Goal: Task Accomplishment & Management: Use online tool/utility

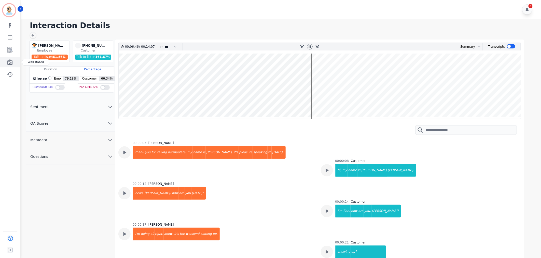
scroll to position [2016, 0]
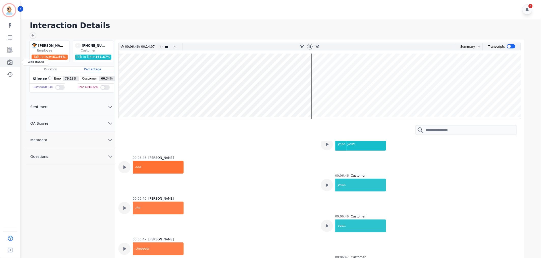
click at [8, 63] on icon "Sidebar" at bounding box center [9, 62] width 5 height 6
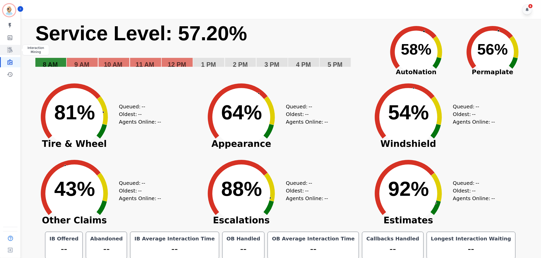
click at [12, 50] on icon "Sidebar" at bounding box center [10, 50] width 6 height 6
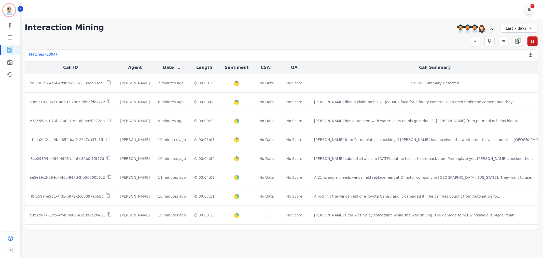
click at [195, 35] on div "**********" at bounding box center [282, 124] width 524 height 210
click at [490, 31] on div "+35" at bounding box center [489, 28] width 9 height 9
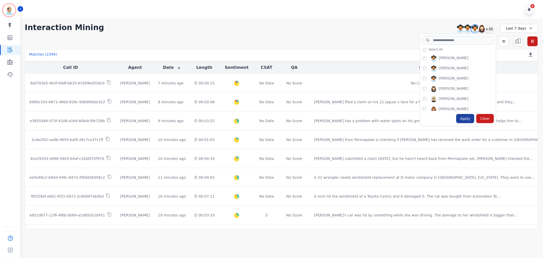
click at [464, 118] on div "Apply" at bounding box center [466, 118] width 18 height 9
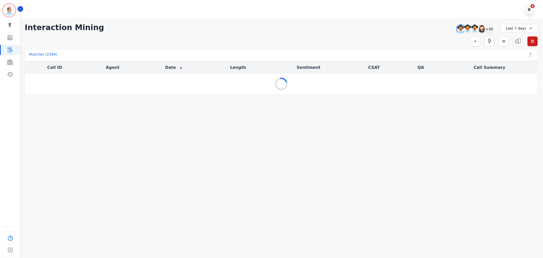
click at [284, 38] on div "Simple Search Metric Search Advanced Search Saved Rules Clear Filters" at bounding box center [282, 41] width 514 height 10
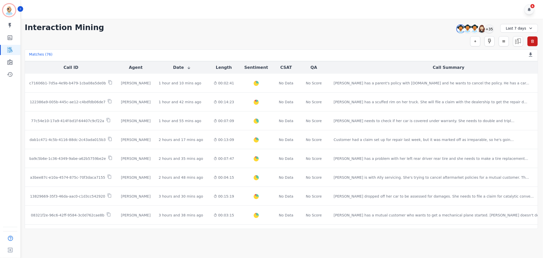
click at [256, 19] on div "**********" at bounding box center [282, 124] width 524 height 210
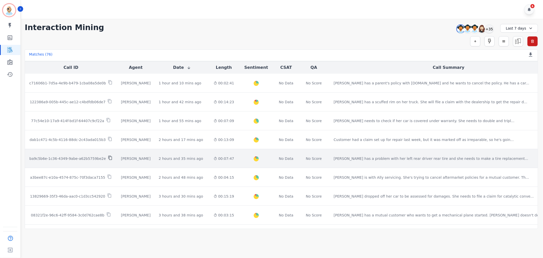
click at [108, 157] on icon at bounding box center [110, 158] width 4 height 4
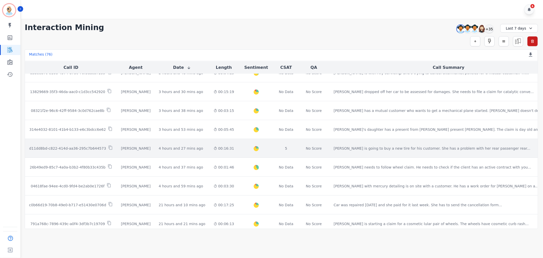
scroll to position [113, 0]
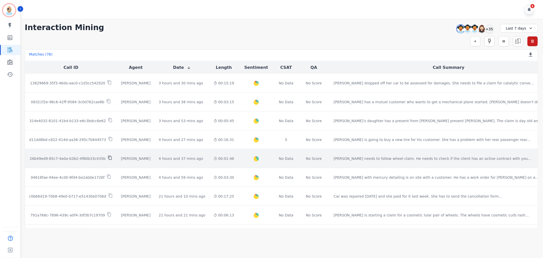
click at [108, 157] on icon at bounding box center [110, 157] width 5 height 5
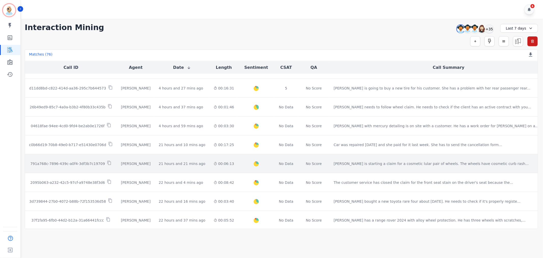
scroll to position [170, 0]
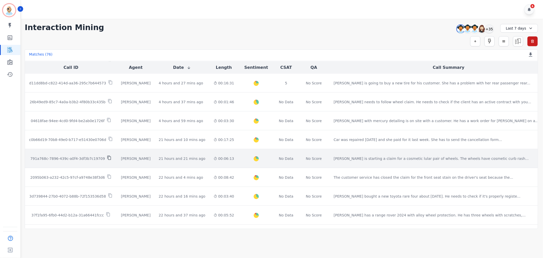
click at [107, 157] on icon at bounding box center [109, 157] width 5 height 5
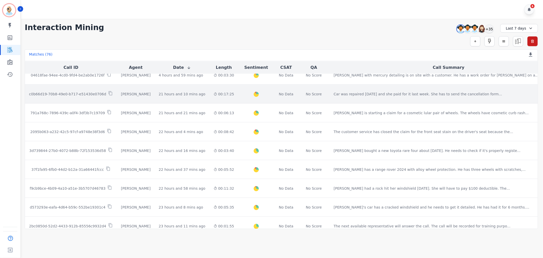
scroll to position [226, 0]
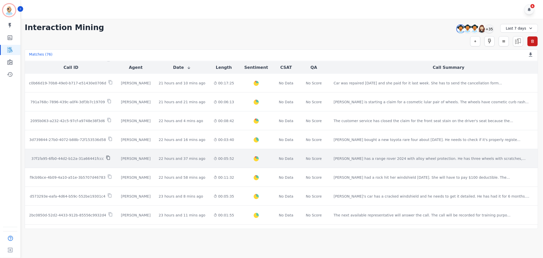
click at [106, 157] on icon at bounding box center [108, 157] width 5 height 5
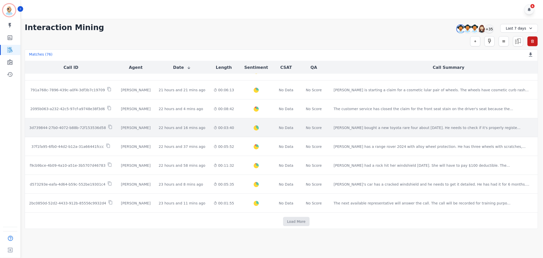
scroll to position [244, 0]
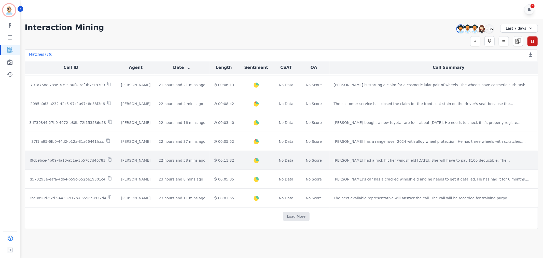
click at [106, 157] on td "f9cb9bce-4b09-4a10-a51e-3b5707d46783" at bounding box center [71, 160] width 92 height 19
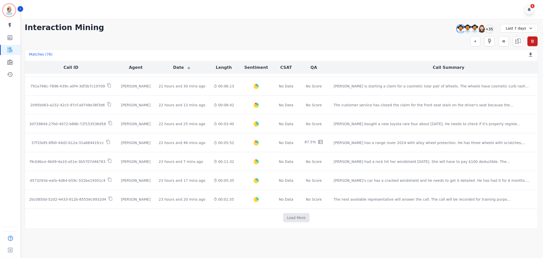
scroll to position [244, 0]
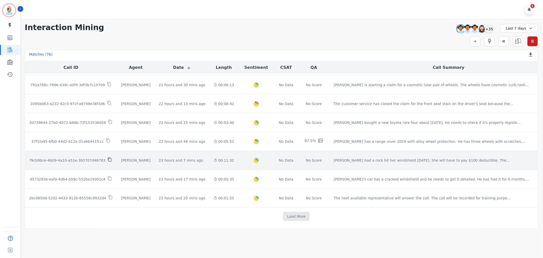
click at [108, 159] on icon at bounding box center [110, 159] width 5 height 5
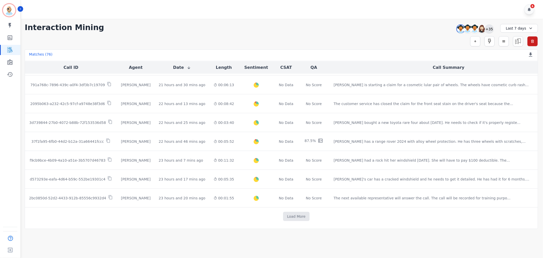
click at [490, 31] on div "+35" at bounding box center [489, 28] width 9 height 9
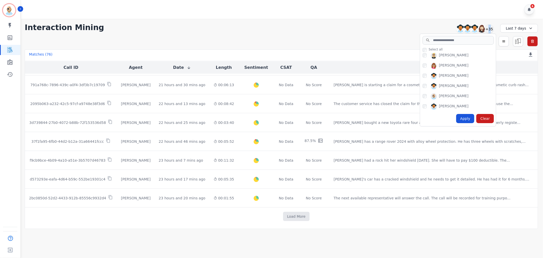
scroll to position [57, 0]
click at [427, 62] on div "Brandie Nwakalor" at bounding box center [459, 64] width 73 height 8
click at [465, 116] on div "Apply" at bounding box center [466, 118] width 18 height 9
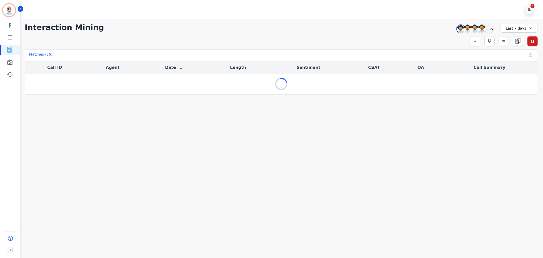
click at [337, 35] on div "**********" at bounding box center [282, 57] width 524 height 76
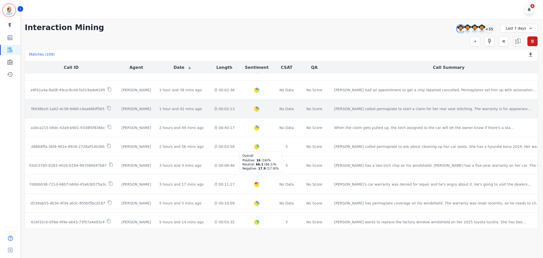
scroll to position [141, 0]
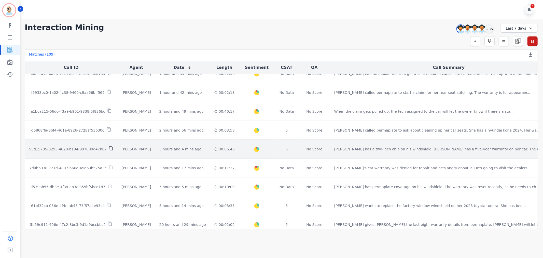
click at [109, 148] on icon at bounding box center [111, 148] width 5 height 5
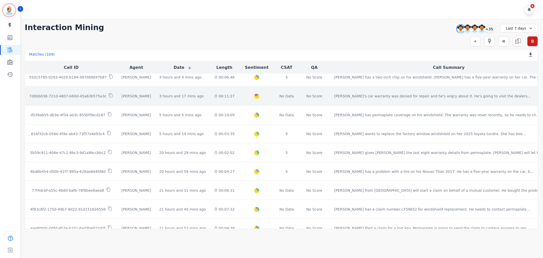
scroll to position [226, 0]
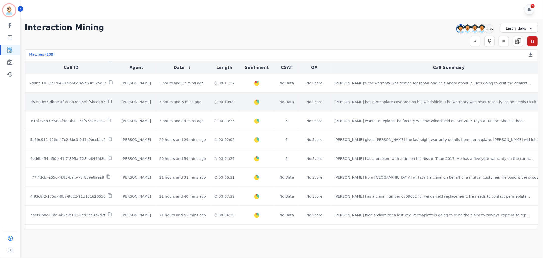
click at [108, 101] on icon at bounding box center [110, 101] width 5 height 5
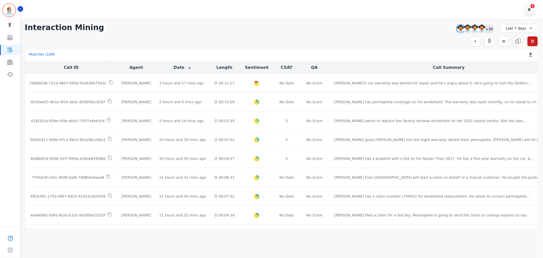
click at [489, 32] on div "+35" at bounding box center [489, 28] width 9 height 9
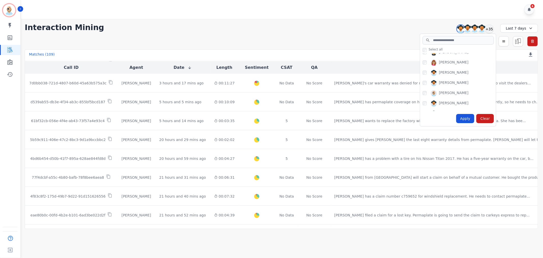
scroll to position [57, 0]
click at [424, 60] on div "Brandie Nwakalor" at bounding box center [459, 64] width 73 height 8
click at [473, 120] on div "Apply" at bounding box center [466, 118] width 18 height 9
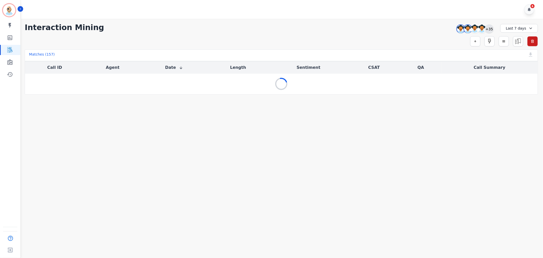
click at [489, 31] on div "+35" at bounding box center [489, 28] width 9 height 9
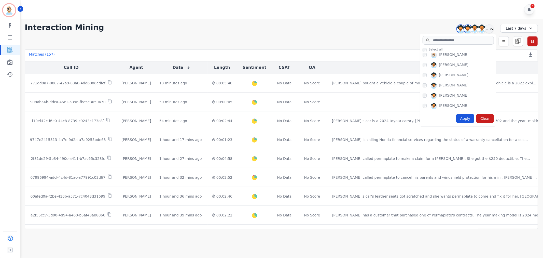
scroll to position [57, 0]
click at [463, 119] on div "Apply" at bounding box center [466, 118] width 18 height 9
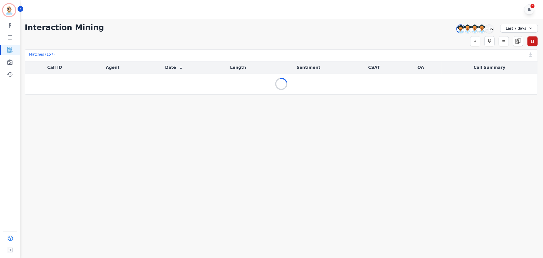
click at [352, 36] on div "Simple Search Metric Search Advanced Search Saved Rules Clear Filters" at bounding box center [282, 41] width 514 height 10
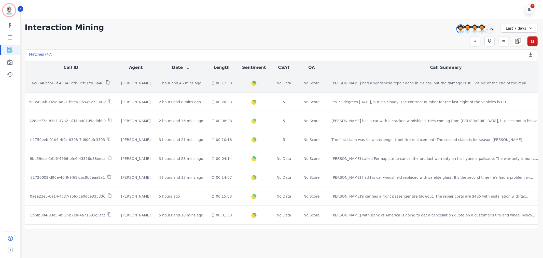
click at [106, 83] on icon at bounding box center [107, 82] width 5 height 5
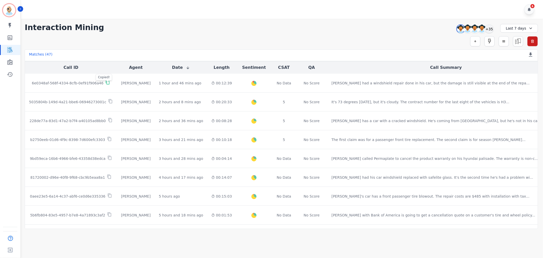
click at [201, 26] on div "**********" at bounding box center [282, 27] width 514 height 9
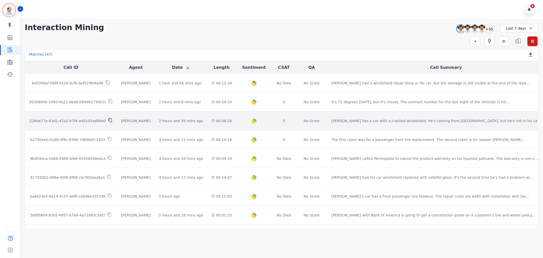
click at [108, 120] on icon at bounding box center [110, 120] width 4 height 4
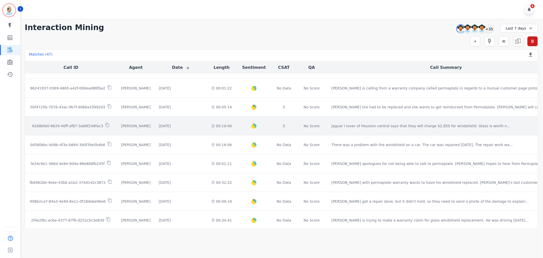
scroll to position [244, 0]
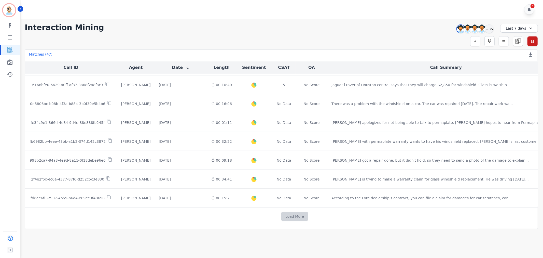
click at [282, 214] on button "Load More" at bounding box center [295, 216] width 27 height 9
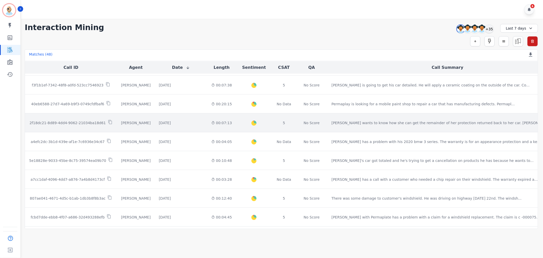
scroll to position [442, 0]
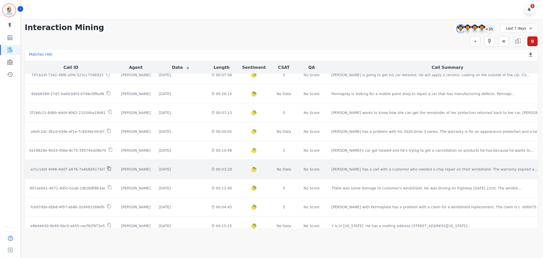
click at [107, 170] on icon at bounding box center [109, 168] width 5 height 5
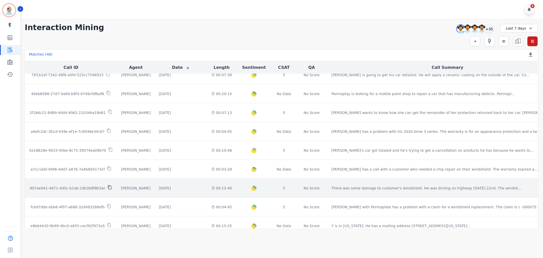
click at [108, 188] on icon at bounding box center [110, 187] width 5 height 5
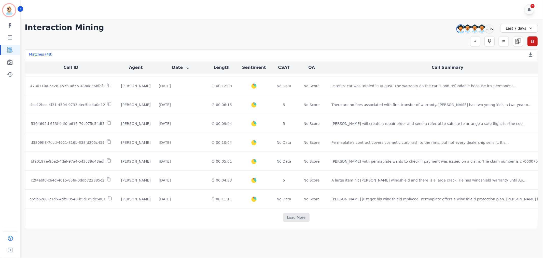
scroll to position [621, 0]
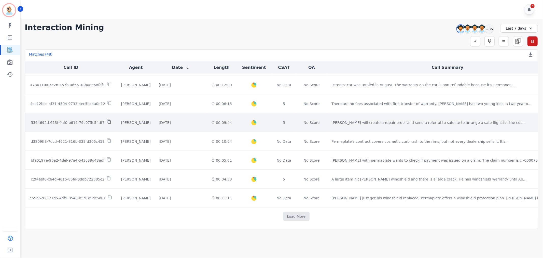
click at [107, 120] on icon at bounding box center [109, 121] width 5 height 5
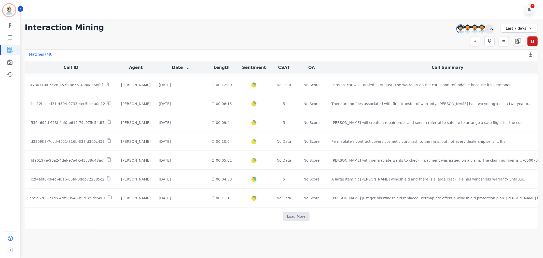
click at [489, 28] on div "+35" at bounding box center [489, 28] width 9 height 9
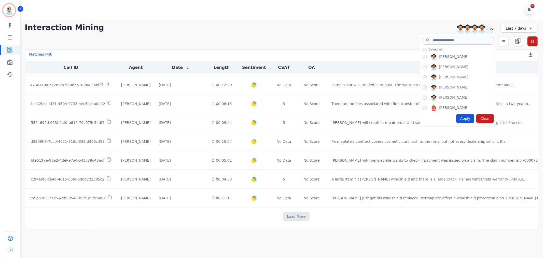
scroll to position [113, 0]
click at [454, 39] on input "search" at bounding box center [458, 40] width 71 height 9
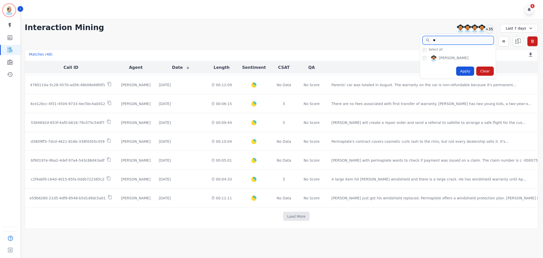
type input "***"
drag, startPoint x: 451, startPoint y: 39, endPoint x: 430, endPoint y: 41, distance: 20.9
click at [430, 41] on input "***" at bounding box center [458, 40] width 71 height 9
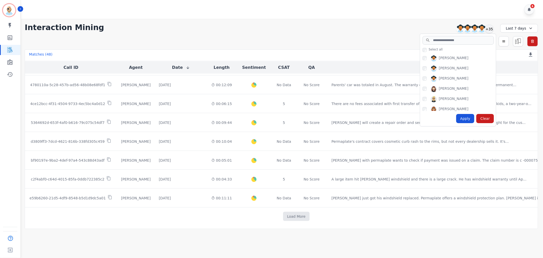
click at [339, 36] on div "Simple Search Metric Search Advanced Search Saved Rules Clear Filters" at bounding box center [282, 41] width 514 height 10
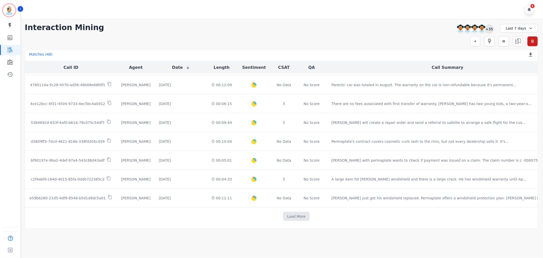
click at [489, 27] on div "+35" at bounding box center [489, 28] width 9 height 9
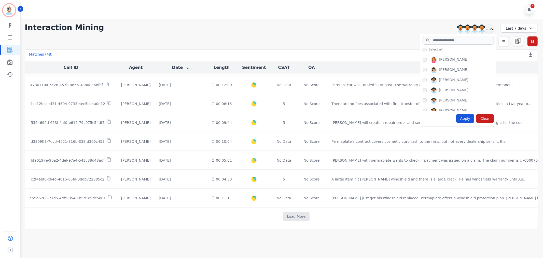
scroll to position [141, 0]
click at [465, 119] on div "Apply" at bounding box center [466, 118] width 18 height 9
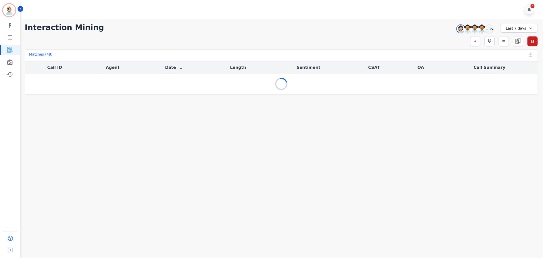
scroll to position [0, 0]
click at [344, 16] on div "6" at bounding box center [283, 9] width 524 height 19
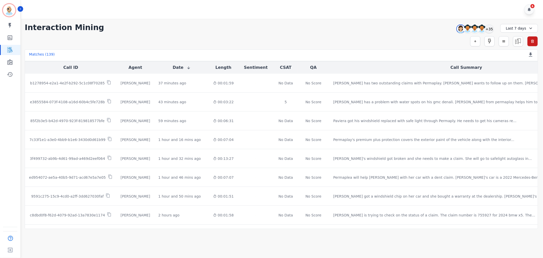
click at [292, 34] on div "**********" at bounding box center [282, 124] width 524 height 210
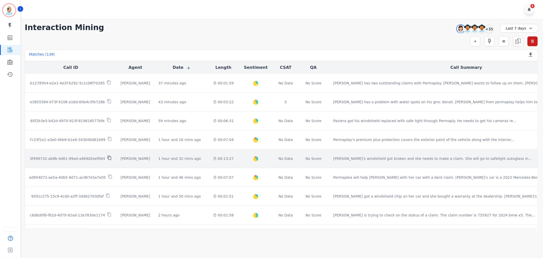
click at [108, 157] on icon at bounding box center [110, 158] width 4 height 4
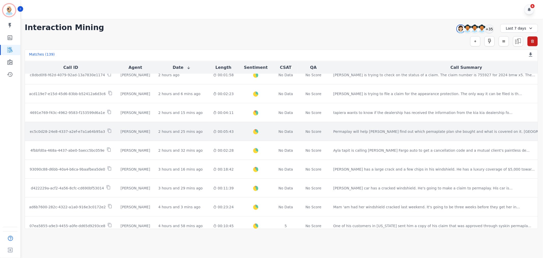
scroll to position [141, 0]
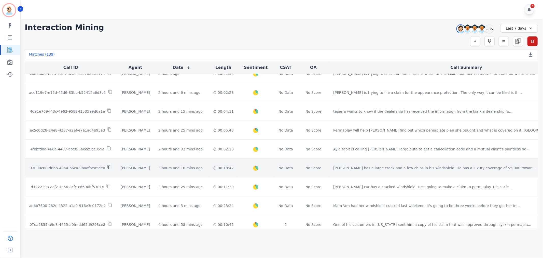
click at [107, 167] on icon at bounding box center [109, 167] width 5 height 5
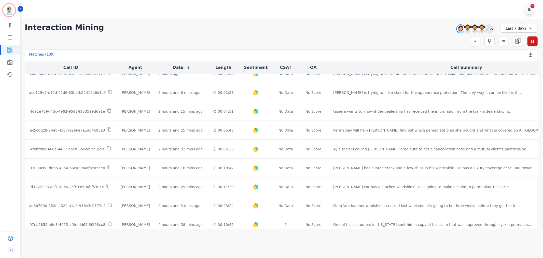
click at [491, 28] on div "+35" at bounding box center [489, 28] width 9 height 9
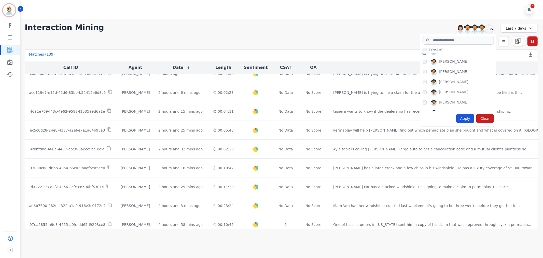
scroll to position [198, 0]
click at [471, 117] on div "Apply" at bounding box center [466, 118] width 18 height 9
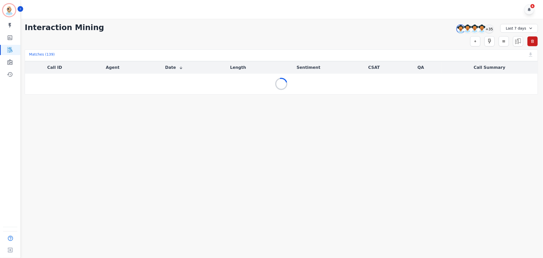
click at [357, 21] on div "**********" at bounding box center [282, 57] width 524 height 76
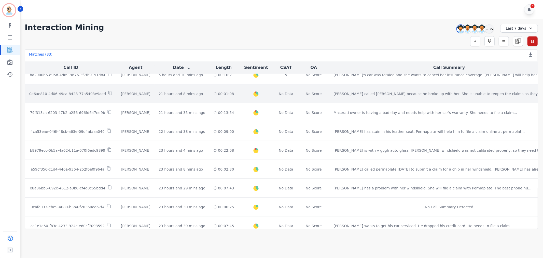
scroll to position [198, 0]
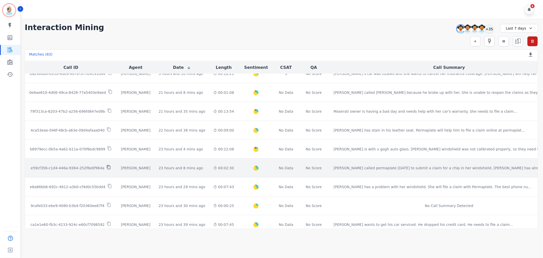
click at [106, 167] on icon at bounding box center [108, 167] width 5 height 5
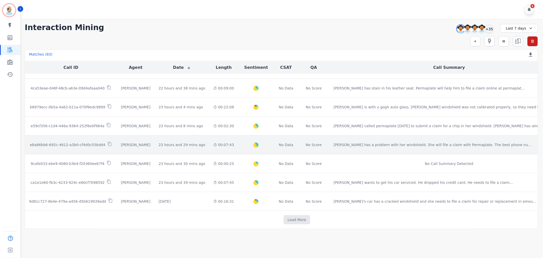
scroll to position [244, 0]
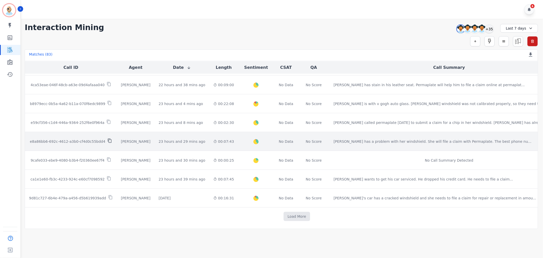
click at [108, 139] on icon at bounding box center [110, 140] width 5 height 5
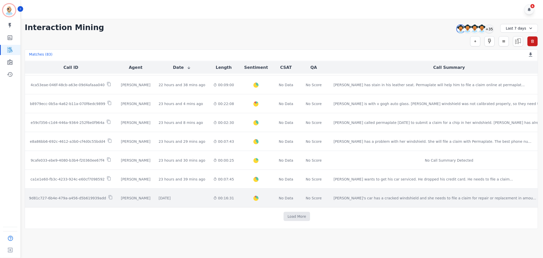
scroll to position [240, 0]
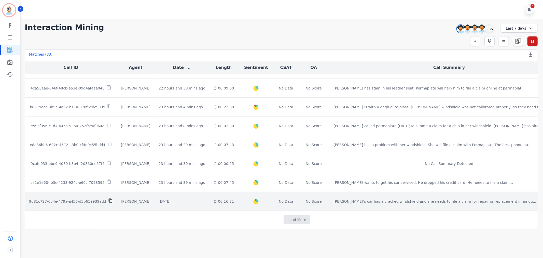
click at [108, 200] on icon at bounding box center [110, 200] width 5 height 5
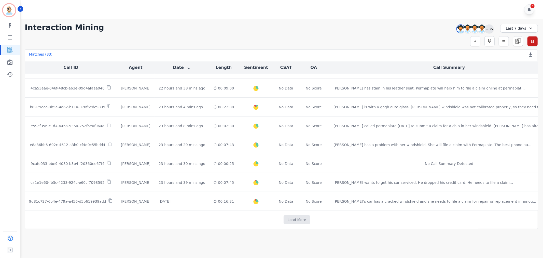
click at [489, 29] on div "+35" at bounding box center [489, 28] width 9 height 9
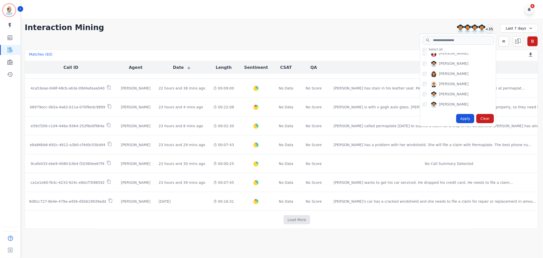
scroll to position [311, 0]
click at [465, 118] on div "Apply" at bounding box center [466, 118] width 18 height 9
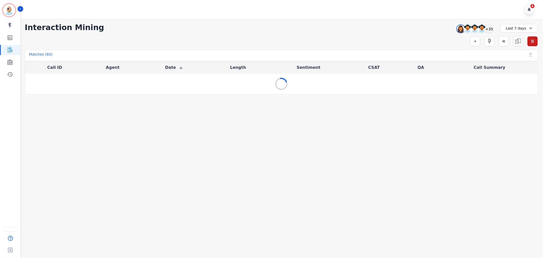
click at [382, 36] on div "**********" at bounding box center [282, 57] width 524 height 76
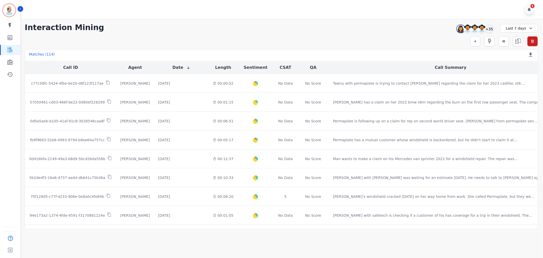
scroll to position [85, 0]
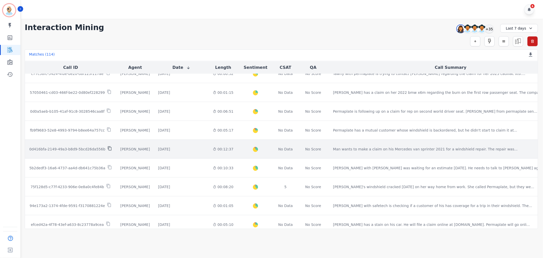
click at [108, 148] on icon at bounding box center [110, 148] width 5 height 5
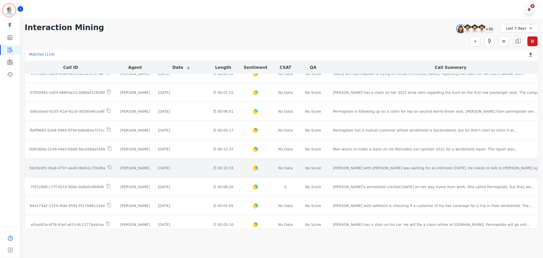
scroll to position [113, 0]
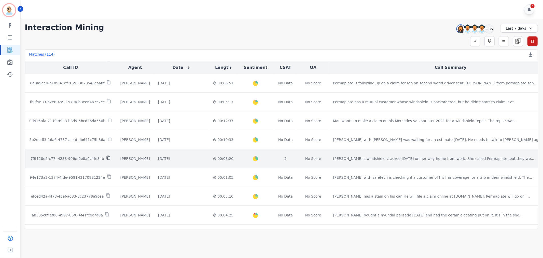
click at [106, 157] on icon at bounding box center [108, 157] width 5 height 5
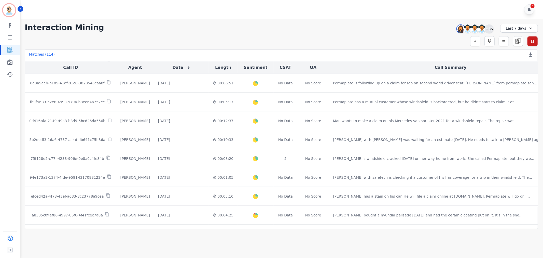
click at [493, 27] on div "+35" at bounding box center [489, 28] width 9 height 9
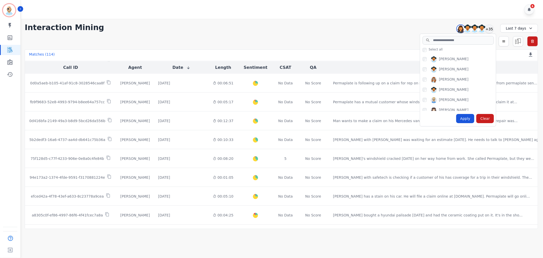
scroll to position [255, 0]
drag, startPoint x: 446, startPoint y: 92, endPoint x: 485, endPoint y: 49, distance: 57.9
click at [485, 49] on div "Select all" at bounding box center [459, 49] width 73 height 5
click at [470, 117] on div "Apply" at bounding box center [466, 118] width 18 height 9
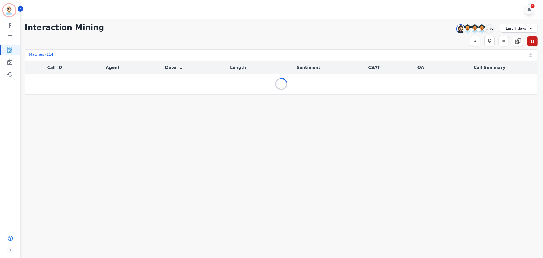
scroll to position [0, 0]
click at [333, 0] on div "6" at bounding box center [283, 9] width 524 height 19
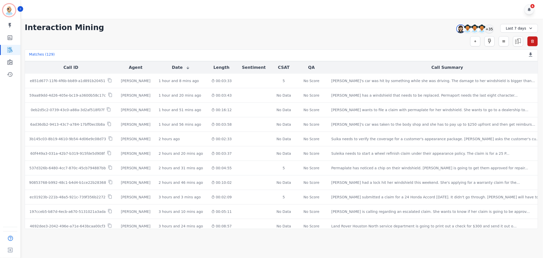
click at [180, 16] on div "6" at bounding box center [283, 9] width 524 height 19
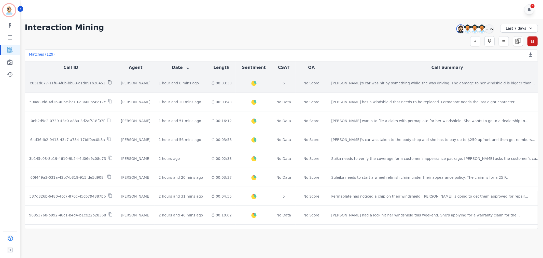
click at [108, 83] on icon at bounding box center [110, 82] width 5 height 5
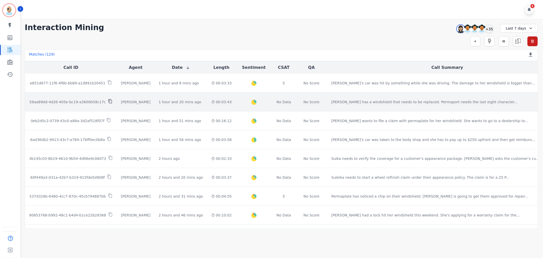
click at [108, 101] on icon at bounding box center [110, 101] width 4 height 4
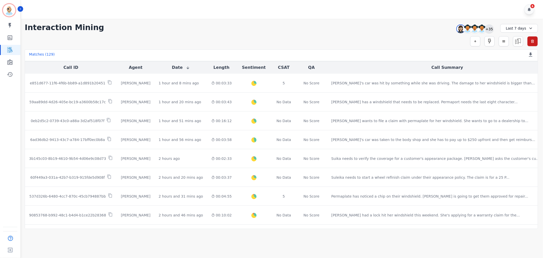
click at [492, 31] on div "+35" at bounding box center [489, 28] width 9 height 9
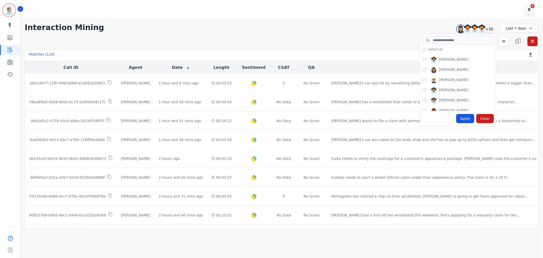
scroll to position [339, 0]
click at [468, 119] on div "Apply" at bounding box center [466, 118] width 18 height 9
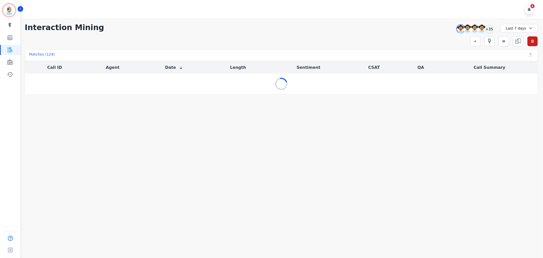
click at [316, 32] on div "**********" at bounding box center [282, 27] width 514 height 9
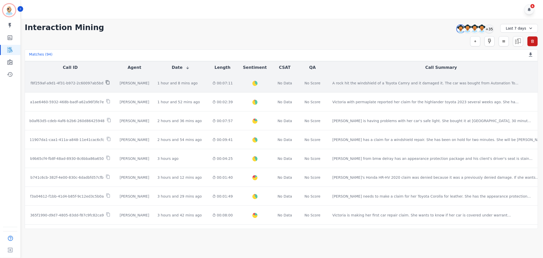
click at [106, 82] on icon at bounding box center [108, 82] width 4 height 4
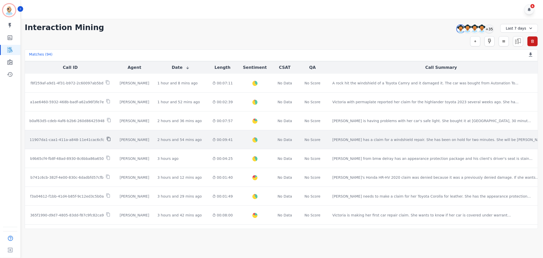
click at [106, 139] on icon at bounding box center [108, 139] width 5 height 5
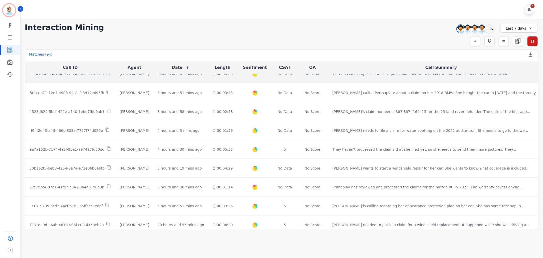
scroll to position [141, 0]
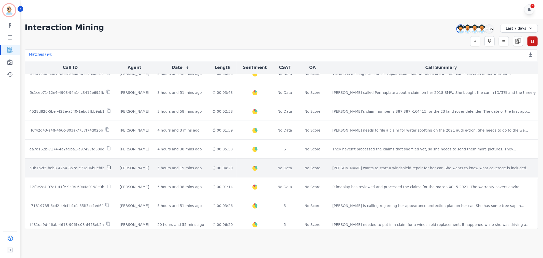
click at [107, 166] on icon at bounding box center [109, 167] width 4 height 4
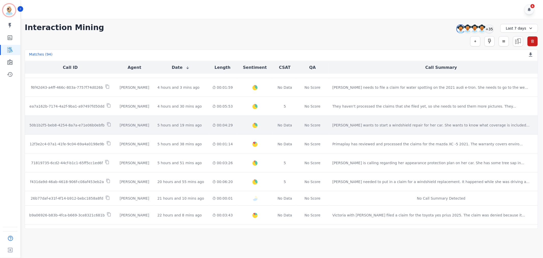
scroll to position [198, 0]
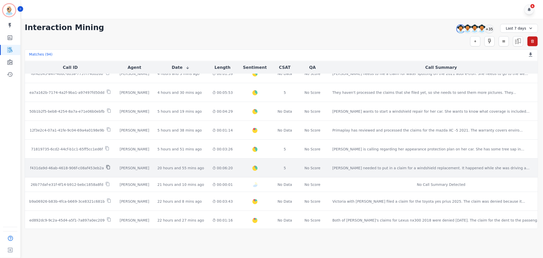
click at [106, 167] on icon at bounding box center [108, 167] width 5 height 5
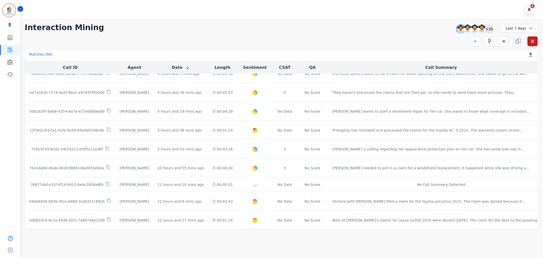
click at [491, 29] on div "+35" at bounding box center [489, 28] width 9 height 9
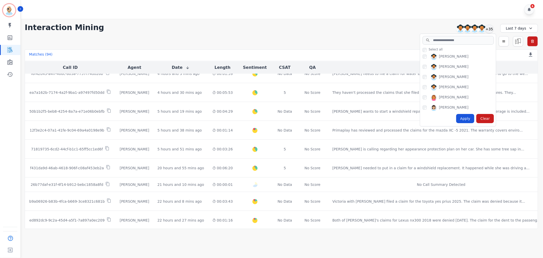
scroll to position [113, 0]
click at [469, 120] on div "Apply" at bounding box center [466, 118] width 18 height 9
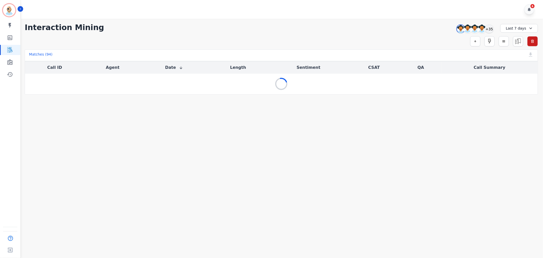
click at [350, 19] on div "**********" at bounding box center [282, 57] width 524 height 76
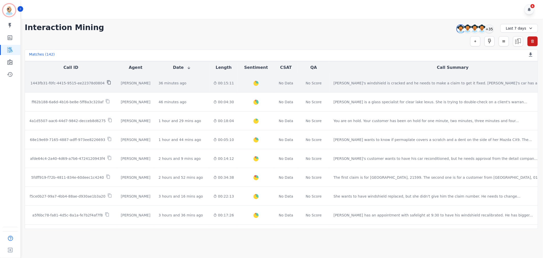
click at [107, 81] on icon at bounding box center [109, 82] width 4 height 4
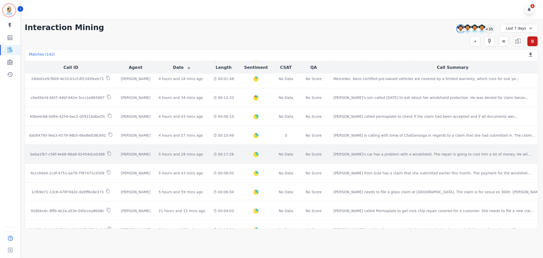
scroll to position [226, 0]
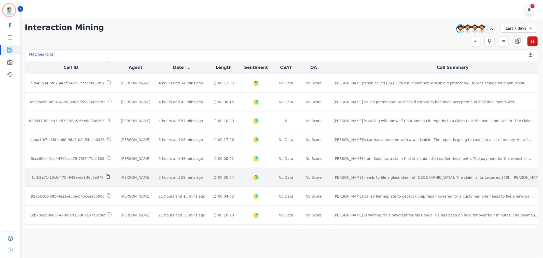
click at [106, 176] on icon at bounding box center [108, 176] width 5 height 5
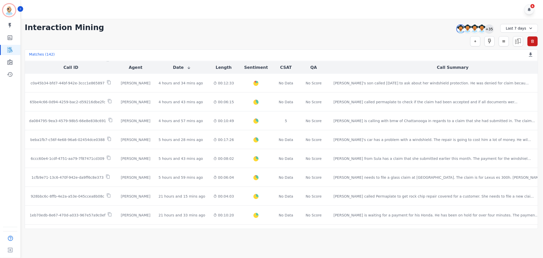
click at [489, 28] on div "+35" at bounding box center [489, 28] width 9 height 9
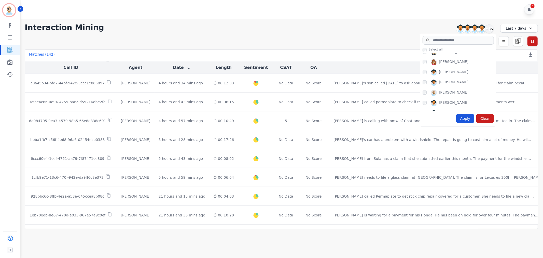
scroll to position [57, 0]
click at [463, 117] on div "Apply" at bounding box center [466, 118] width 18 height 9
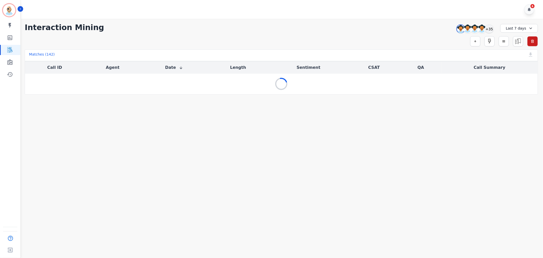
scroll to position [0, 0]
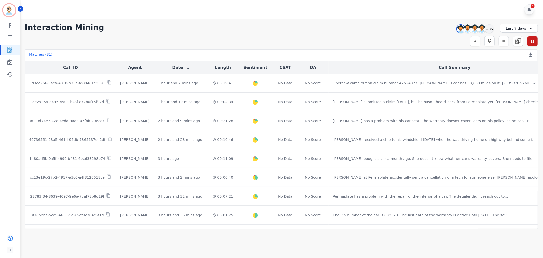
click at [191, 22] on div "**********" at bounding box center [282, 124] width 524 height 210
click at [228, 23] on div "**********" at bounding box center [282, 27] width 514 height 9
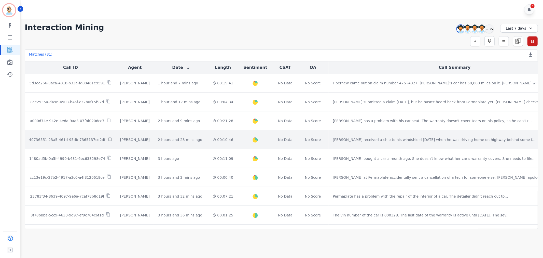
click at [108, 138] on icon at bounding box center [110, 139] width 5 height 5
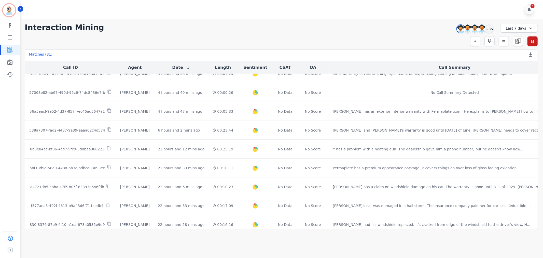
scroll to position [226, 0]
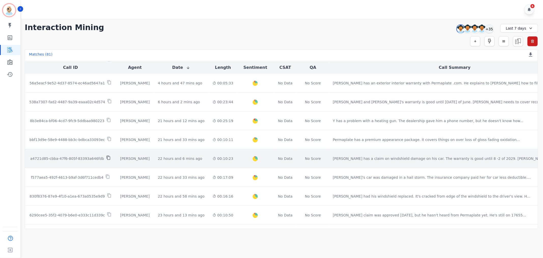
click at [106, 157] on icon at bounding box center [108, 157] width 5 height 5
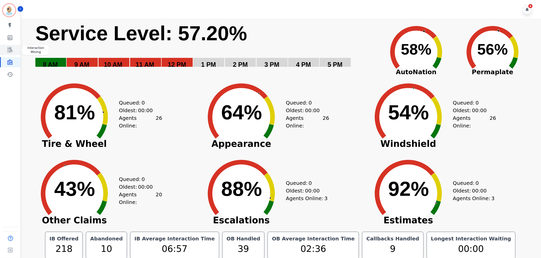
click at [12, 49] on icon "Sidebar" at bounding box center [10, 50] width 6 height 6
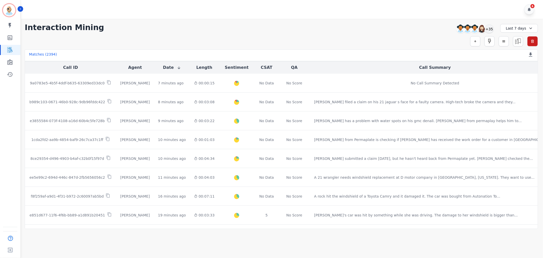
click at [257, 29] on div "**********" at bounding box center [282, 27] width 514 height 9
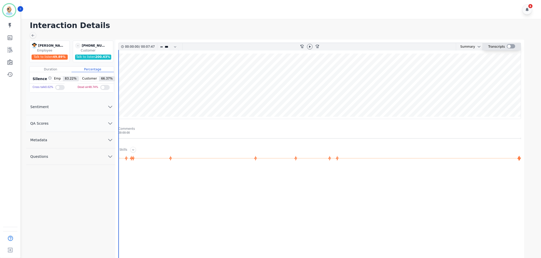
click at [508, 46] on div at bounding box center [511, 46] width 8 height 4
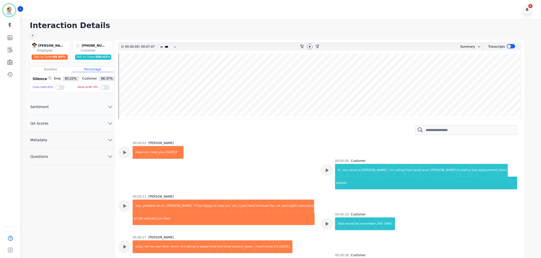
click at [85, 120] on button "QA Scores" at bounding box center [70, 123] width 89 height 17
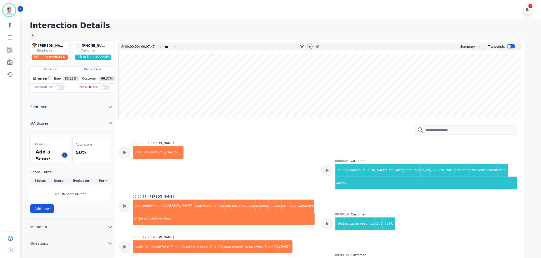
click at [65, 156] on icon at bounding box center [64, 155] width 3 height 3
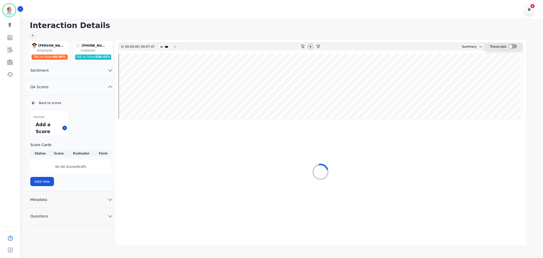
click at [510, 45] on div at bounding box center [513, 46] width 8 height 4
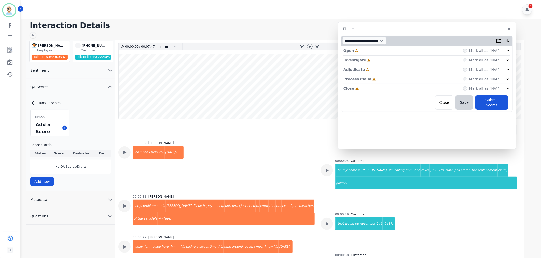
drag, startPoint x: 219, startPoint y: 34, endPoint x: 474, endPoint y: 28, distance: 255.1
click at [474, 28] on div at bounding box center [427, 28] width 172 height 7
click at [379, 86] on div "Close Incomplete Mark all as "N/A"" at bounding box center [427, 88] width 167 height 9
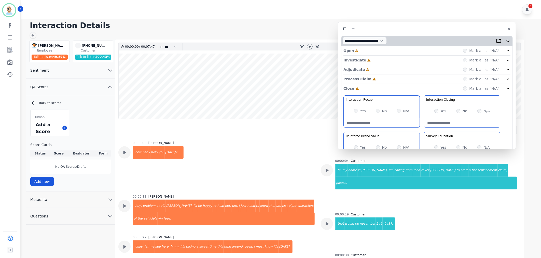
click at [378, 83] on div "Process Claim Incomplete Mark all as "N/A"" at bounding box center [427, 78] width 167 height 9
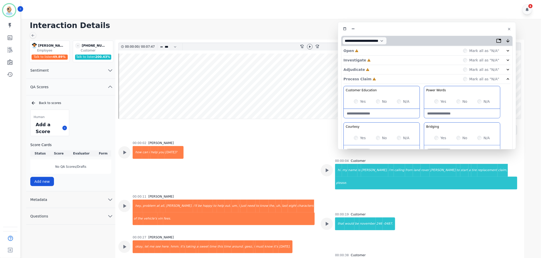
click at [379, 71] on div "Adjudicate Incomplete Mark all as "N/A"" at bounding box center [427, 69] width 167 height 9
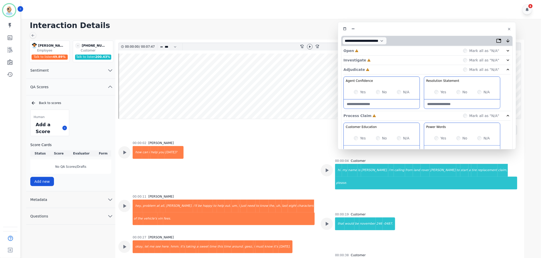
click at [371, 59] on div "Investigate Incomplete Mark all as "N/A"" at bounding box center [427, 60] width 167 height 9
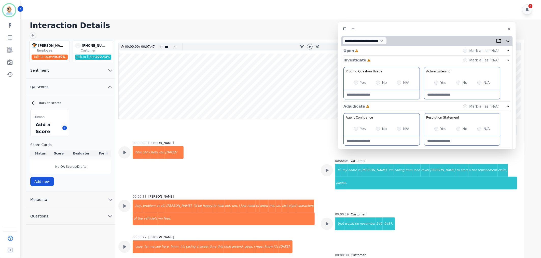
click at [368, 50] on div "Open Incomplete Mark all as "N/A"" at bounding box center [427, 50] width 167 height 9
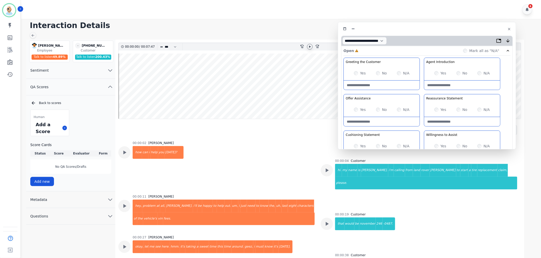
click at [309, 47] on icon at bounding box center [310, 46] width 2 height 2
click at [423, 92] on div "Greeting the Customer Welcome is where we quickly greet our customer as a known…" at bounding box center [427, 148] width 167 height 180
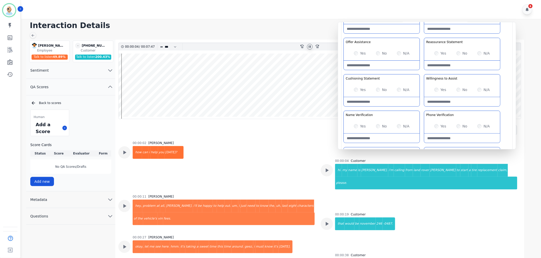
scroll to position [57, 0]
click at [421, 71] on div "Greeting the Customer Welcome is where we quickly greet our customer as a known…" at bounding box center [427, 91] width 167 height 180
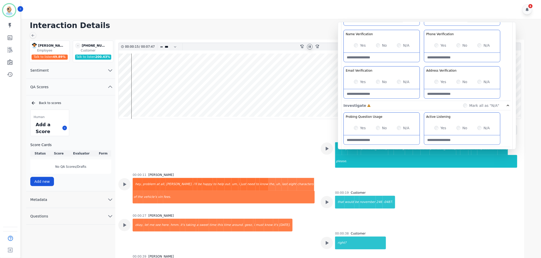
scroll to position [141, 0]
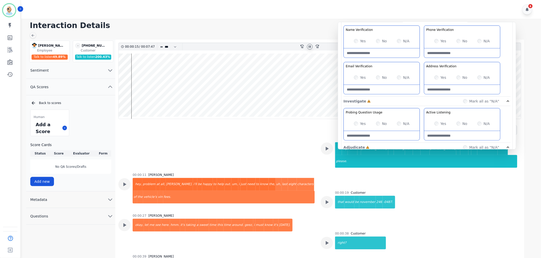
click at [422, 60] on div "Greeting the Customer Welcome is where we quickly greet our customer as a known…" at bounding box center [427, 6] width 167 height 180
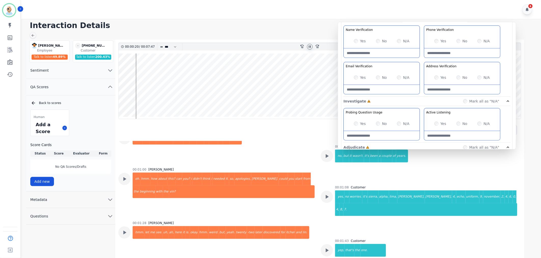
scroll to position [192, 0]
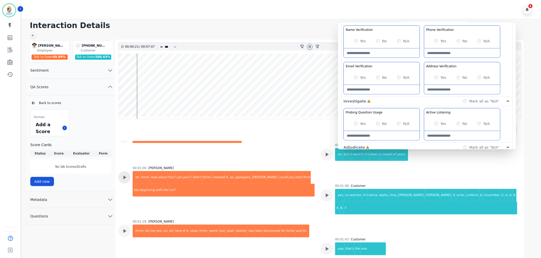
click at [126, 174] on icon at bounding box center [124, 177] width 7 height 7
click at [124, 227] on icon at bounding box center [124, 230] width 7 height 7
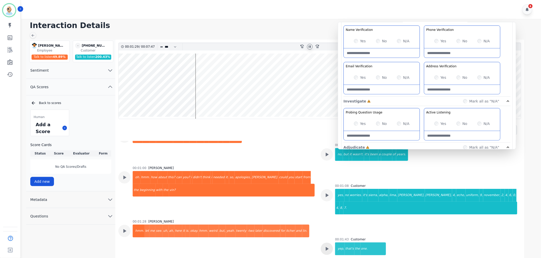
click at [327, 245] on icon at bounding box center [327, 248] width 7 height 7
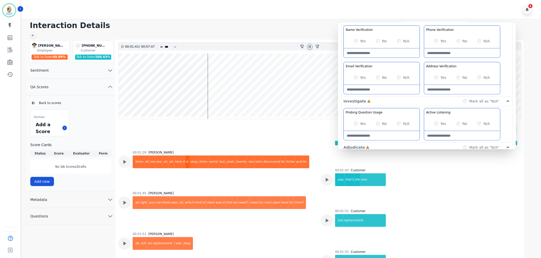
scroll to position [220, 0]
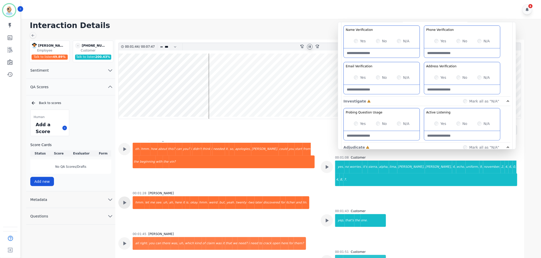
click at [123, 199] on icon at bounding box center [124, 202] width 7 height 7
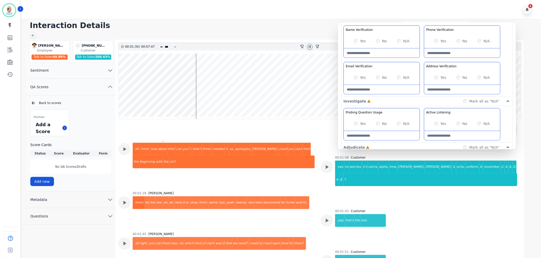
click at [369, 52] on Verification-note at bounding box center [382, 52] width 76 height 9
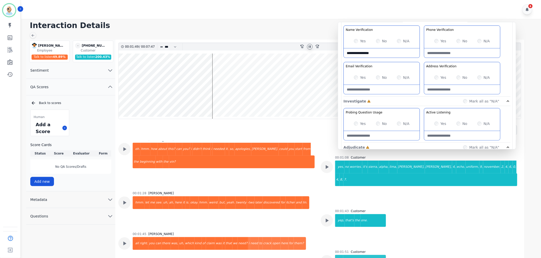
type Verification-note "**********"
click at [422, 60] on div "Greeting the Customer Welcome is where we quickly greet our customer as a known…" at bounding box center [427, 6] width 167 height 180
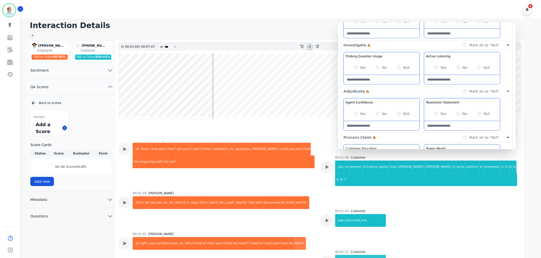
scroll to position [198, 0]
click at [457, 64] on div "No" at bounding box center [462, 66] width 11 height 5
click at [421, 68] on div "Probing Question Usage Probing through asking open-ended questions will allow y…" at bounding box center [427, 68] width 167 height 35
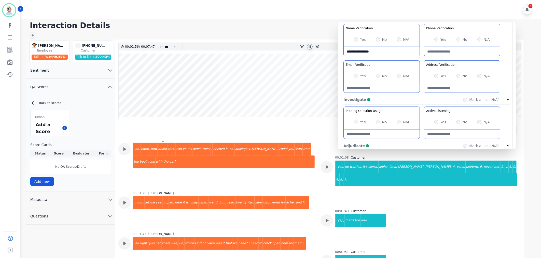
scroll to position [141, 0]
click at [422, 83] on div "Greeting the Customer Welcome is where we quickly greet our customer as a known…" at bounding box center [427, 6] width 167 height 180
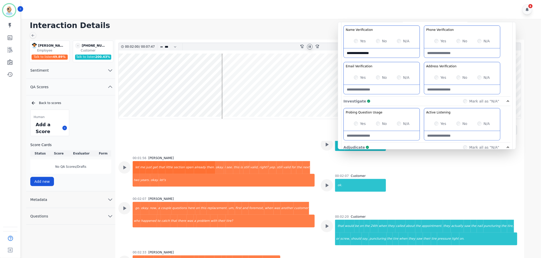
scroll to position [390, 0]
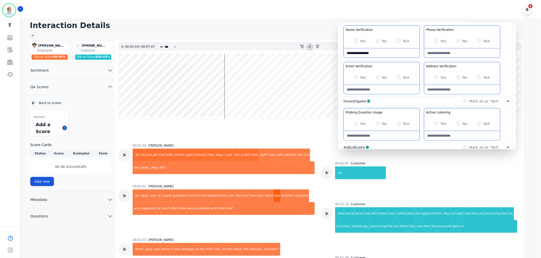
click at [274, 189] on div "was" at bounding box center [277, 195] width 7 height 13
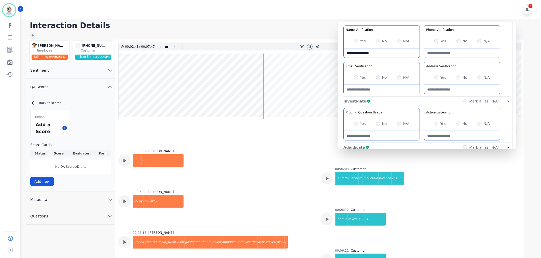
scroll to position [1239, 0]
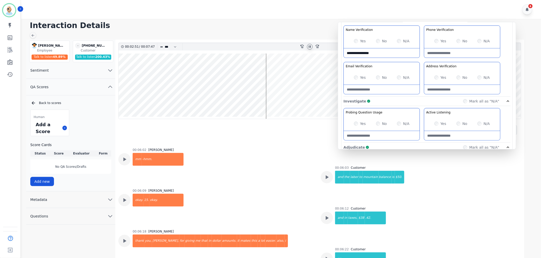
click at [308, 47] on icon at bounding box center [310, 47] width 4 height 4
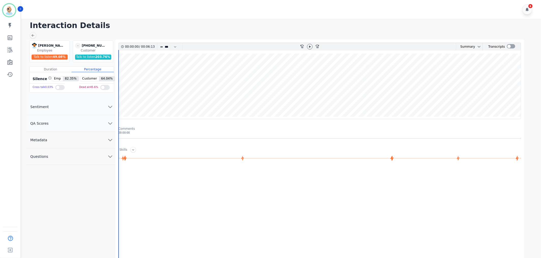
click at [85, 123] on button "QA Scores" at bounding box center [70, 123] width 89 height 17
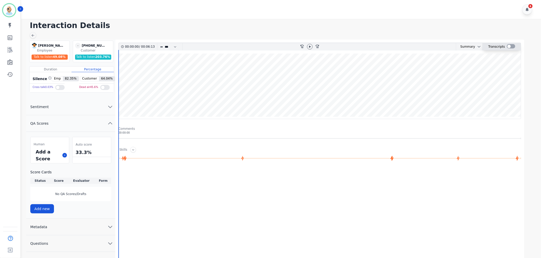
click at [511, 45] on div at bounding box center [511, 46] width 8 height 4
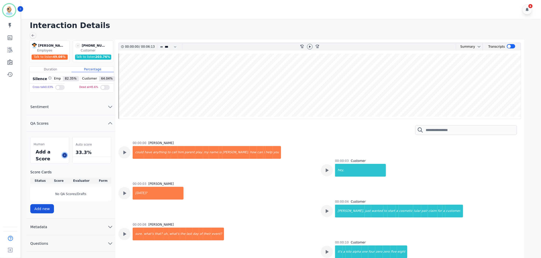
click at [62, 154] on button at bounding box center [64, 155] width 5 height 5
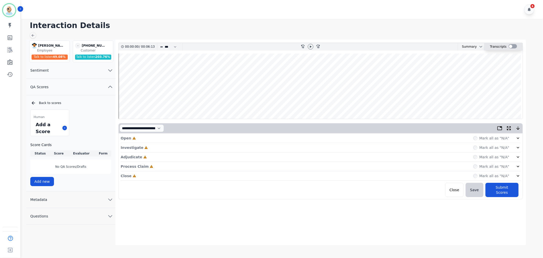
click at [512, 47] on div at bounding box center [513, 46] width 8 height 4
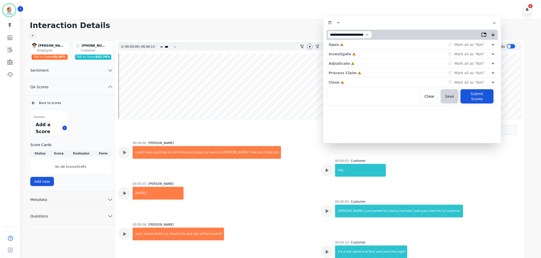
drag, startPoint x: 128, startPoint y: 29, endPoint x: 429, endPoint y: 23, distance: 301.2
click at [429, 23] on div at bounding box center [413, 22] width 172 height 7
click at [310, 46] on icon at bounding box center [310, 47] width 4 height 4
click at [375, 81] on div "Close Incomplete Mark all as "N/A"" at bounding box center [412, 82] width 167 height 9
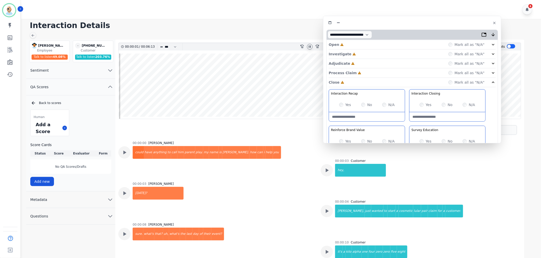
click at [373, 72] on div "Process Claim Incomplete Mark all as "N/A"" at bounding box center [412, 72] width 167 height 9
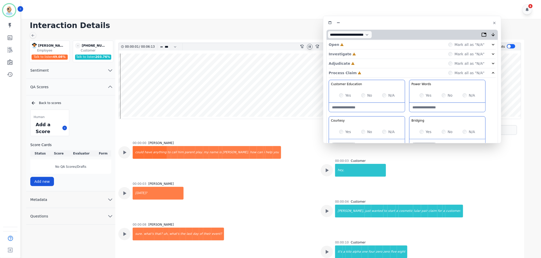
click at [373, 62] on div "Adjudicate Incomplete Mark all as "N/A"" at bounding box center [412, 63] width 167 height 9
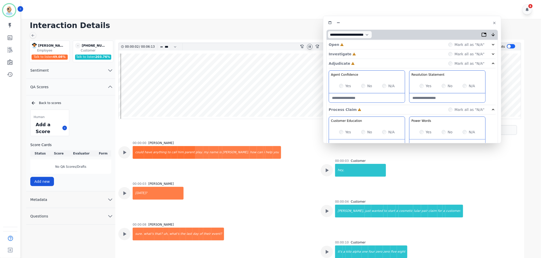
click at [374, 52] on div "Investigate Incomplete Mark all as "N/A"" at bounding box center [412, 53] width 167 height 9
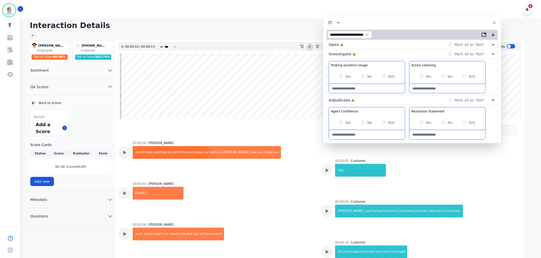
click at [374, 44] on div "Open Incomplete Mark all as "N/A"" at bounding box center [412, 44] width 167 height 9
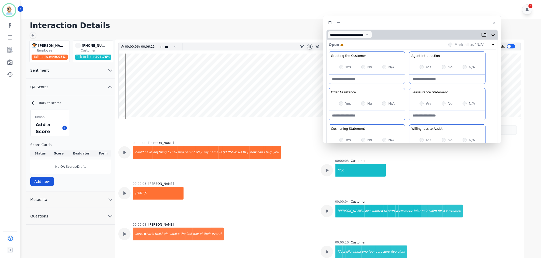
click at [405, 88] on div "Greeting the Customer Welcome is where we quickly greet our customer as a known…" at bounding box center [412, 141] width 167 height 180
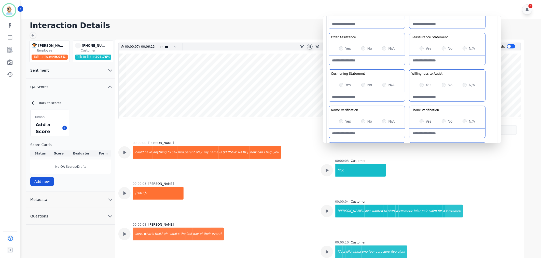
scroll to position [57, 0]
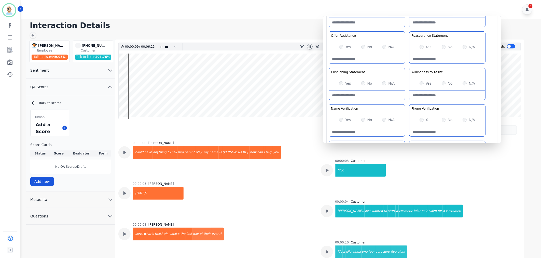
click at [408, 68] on div "Greeting the Customer Welcome is where we quickly greet our customer as a known…" at bounding box center [412, 85] width 167 height 180
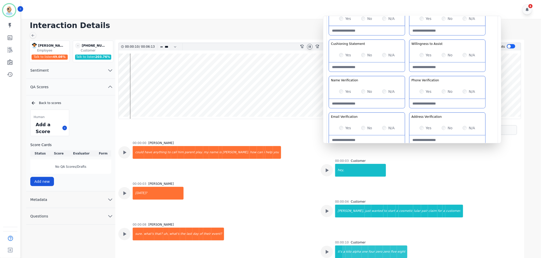
click at [408, 75] on div "Greeting the Customer Welcome is where we quickly greet our customer as a known…" at bounding box center [412, 57] width 167 height 180
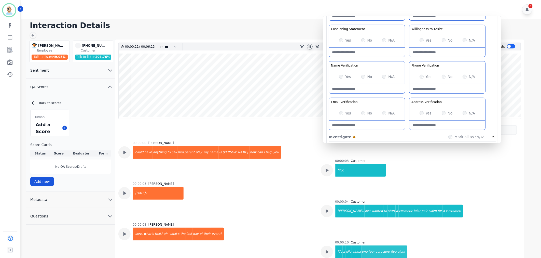
scroll to position [113, 0]
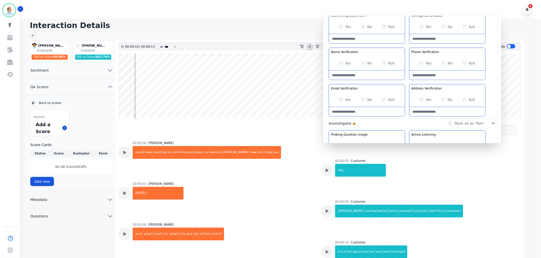
click at [409, 46] on div "Greeting the Customer Welcome is where we quickly greet our customer as a known…" at bounding box center [412, 28] width 167 height 180
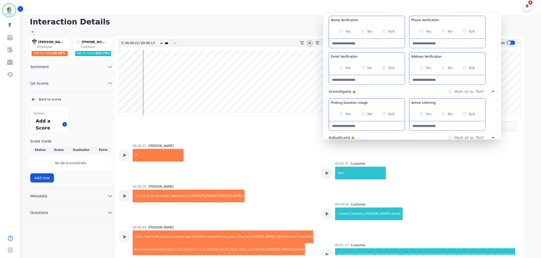
scroll to position [198, 0]
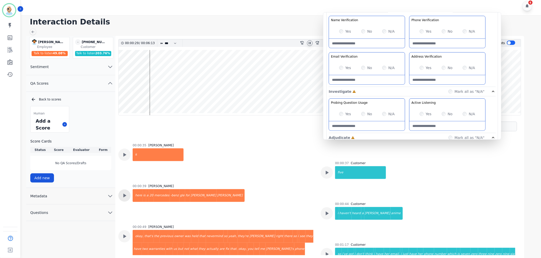
click at [127, 195] on icon at bounding box center [124, 195] width 7 height 7
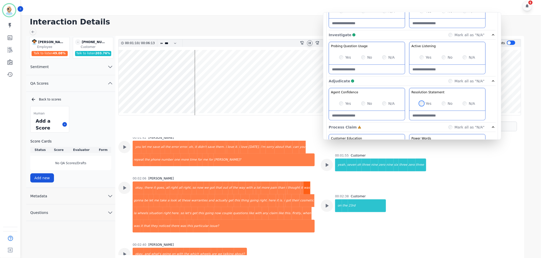
scroll to position [396, 0]
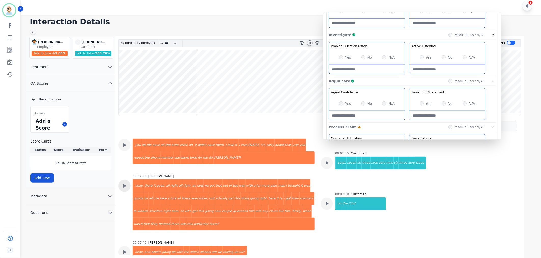
click at [124, 184] on icon at bounding box center [125, 186] width 3 height 4
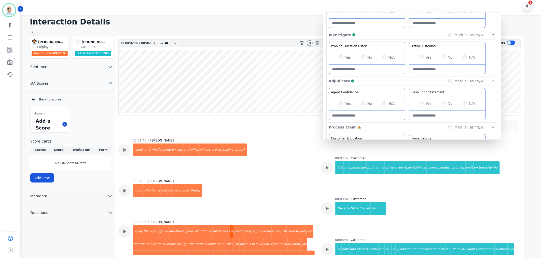
scroll to position [510, 0]
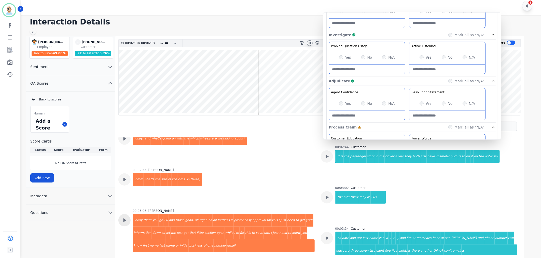
click at [128, 214] on div at bounding box center [124, 220] width 12 height 12
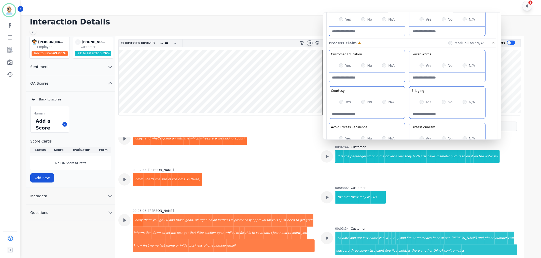
scroll to position [283, 0]
click at [408, 120] on div "Customer Education Educate your customer on how to get the information that the…" at bounding box center [412, 103] width 167 height 108
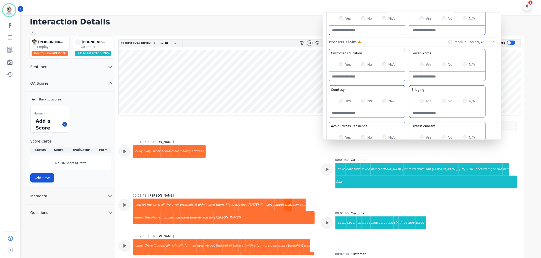
scroll to position [340, 0]
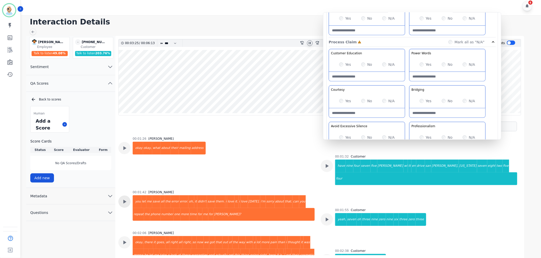
click at [126, 198] on icon at bounding box center [124, 201] width 7 height 7
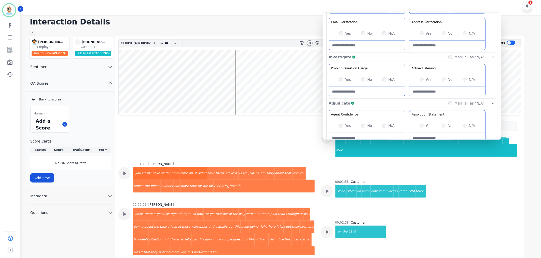
scroll to position [170, 0]
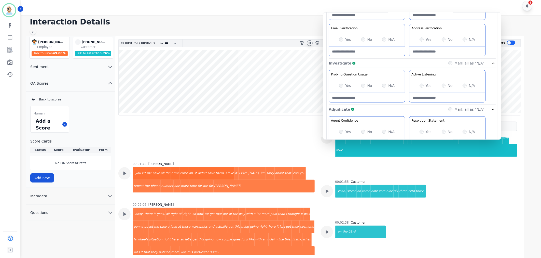
click at [408, 74] on div "Probing Question Usage Probing through asking open-ended questions will allow y…" at bounding box center [412, 87] width 167 height 35
click at [408, 84] on div "Probing Question Usage Probing through asking open-ended questions will allow y…" at bounding box center [412, 87] width 167 height 35
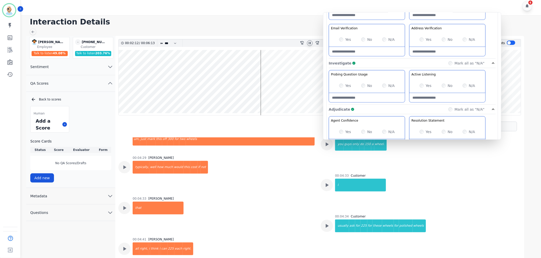
scroll to position [736, 0]
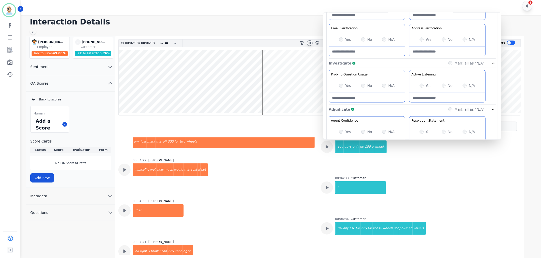
click at [310, 43] on icon at bounding box center [310, 43] width 4 height 4
click at [284, 8] on div "6" at bounding box center [282, 5] width 522 height 19
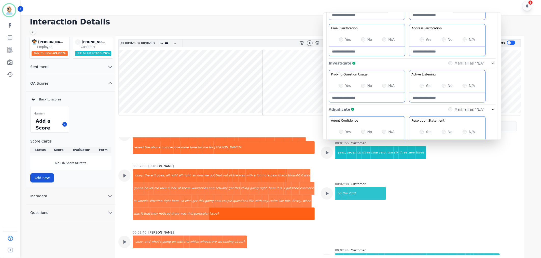
scroll to position [396, 0]
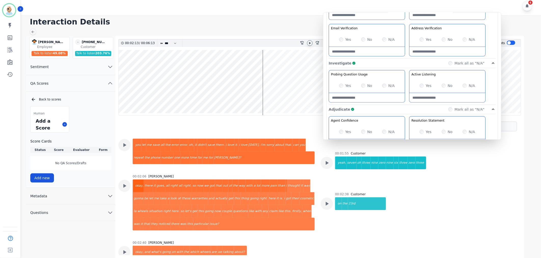
click at [136, 179] on div "okay," at bounding box center [138, 185] width 11 height 13
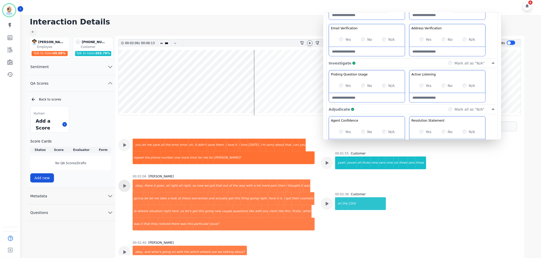
click at [127, 182] on icon at bounding box center [124, 185] width 7 height 7
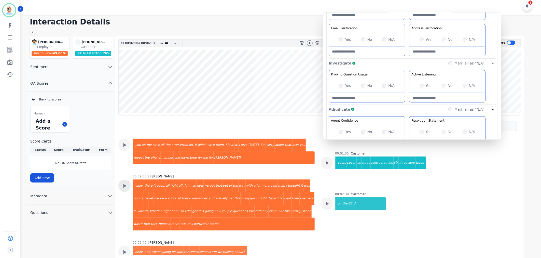
click at [124, 184] on icon at bounding box center [125, 186] width 3 height 4
click at [244, 98] on wave at bounding box center [320, 82] width 403 height 65
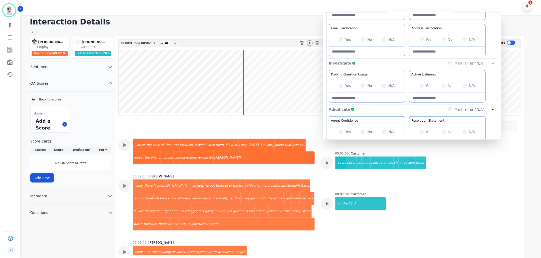
scroll to position [394, 0]
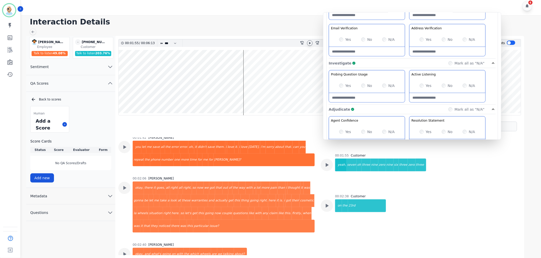
click at [309, 43] on icon at bounding box center [310, 43] width 2 height 2
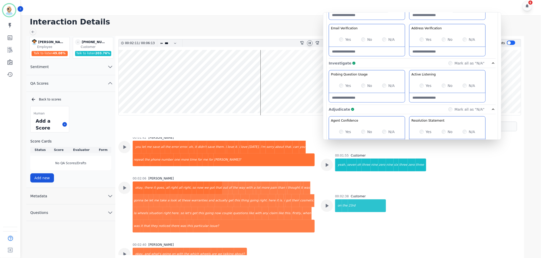
click at [312, 42] on icon at bounding box center [310, 43] width 4 height 4
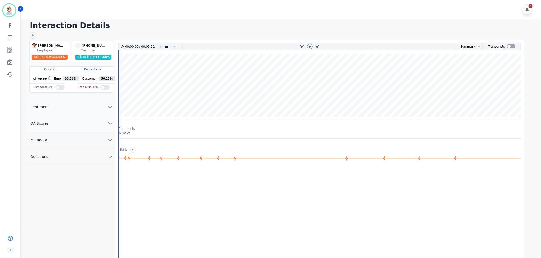
click at [66, 122] on button "QA Scores" at bounding box center [70, 123] width 89 height 17
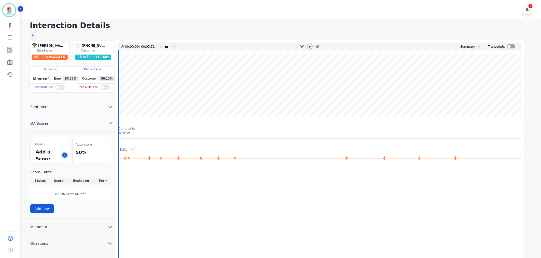
click at [66, 156] on button at bounding box center [64, 155] width 5 height 5
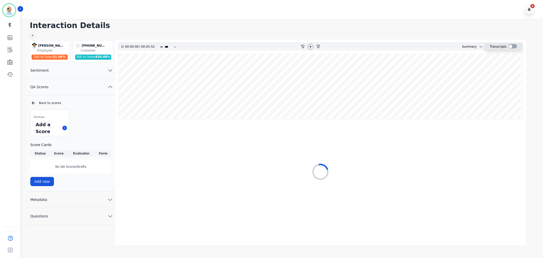
click at [512, 44] on div at bounding box center [513, 46] width 8 height 4
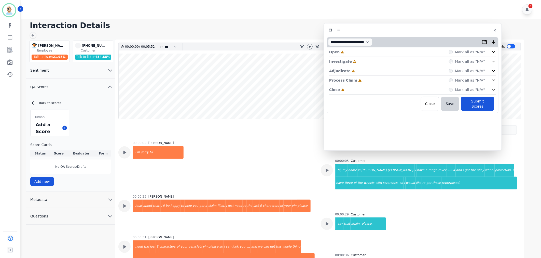
drag, startPoint x: 121, startPoint y: 32, endPoint x: 422, endPoint y: 33, distance: 301.6
click at [422, 33] on div at bounding box center [413, 29] width 172 height 7
click at [310, 49] on icon at bounding box center [310, 47] width 4 height 4
click at [360, 89] on div "Close Incomplete Mark all as "N/A"" at bounding box center [412, 89] width 167 height 9
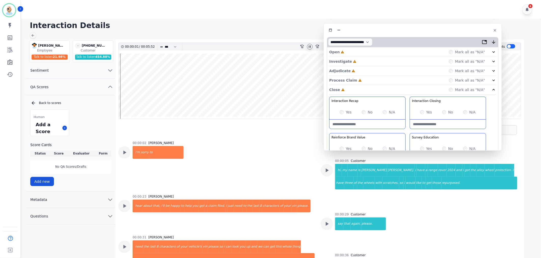
click at [361, 79] on div "Process Claim Incomplete Mark all as "N/A"" at bounding box center [412, 80] width 167 height 9
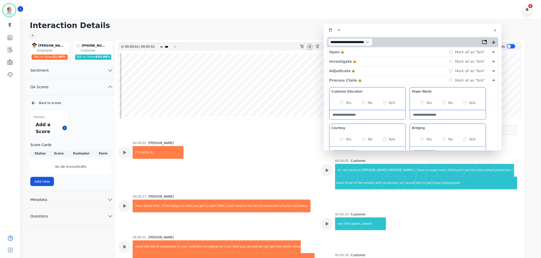
click at [359, 68] on div "Adjudicate Incomplete Mark all as "N/A"" at bounding box center [412, 70] width 167 height 9
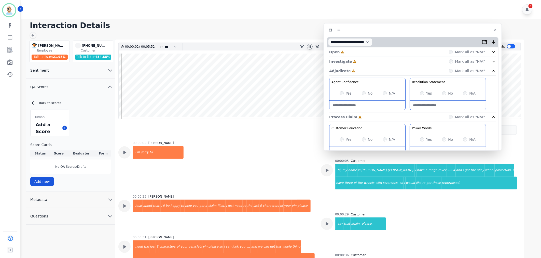
click at [359, 61] on div "Investigate Incomplete Mark all as "N/A"" at bounding box center [412, 61] width 167 height 9
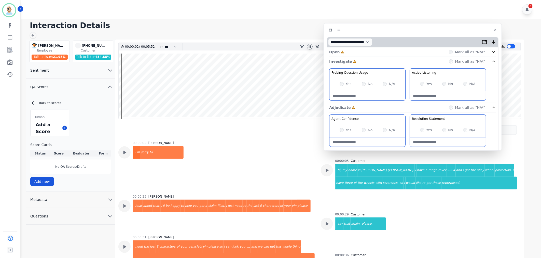
click at [358, 51] on div "Open Incomplete Mark all as "N/A"" at bounding box center [412, 51] width 167 height 9
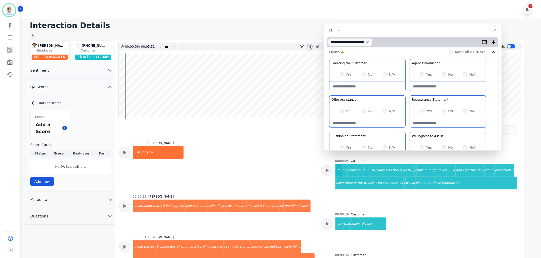
click at [407, 92] on div "Greeting the Customer Welcome is where we quickly greet our customer as a known…" at bounding box center [412, 149] width 167 height 180
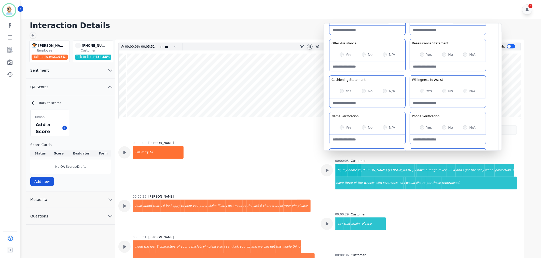
scroll to position [57, 0]
click at [408, 73] on div "Greeting the Customer Welcome is where we quickly greet our customer as a known…" at bounding box center [412, 92] width 167 height 180
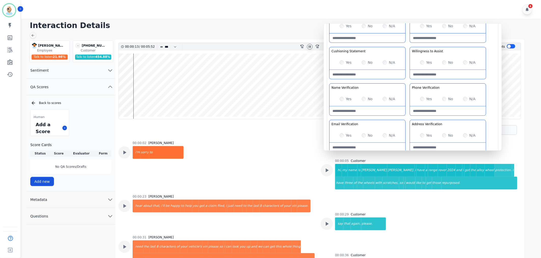
scroll to position [113, 0]
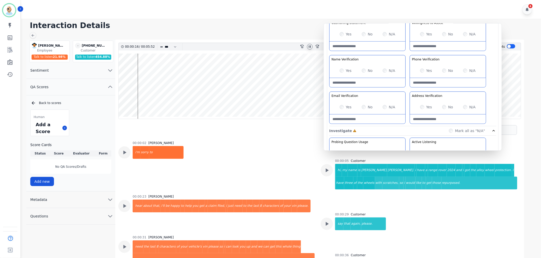
click at [343, 34] on div "Yes" at bounding box center [346, 34] width 12 height 5
click at [407, 55] on div "Greeting the Customer Welcome is where we quickly greet our customer as a known…" at bounding box center [412, 36] width 167 height 180
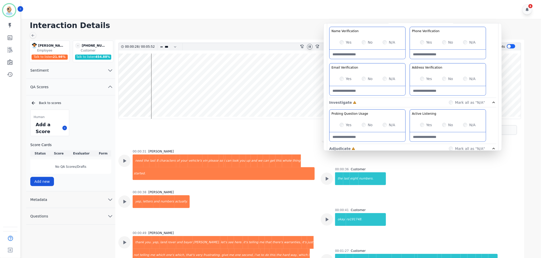
scroll to position [106, 0]
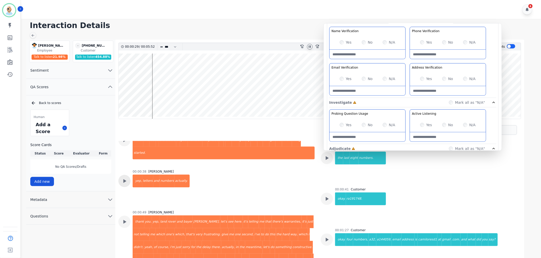
click at [125, 179] on icon at bounding box center [124, 181] width 7 height 7
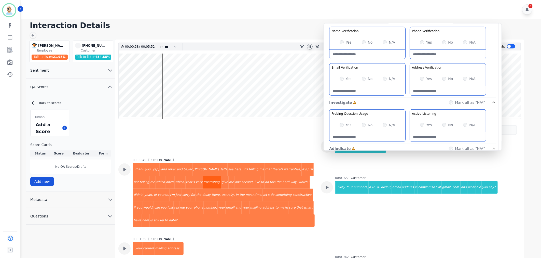
scroll to position [163, 0]
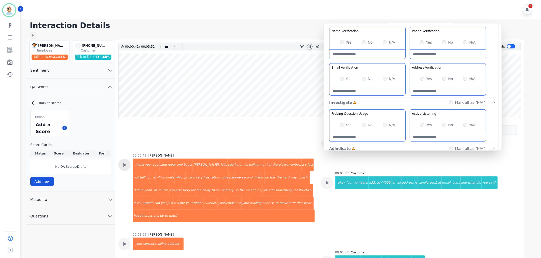
click at [125, 164] on icon at bounding box center [125, 165] width 3 height 4
click at [329, 182] on icon at bounding box center [327, 182] width 7 height 7
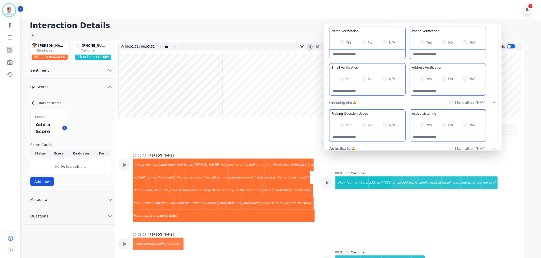
click at [408, 59] on div "Greeting the Customer Welcome is where we quickly greet our customer as a known…" at bounding box center [412, 7] width 167 height 180
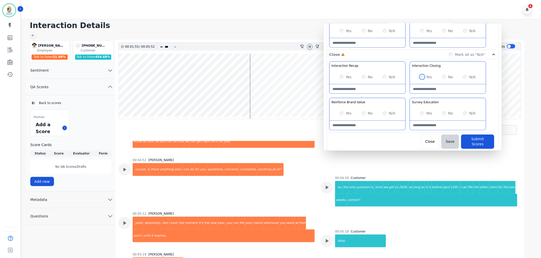
scroll to position [971, 0]
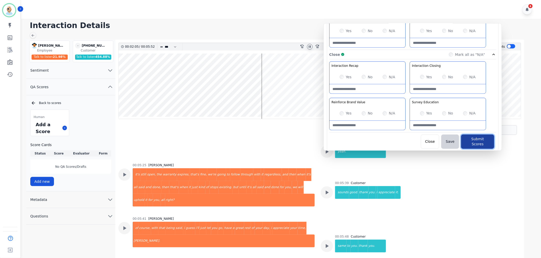
click at [474, 141] on button "Submit Scores" at bounding box center [477, 142] width 33 height 14
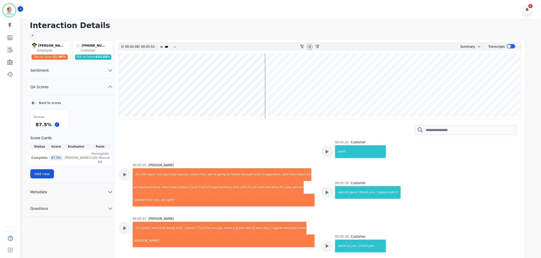
click at [310, 46] on icon at bounding box center [310, 46] width 2 height 2
drag, startPoint x: 49, startPoint y: 124, endPoint x: 32, endPoint y: 124, distance: 17.1
click at [32, 124] on div "87.5 %" at bounding box center [50, 124] width 38 height 9
copy div "87.5 %"
click at [179, 3] on div "6" at bounding box center [282, 9] width 522 height 19
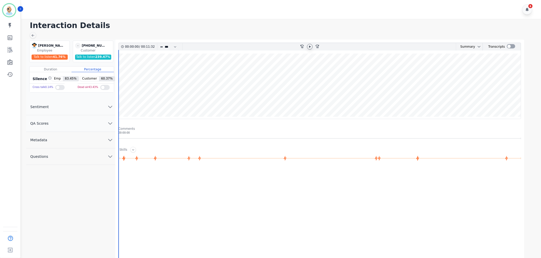
click at [311, 45] on icon at bounding box center [310, 47] width 4 height 4
click at [92, 123] on button "QA Scores" at bounding box center [70, 123] width 89 height 17
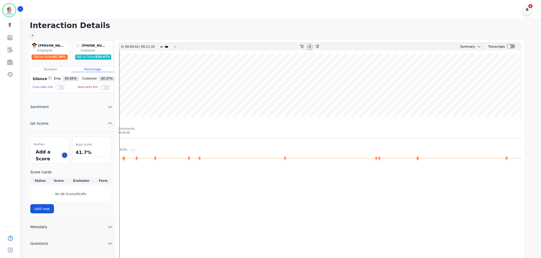
drag, startPoint x: 65, startPoint y: 155, endPoint x: 68, endPoint y: 153, distance: 2.8
click at [65, 155] on icon at bounding box center [64, 155] width 3 height 3
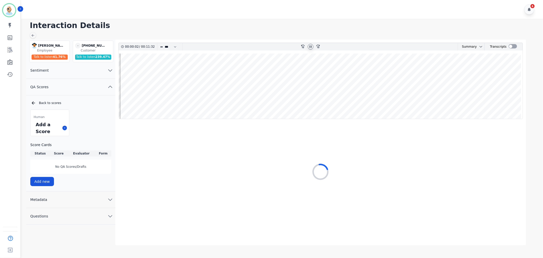
click at [311, 47] on icon at bounding box center [311, 47] width 4 height 4
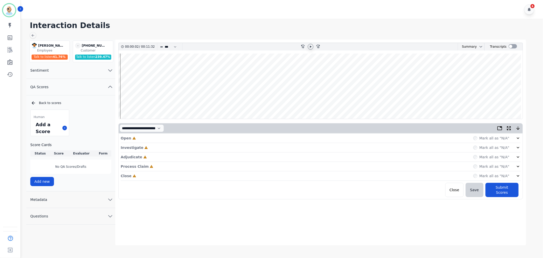
drag, startPoint x: 319, startPoint y: 27, endPoint x: 317, endPoint y: 31, distance: 3.8
click at [318, 29] on h1 "Interaction Details" at bounding box center [284, 25] width 508 height 9
click at [251, 172] on div "Close Incomplete Mark all as "N/A"" at bounding box center [321, 175] width 400 height 9
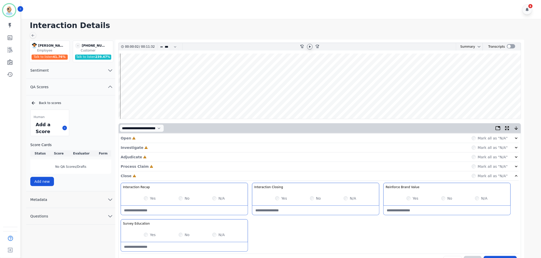
click at [241, 166] on div "Process Claim Incomplete Mark all as "N/A"" at bounding box center [320, 166] width 398 height 9
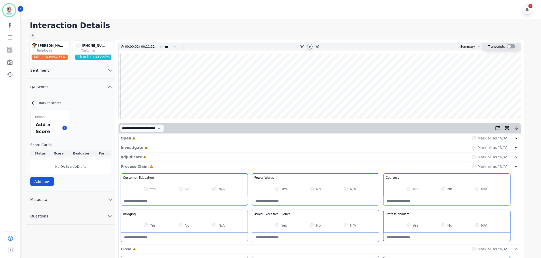
click at [510, 46] on div at bounding box center [511, 46] width 8 height 4
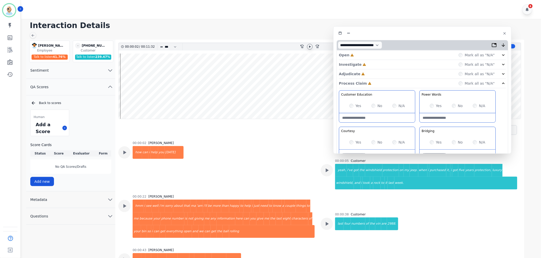
drag, startPoint x: 125, startPoint y: 26, endPoint x: 437, endPoint y: 31, distance: 312.6
click at [437, 31] on div at bounding box center [423, 33] width 172 height 7
click at [310, 45] on icon at bounding box center [310, 47] width 4 height 4
click at [369, 73] on div "Adjudicate Incomplete Mark all as "N/A"" at bounding box center [424, 74] width 167 height 9
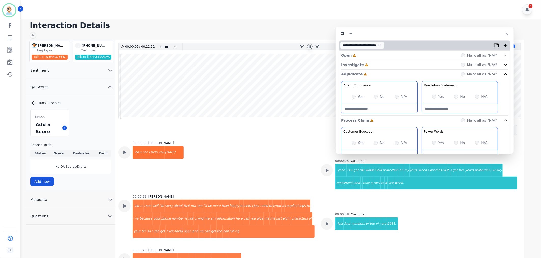
click at [372, 66] on div "Investigate Incomplete Mark all as "N/A"" at bounding box center [424, 64] width 167 height 9
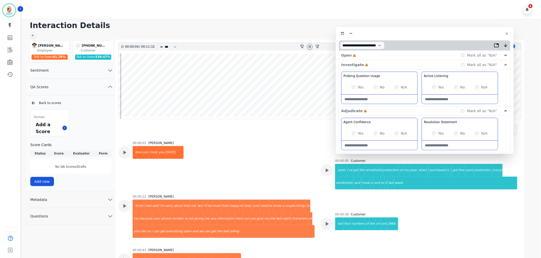
click at [375, 54] on div "Open Incomplete Mark all as "N/A"" at bounding box center [424, 55] width 167 height 9
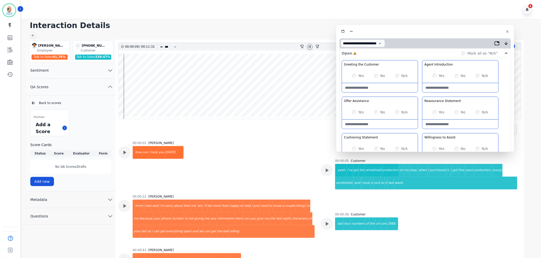
click at [420, 129] on div "Greeting the Customer Welcome is where we quickly greet our customer as a known…" at bounding box center [425, 150] width 167 height 180
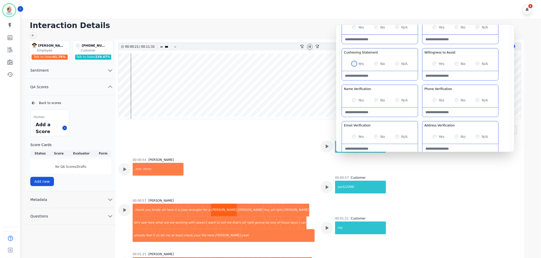
scroll to position [226, 0]
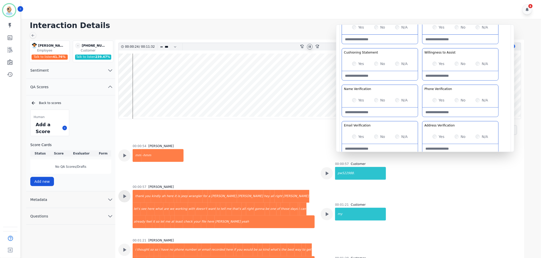
click at [125, 194] on icon at bounding box center [124, 196] width 7 height 7
click at [371, 115] on Verification-note at bounding box center [380, 112] width 76 height 9
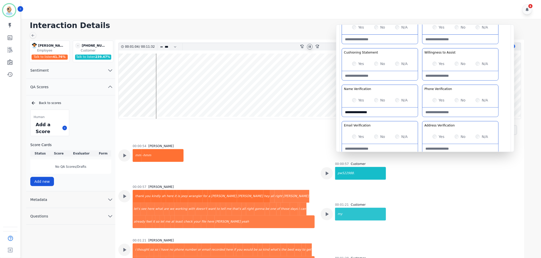
type Verification-note "**********"
click at [417, 119] on div "Greeting the Customer Welcome is where we quickly greet our customer as a known…" at bounding box center [425, 65] width 167 height 180
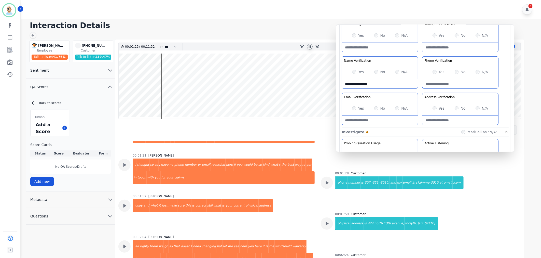
scroll to position [311, 0]
click at [420, 87] on div "Greeting the Customer Welcome is where we quickly greet our customer as a known…" at bounding box center [425, 37] width 167 height 180
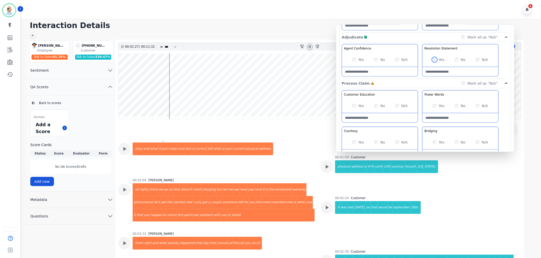
scroll to position [283, 0]
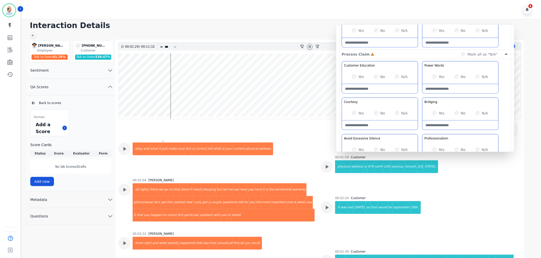
click at [356, 111] on div "Yes" at bounding box center [358, 113] width 12 height 5
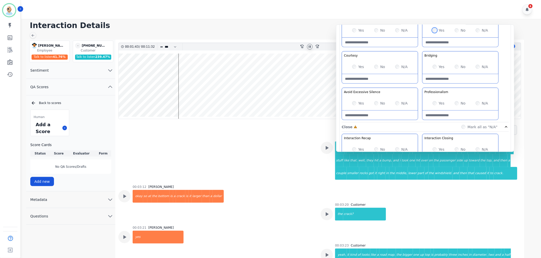
scroll to position [340, 0]
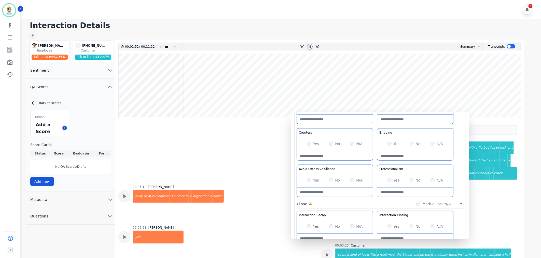
drag, startPoint x: 420, startPoint y: 39, endPoint x: 375, endPoint y: 127, distance: 98.1
click at [375, 127] on div "Customer Education Educate your customer on how to get the information that the…" at bounding box center [380, 146] width 167 height 108
click at [415, 100] on wave at bounding box center [320, 85] width 403 height 65
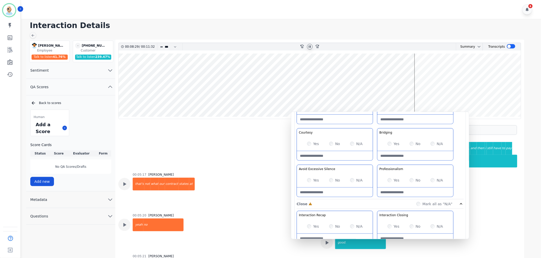
click at [417, 99] on wave at bounding box center [320, 85] width 403 height 65
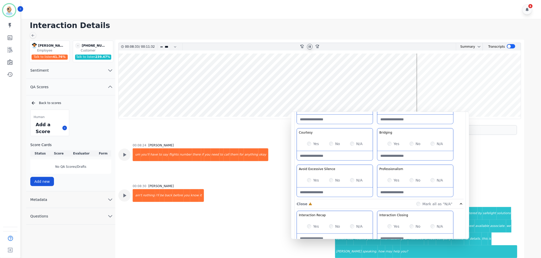
scroll to position [2300, 0]
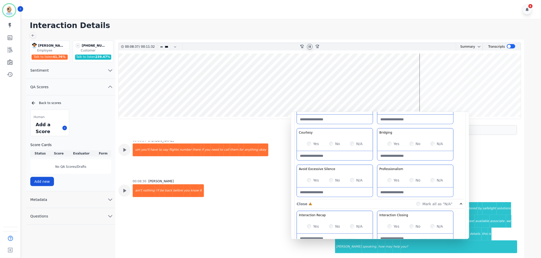
click at [375, 164] on div "Customer Education Educate your customer on how to get the information that the…" at bounding box center [380, 146] width 167 height 108
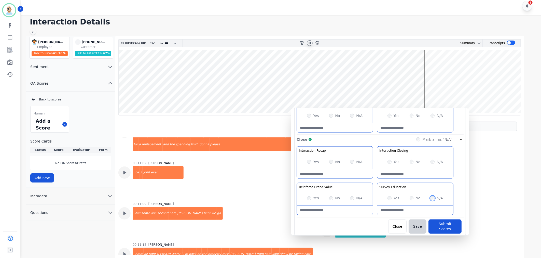
scroll to position [2663, 0]
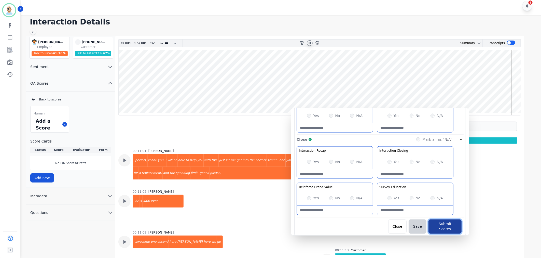
click at [444, 223] on button "Submit Scores" at bounding box center [445, 226] width 33 height 14
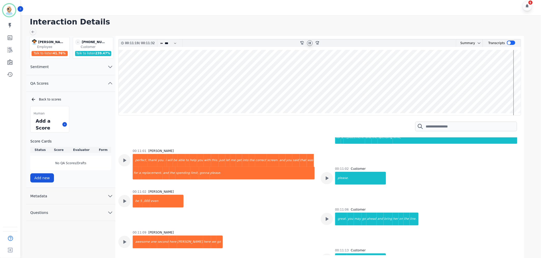
click at [310, 42] on icon at bounding box center [310, 43] width 2 height 2
click at [65, 124] on icon at bounding box center [64, 124] width 3 height 3
click at [64, 124] on icon at bounding box center [64, 124] width 3 height 3
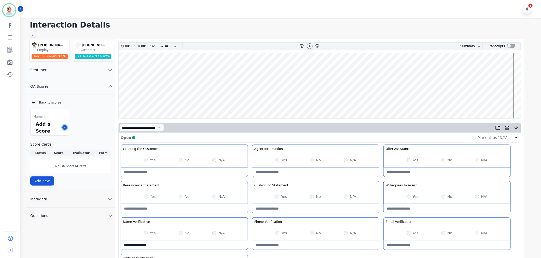
scroll to position [0, 0]
click at [509, 47] on div at bounding box center [511, 46] width 8 height 4
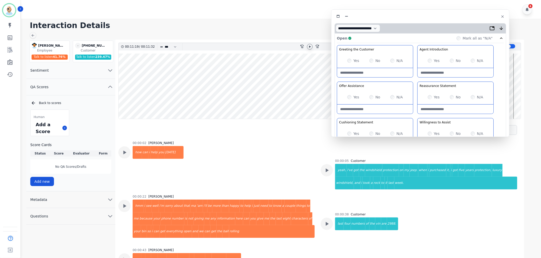
drag, startPoint x: 366, startPoint y: 118, endPoint x: 406, endPoint y: 19, distance: 107.0
click at [406, 19] on div at bounding box center [421, 16] width 172 height 7
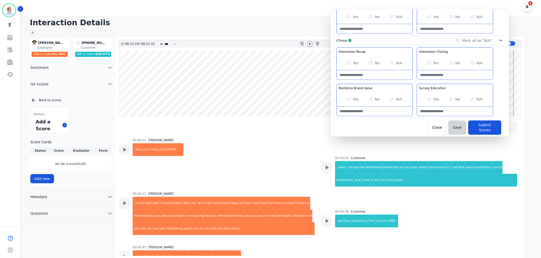
scroll to position [4, 0]
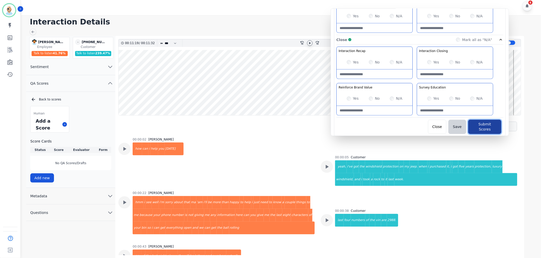
click at [474, 123] on button "Submit Scores" at bounding box center [484, 127] width 33 height 14
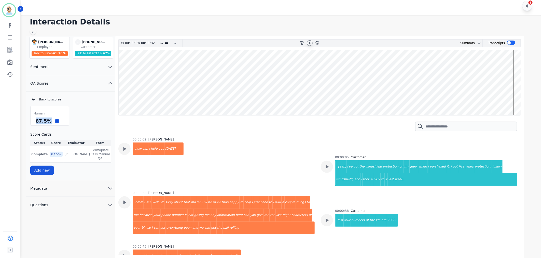
drag, startPoint x: 49, startPoint y: 120, endPoint x: 35, endPoint y: 120, distance: 14.0
click at [35, 120] on div "87.5 %" at bounding box center [44, 120] width 18 height 9
copy div "87.5 %"
click at [240, 16] on div "Interaction Details Anthony Chinnici Anthony Chinnici Employee Talk to listen 4…" at bounding box center [281, 136] width 522 height 243
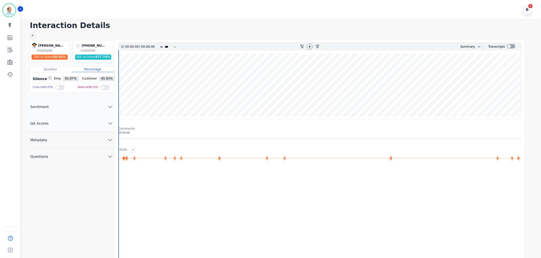
click at [43, 124] on span "QA Scores" at bounding box center [39, 123] width 26 height 5
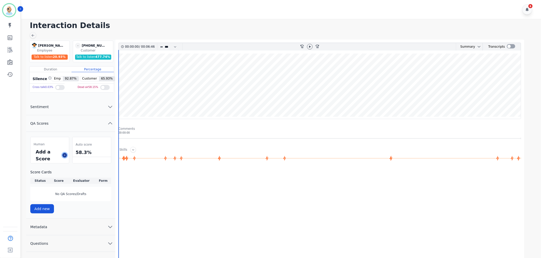
click at [64, 155] on icon at bounding box center [64, 155] width 3 height 3
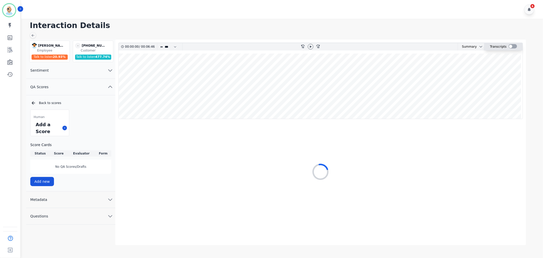
click at [510, 46] on div at bounding box center [513, 46] width 8 height 4
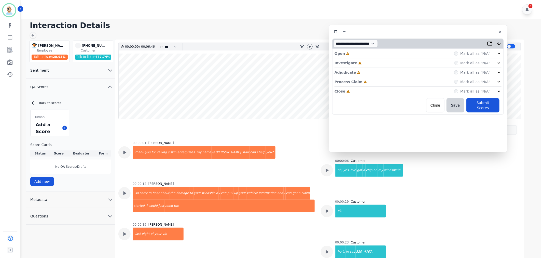
drag, startPoint x: 139, startPoint y: 28, endPoint x: 442, endPoint y: 34, distance: 303.2
click at [442, 34] on div at bounding box center [418, 31] width 172 height 7
click at [370, 92] on div "Close Incomplete Mark all as "N/A"" at bounding box center [418, 91] width 167 height 9
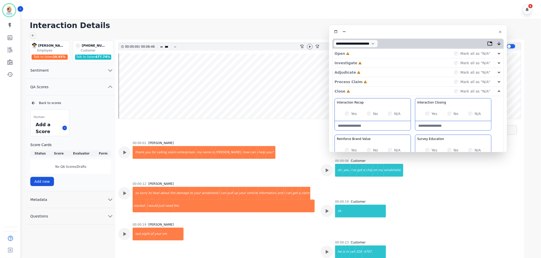
click at [371, 82] on div "Process Claim Incomplete Mark all as "N/A"" at bounding box center [418, 81] width 167 height 9
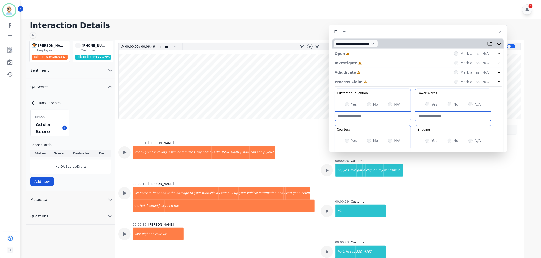
click at [373, 72] on div "Adjudicate Incomplete Mark all as "N/A"" at bounding box center [418, 72] width 167 height 9
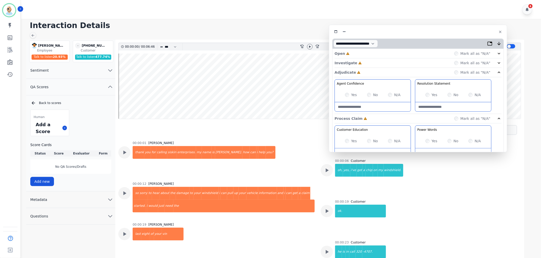
click at [376, 64] on div "Investigate Incomplete Mark all as "N/A"" at bounding box center [418, 62] width 167 height 9
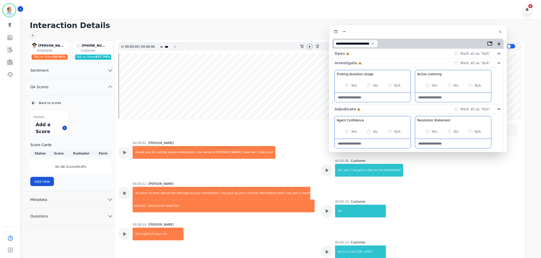
click at [375, 54] on div "Open Incomplete Mark all as "N/A"" at bounding box center [418, 53] width 167 height 9
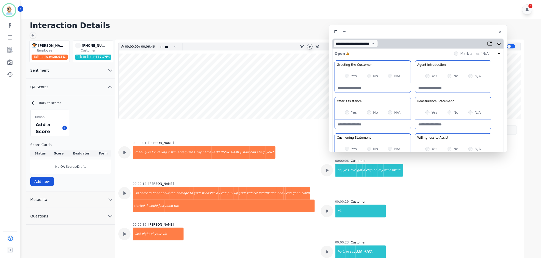
click at [311, 48] on icon at bounding box center [310, 47] width 4 height 4
click at [430, 113] on div "Yes" at bounding box center [432, 112] width 12 height 5
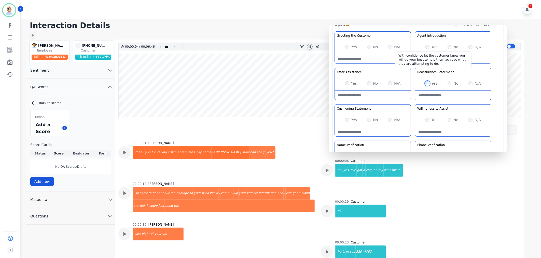
scroll to position [57, 0]
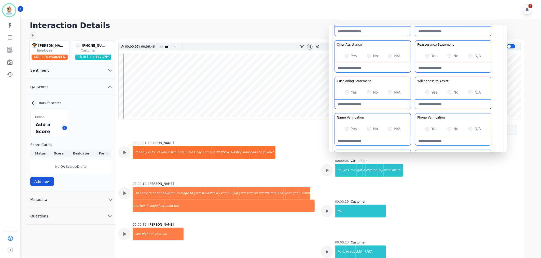
click at [426, 92] on div "Yes" at bounding box center [432, 92] width 12 height 5
click at [411, 111] on div "Greeting the Customer Welcome is where we quickly greet our customer as a known…" at bounding box center [418, 94] width 167 height 180
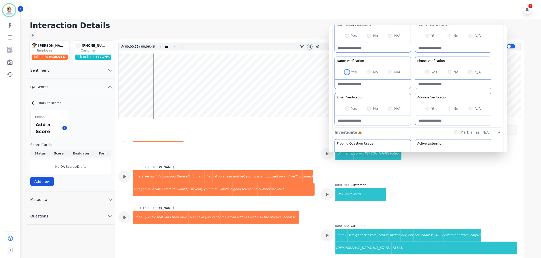
scroll to position [229, 0]
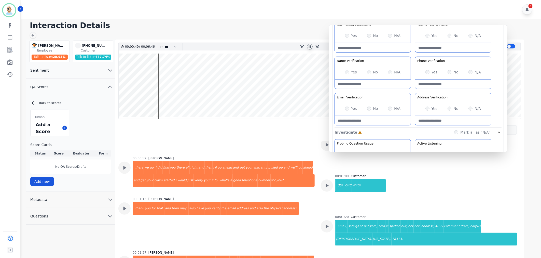
click at [414, 93] on div "Greeting the Customer Welcome is where we quickly greet our customer as a known…" at bounding box center [418, 37] width 167 height 180
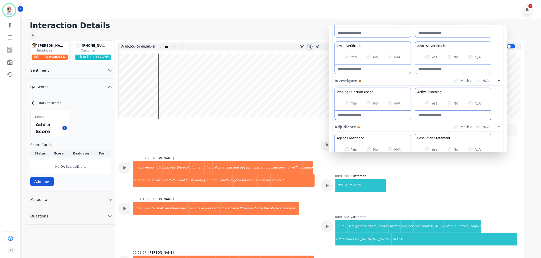
scroll to position [170, 0]
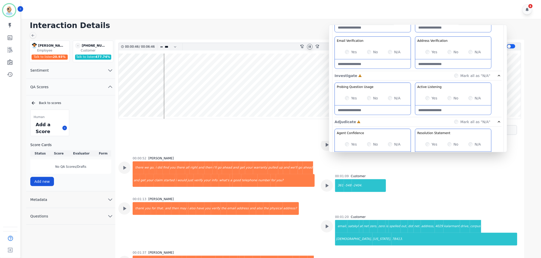
click at [427, 96] on div "Yes" at bounding box center [432, 98] width 12 height 5
click at [426, 100] on div "Yes" at bounding box center [432, 98] width 12 height 5
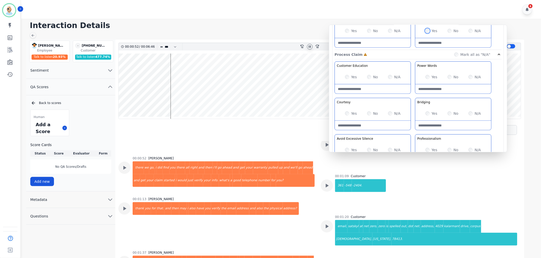
scroll to position [311, 0]
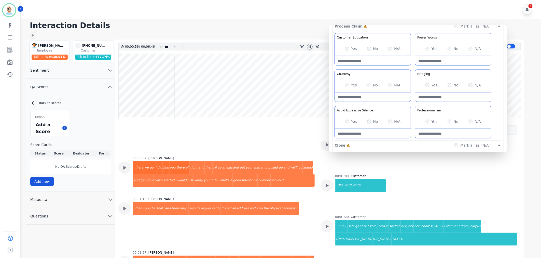
click at [348, 83] on div "Yes" at bounding box center [351, 85] width 12 height 5
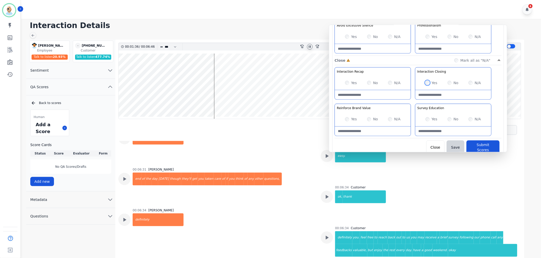
scroll to position [1305, 0]
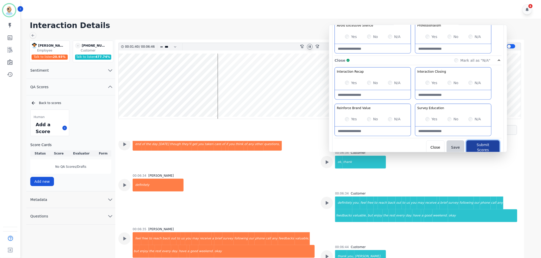
click at [474, 144] on button "Submit Scores" at bounding box center [483, 147] width 33 height 14
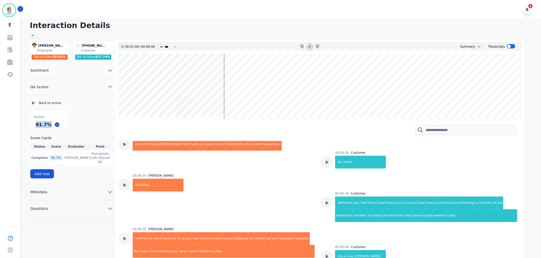
drag, startPoint x: 50, startPoint y: 125, endPoint x: 36, endPoint y: 126, distance: 13.8
click at [36, 126] on div "91.7 %" at bounding box center [44, 124] width 18 height 9
copy div "91.7 %"
click at [309, 46] on icon at bounding box center [310, 47] width 4 height 4
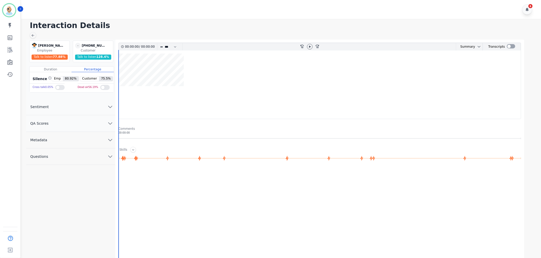
click at [70, 121] on button "QA Scores" at bounding box center [70, 123] width 89 height 17
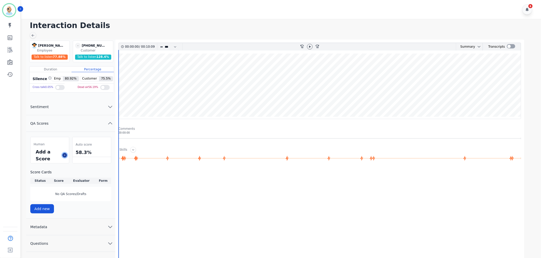
click at [63, 155] on button at bounding box center [64, 155] width 5 height 5
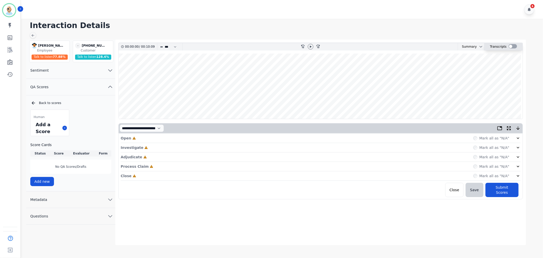
click at [514, 45] on div at bounding box center [513, 46] width 8 height 4
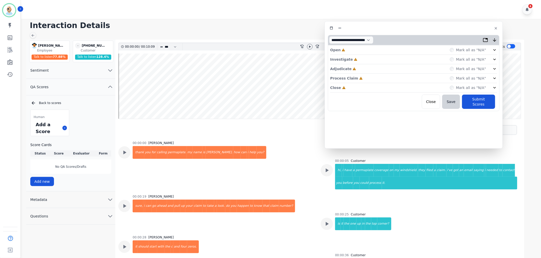
drag, startPoint x: 102, startPoint y: 26, endPoint x: 407, endPoint y: 27, distance: 304.7
click at [407, 27] on div at bounding box center [414, 27] width 172 height 7
click at [355, 88] on div "Close Incomplete Mark all as "N/A"" at bounding box center [415, 88] width 167 height 9
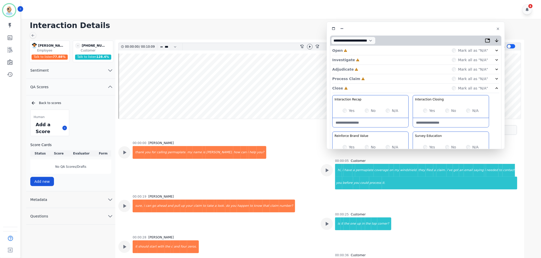
click at [366, 77] on div "Process Claim Incomplete Mark all as "N/A"" at bounding box center [415, 78] width 167 height 9
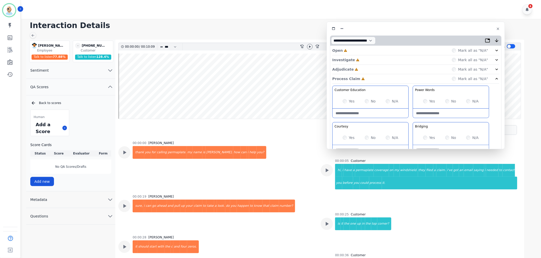
click at [364, 69] on div "Adjudicate Incomplete Mark all as "N/A"" at bounding box center [415, 69] width 167 height 9
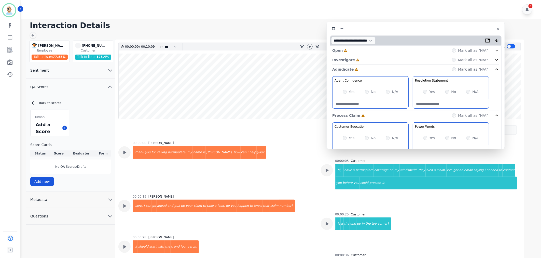
click at [365, 59] on div "Investigate Incomplete Mark all as "N/A"" at bounding box center [415, 59] width 167 height 9
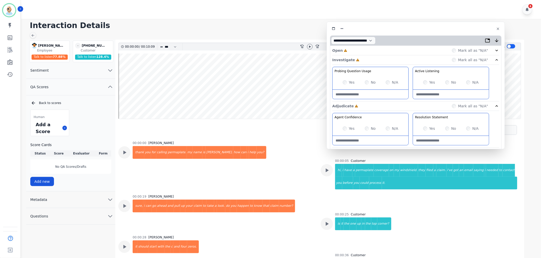
click at [366, 52] on div "Open Incomplete Mark all as "N/A"" at bounding box center [415, 50] width 167 height 9
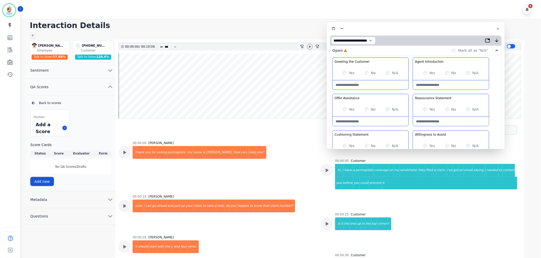
click at [408, 94] on div "Offer Assistance In a positive and enthusiastic tone. proactively offer to help…" at bounding box center [371, 98] width 76 height 8
click at [409, 91] on div "Greeting the Customer Welcome is where we quickly greet our customer as a known…" at bounding box center [415, 147] width 167 height 180
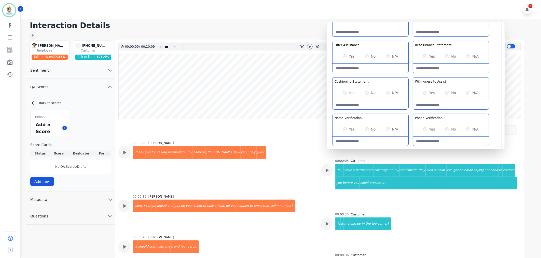
scroll to position [57, 0]
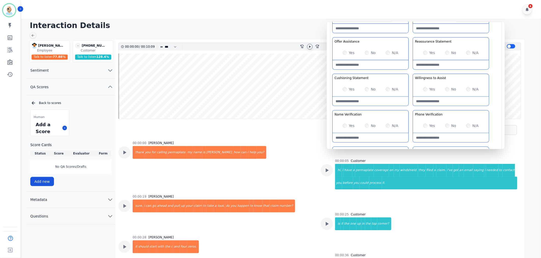
click at [309, 45] on icon at bounding box center [310, 47] width 4 height 4
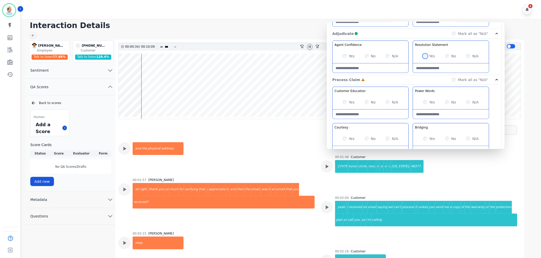
scroll to position [424, 0]
click at [124, 188] on icon at bounding box center [125, 189] width 3 height 4
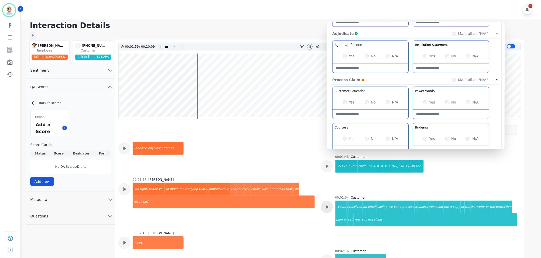
click at [327, 208] on icon at bounding box center [327, 207] width 7 height 7
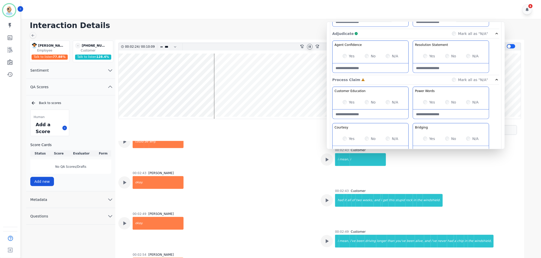
scroll to position [707, 0]
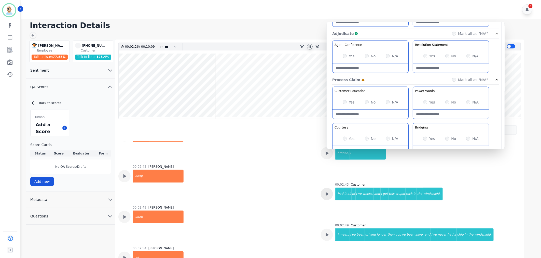
click at [326, 193] on icon at bounding box center [327, 194] width 3 height 4
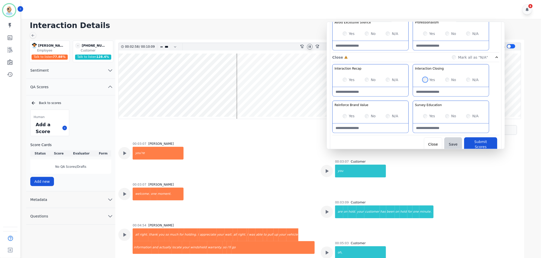
scroll to position [1217, 0]
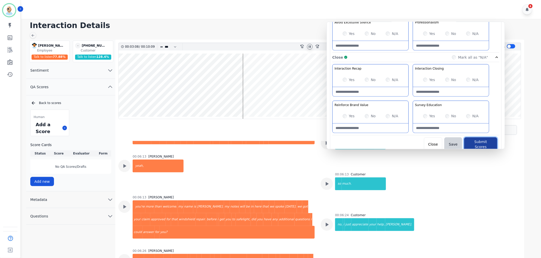
click at [477, 143] on button "Submit Scores" at bounding box center [480, 144] width 33 height 14
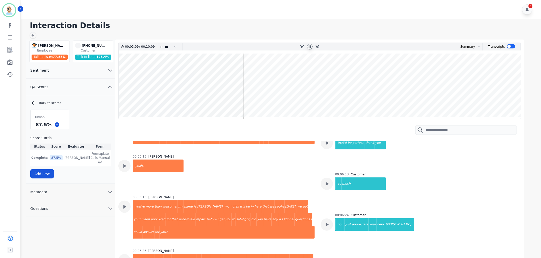
click at [312, 47] on icon at bounding box center [310, 47] width 4 height 4
drag, startPoint x: 49, startPoint y: 125, endPoint x: 36, endPoint y: 127, distance: 12.5
click at [36, 127] on div "87.5 %" at bounding box center [44, 124] width 18 height 9
copy div "87.5 %"
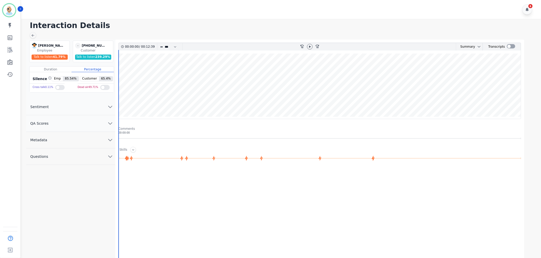
click at [73, 124] on button "QA Scores" at bounding box center [70, 123] width 89 height 17
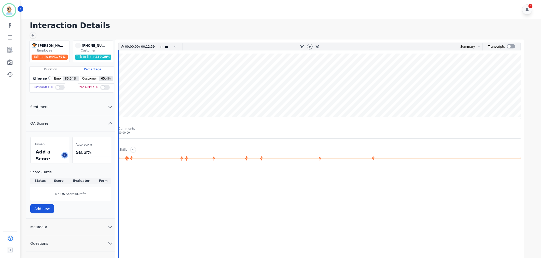
click at [63, 154] on button at bounding box center [64, 155] width 5 height 5
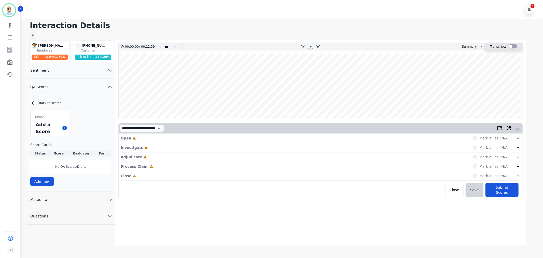
click at [511, 47] on div at bounding box center [513, 46] width 8 height 4
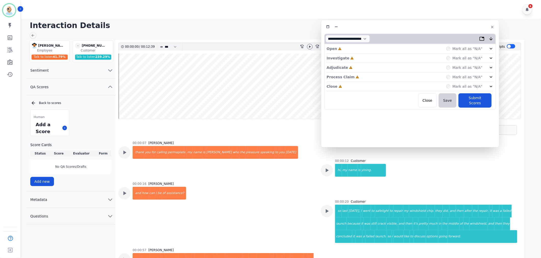
drag, startPoint x: 125, startPoint y: 28, endPoint x: 424, endPoint y: 26, distance: 299.1
click at [424, 26] on div at bounding box center [411, 26] width 172 height 7
click at [364, 88] on div "Close Incomplete Mark all as "N/A"" at bounding box center [410, 86] width 167 height 9
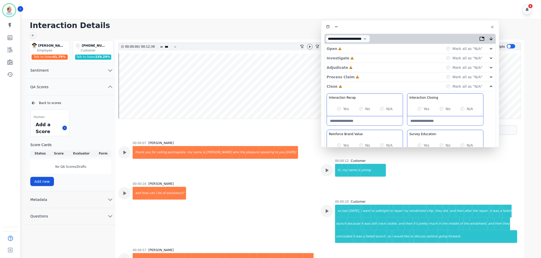
click at [365, 75] on div "Process Claim Incomplete Mark all as "N/A"" at bounding box center [410, 76] width 167 height 9
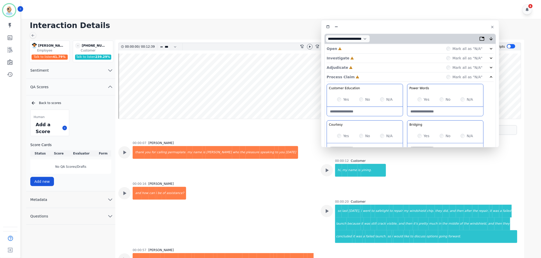
click at [365, 67] on div "Adjudicate Incomplete Mark all as "N/A"" at bounding box center [410, 67] width 167 height 9
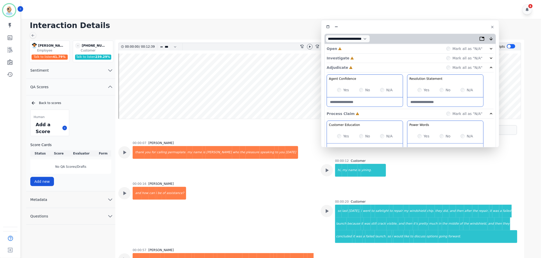
click at [366, 56] on div "Investigate Incomplete Mark all as "N/A"" at bounding box center [410, 57] width 167 height 9
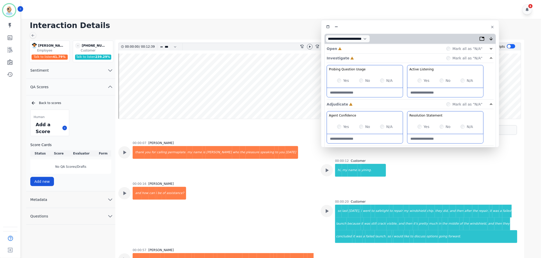
click at [369, 47] on div "Open Incomplete Mark all as "N/A"" at bounding box center [410, 48] width 167 height 9
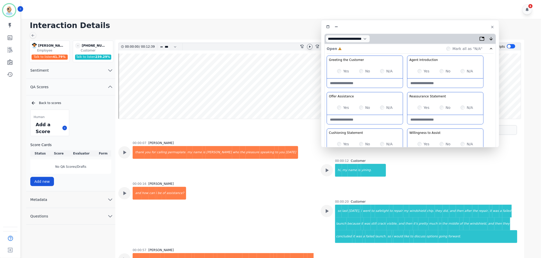
click at [310, 47] on icon at bounding box center [310, 46] width 2 height 2
click at [342, 108] on div "Yes" at bounding box center [343, 107] width 12 height 5
click at [417, 69] on div "Yes No N/A" at bounding box center [446, 71] width 76 height 14
click at [327, 169] on icon at bounding box center [327, 170] width 7 height 7
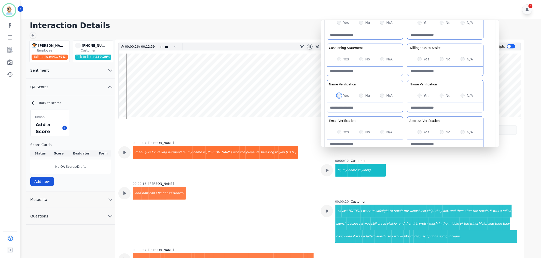
scroll to position [22, 0]
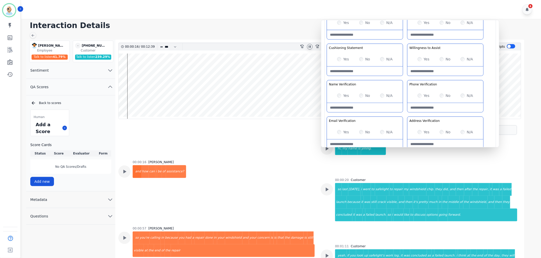
click at [407, 77] on div "Greeting the Customer Welcome is where we quickly greet our customer as a known…" at bounding box center [410, 61] width 167 height 180
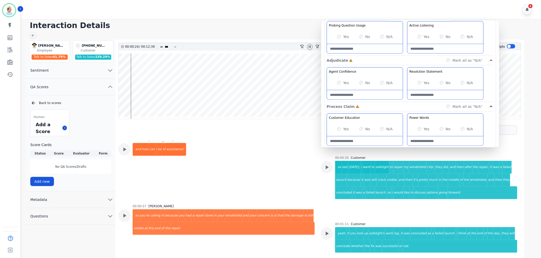
scroll to position [44, 0]
click at [419, 127] on div "Yes" at bounding box center [424, 128] width 12 height 5
click at [422, 36] on div "Yes" at bounding box center [424, 36] width 12 height 5
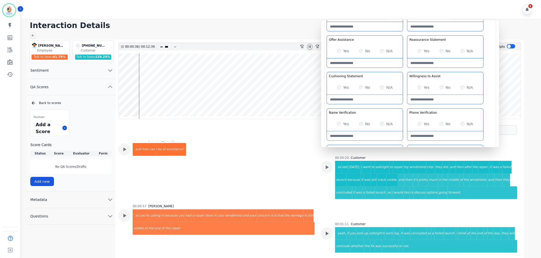
click at [408, 68] on div "Greeting the Customer Welcome is where we quickly greet our customer as a known…" at bounding box center [410, 89] width 167 height 180
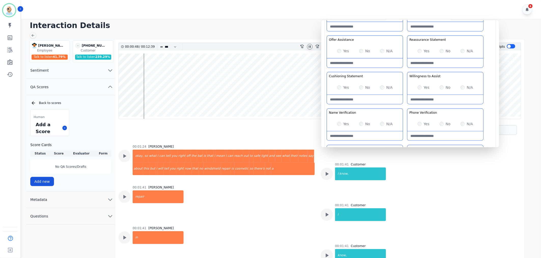
click at [312, 46] on div at bounding box center [310, 47] width 6 height 6
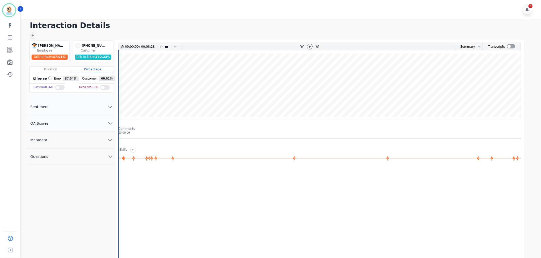
click at [72, 125] on button "QA Scores" at bounding box center [70, 123] width 89 height 17
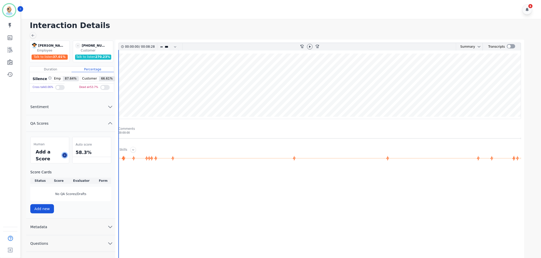
click at [64, 156] on icon at bounding box center [64, 155] width 3 height 3
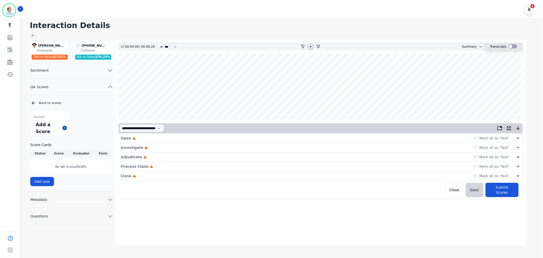
click at [513, 45] on div at bounding box center [513, 46] width 8 height 4
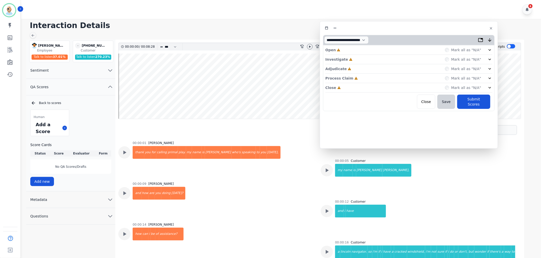
drag, startPoint x: 136, startPoint y: 27, endPoint x: 432, endPoint y: 27, distance: 295.5
click at [432, 27] on div at bounding box center [409, 27] width 172 height 7
click at [367, 87] on div "Close Incomplete Mark all as "N/A"" at bounding box center [409, 87] width 167 height 9
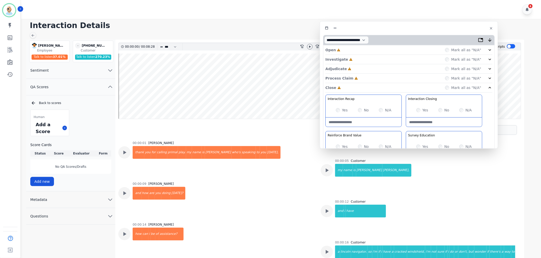
click at [367, 75] on div "Process Claim Incomplete Mark all as "N/A"" at bounding box center [409, 78] width 167 height 9
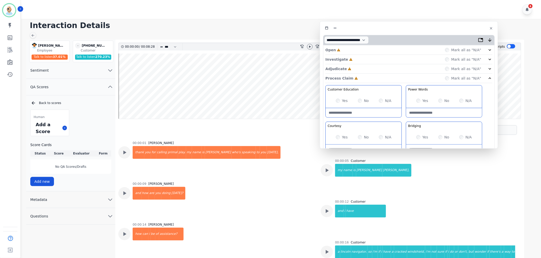
click at [367, 70] on div "Adjudicate Incomplete Mark all as "N/A"" at bounding box center [409, 68] width 167 height 9
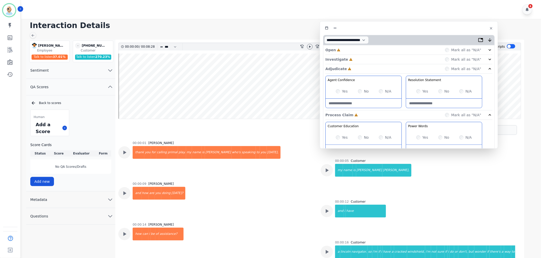
click at [366, 61] on div "Investigate Incomplete Mark all as "N/A"" at bounding box center [409, 59] width 167 height 9
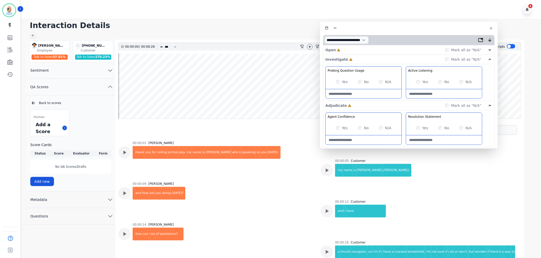
click at [359, 48] on div "Open Incomplete Mark all as "N/A"" at bounding box center [409, 49] width 167 height 9
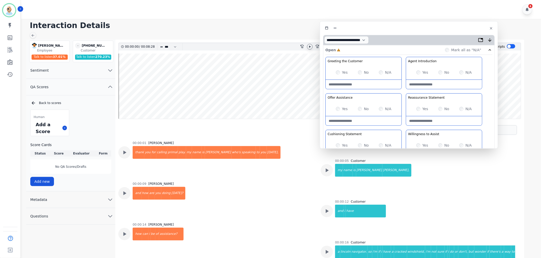
click at [310, 47] on icon at bounding box center [310, 46] width 2 height 2
click at [407, 93] on div "Reassurance Statement With confidence let the customer know you will do your be…" at bounding box center [444, 97] width 76 height 8
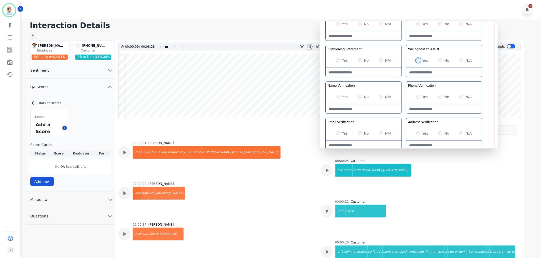
scroll to position [22, 0]
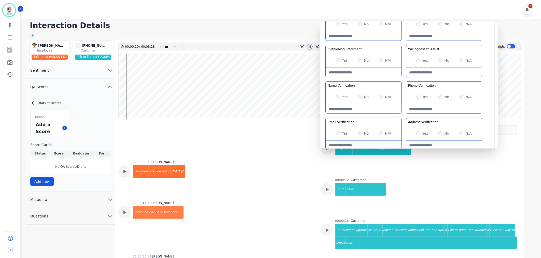
click at [408, 77] on div "Greeting the Customer Welcome is where we quickly greet our customer as a known…" at bounding box center [409, 62] width 167 height 180
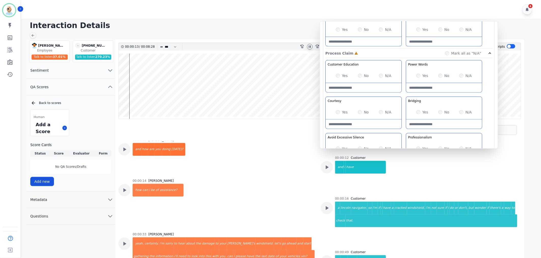
scroll to position [283, 0]
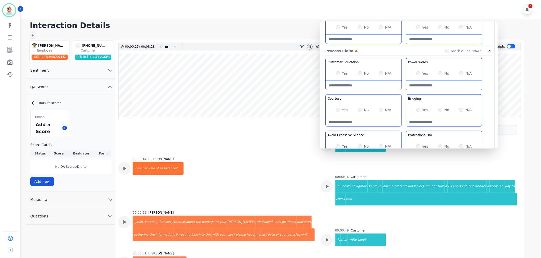
click at [405, 92] on div "Customer Education Educate your customer on how to get the information that the…" at bounding box center [409, 112] width 167 height 108
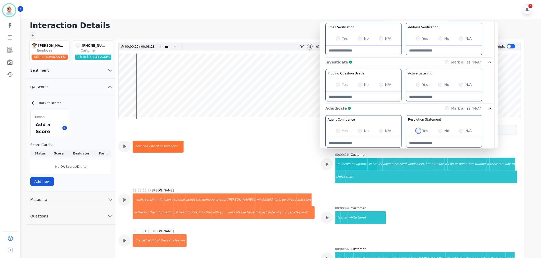
scroll to position [0, 0]
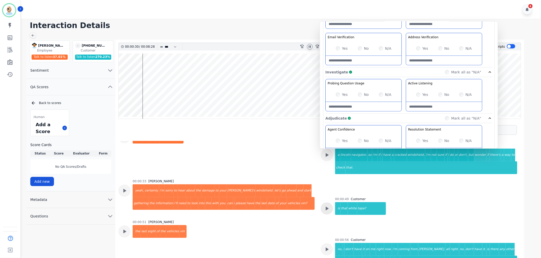
click at [327, 207] on icon at bounding box center [327, 208] width 7 height 7
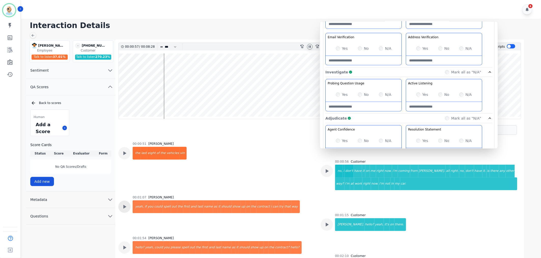
click at [124, 205] on icon at bounding box center [125, 207] width 3 height 4
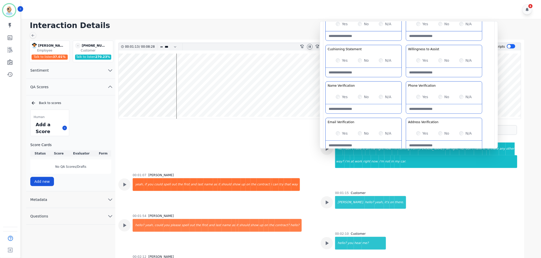
click at [406, 43] on div "Greeting the Customer Welcome is where we quickly greet our customer as a known…" at bounding box center [409, 62] width 167 height 180
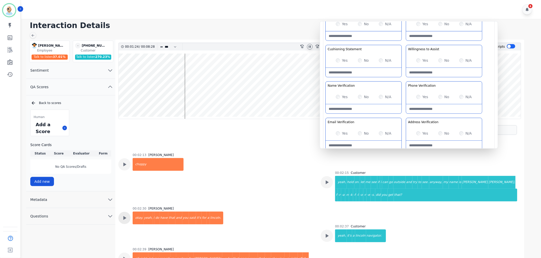
click at [126, 215] on icon at bounding box center [124, 218] width 7 height 7
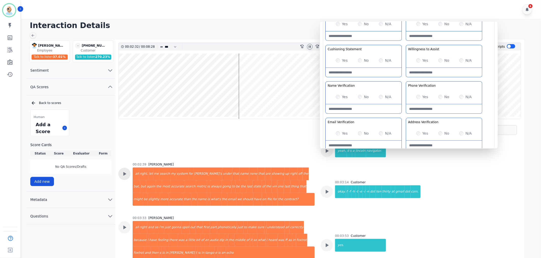
click at [127, 170] on icon at bounding box center [124, 173] width 7 height 7
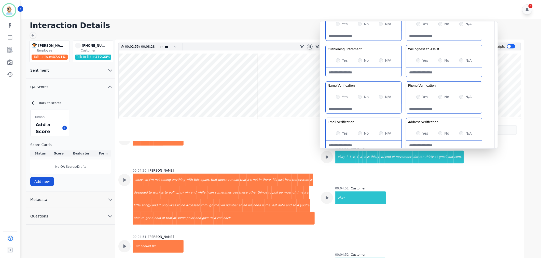
click at [311, 46] on icon at bounding box center [310, 47] width 4 height 4
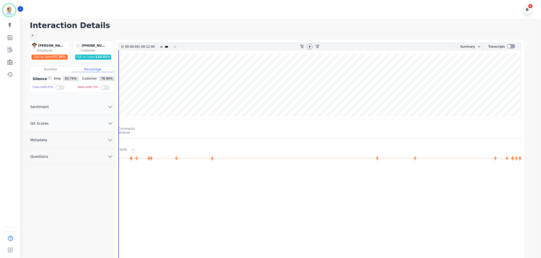
click at [89, 120] on button "QA Scores" at bounding box center [70, 123] width 89 height 17
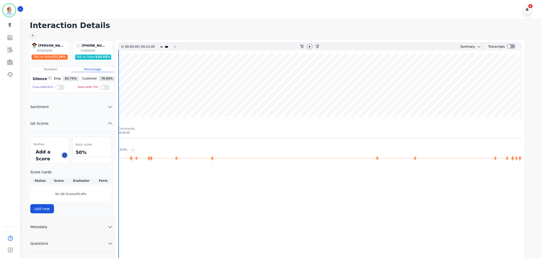
click at [64, 155] on icon at bounding box center [64, 155] width 3 height 3
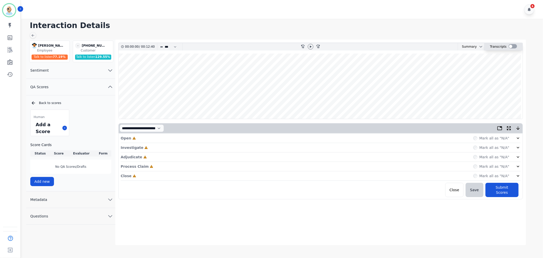
click at [512, 48] on div at bounding box center [513, 46] width 8 height 4
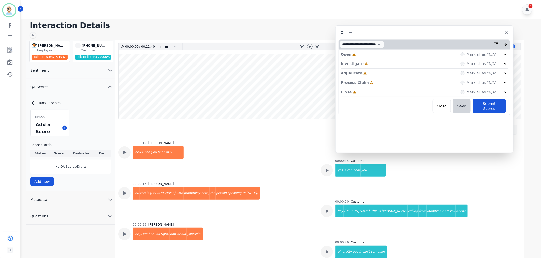
drag, startPoint x: 143, startPoint y: 30, endPoint x: 457, endPoint y: 34, distance: 313.4
click at [457, 34] on div at bounding box center [425, 32] width 172 height 7
click at [380, 92] on div "Close Incomplete Mark all as "N/A"" at bounding box center [424, 91] width 167 height 9
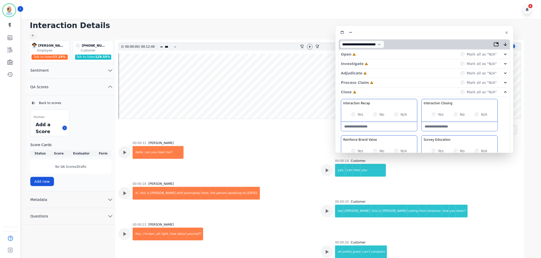
drag, startPoint x: 382, startPoint y: 81, endPoint x: 383, endPoint y: 75, distance: 5.6
click at [382, 80] on div "Process Claim Incomplete Mark all as "N/A"" at bounding box center [424, 82] width 167 height 9
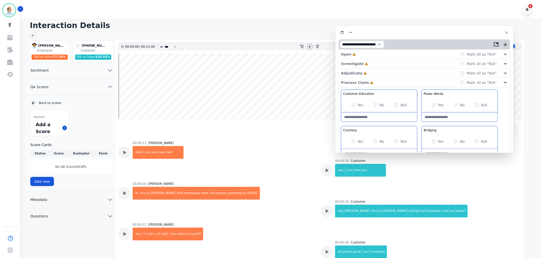
click at [384, 72] on div "Adjudicate Incomplete Mark all as "N/A"" at bounding box center [424, 73] width 167 height 9
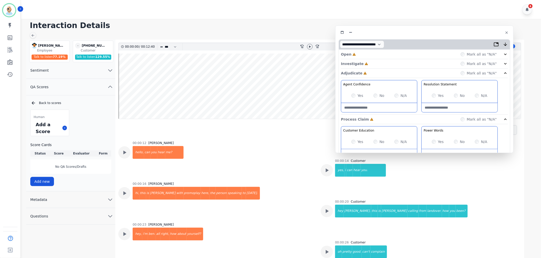
click at [388, 62] on div "Investigate Incomplete Mark all as "N/A"" at bounding box center [424, 63] width 167 height 9
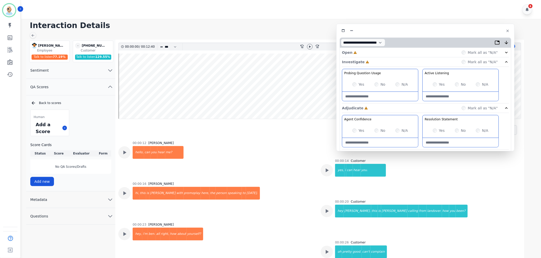
click at [394, 52] on div "Open Incomplete Mark all as "N/A"" at bounding box center [425, 52] width 167 height 9
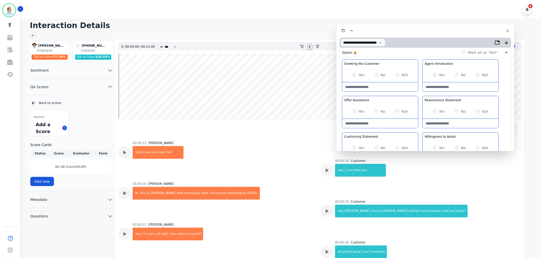
click at [309, 46] on icon at bounding box center [310, 47] width 4 height 4
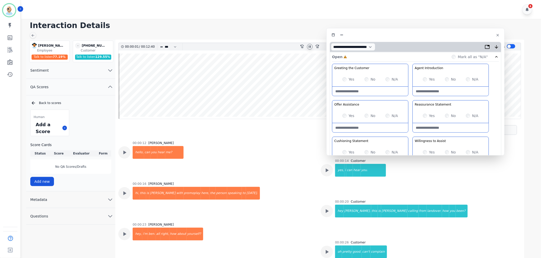
drag, startPoint x: 401, startPoint y: 32, endPoint x: 391, endPoint y: 37, distance: 10.8
click at [391, 37] on div at bounding box center [416, 34] width 172 height 7
click at [126, 102] on wave at bounding box center [320, 85] width 403 height 65
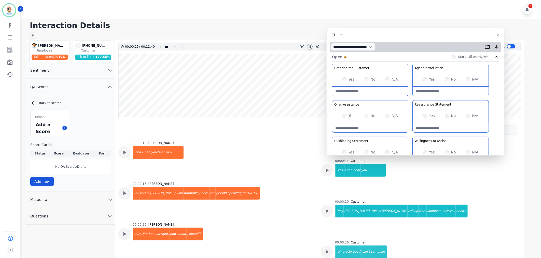
click at [412, 99] on div "Greeting the Customer Welcome is where we quickly greet our customer as a known…" at bounding box center [415, 154] width 167 height 180
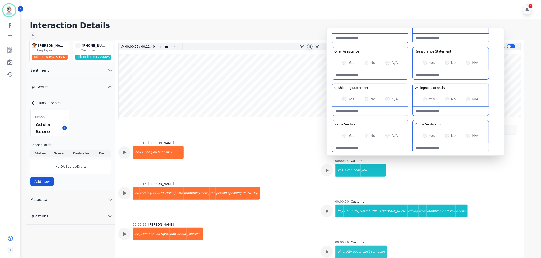
scroll to position [57, 0]
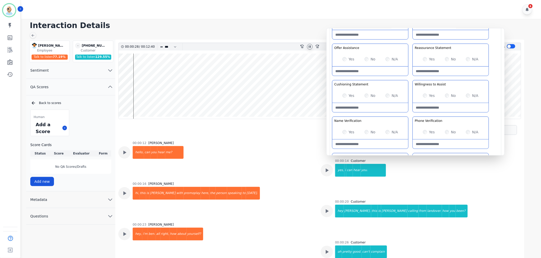
click at [409, 79] on div "Greeting the Customer Welcome is where we quickly greet our customer as a known…" at bounding box center [415, 97] width 167 height 180
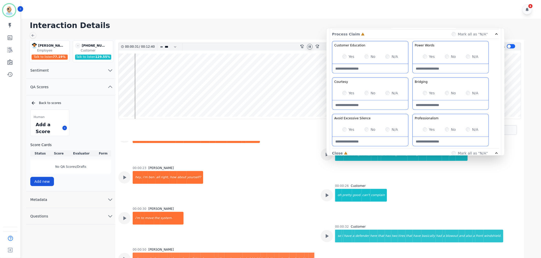
scroll to position [311, 0]
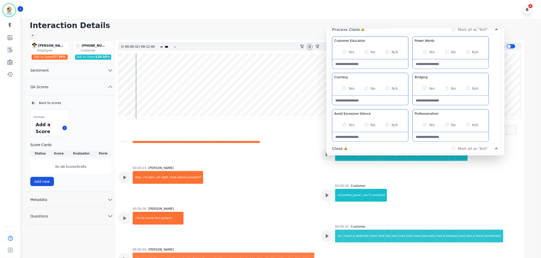
click at [410, 72] on div "Customer Education Educate your customer on how to get the information that the…" at bounding box center [415, 90] width 167 height 108
click at [408, 105] on div at bounding box center [370, 100] width 76 height 9
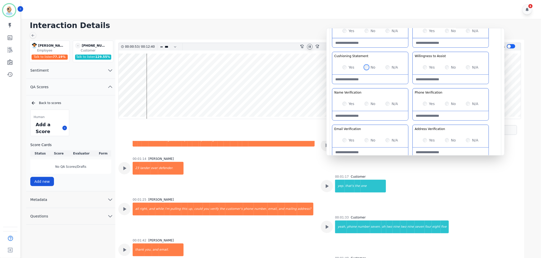
scroll to position [198, 0]
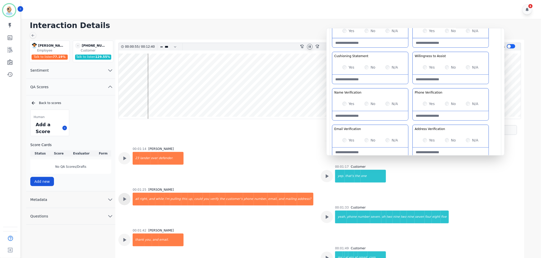
click at [126, 199] on icon at bounding box center [124, 199] width 7 height 7
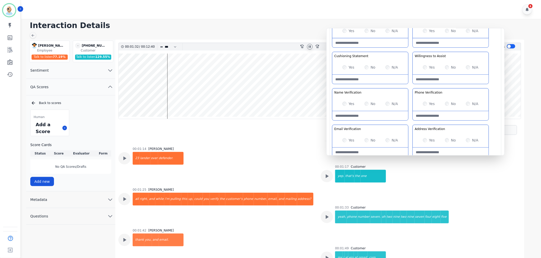
click at [409, 119] on div "Greeting the Customer Welcome is where we quickly greet our customer as a known…" at bounding box center [415, 69] width 167 height 180
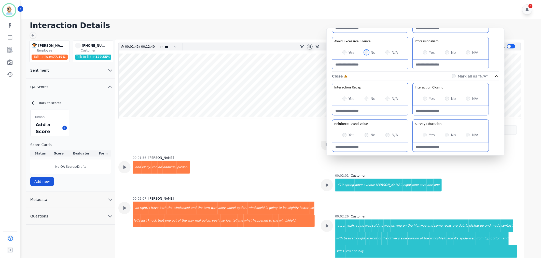
scroll to position [400, 0]
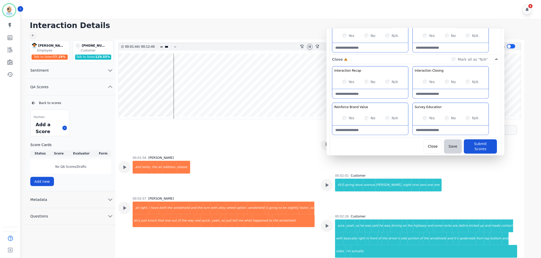
click at [344, 116] on div "Yes" at bounding box center [349, 118] width 12 height 5
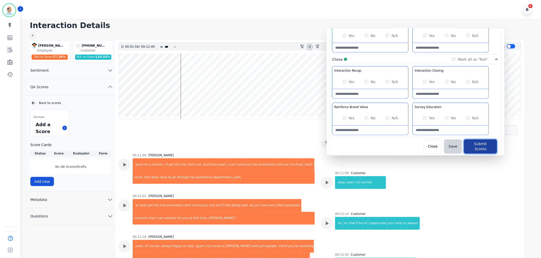
click at [471, 143] on button "Submit Scores" at bounding box center [480, 146] width 33 height 14
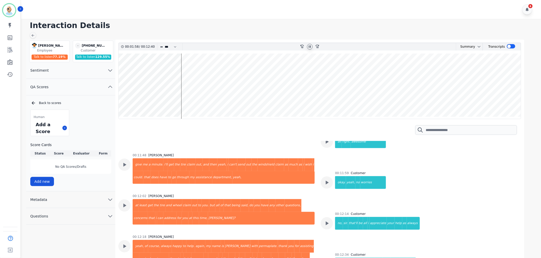
click at [309, 29] on h1 "Interaction Details" at bounding box center [283, 25] width 506 height 9
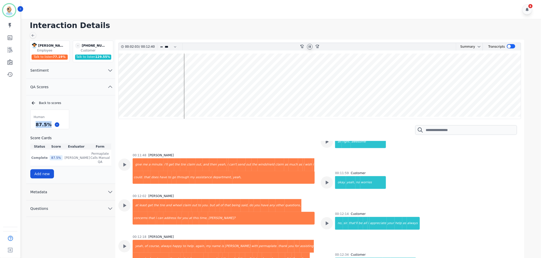
drag, startPoint x: 50, startPoint y: 123, endPoint x: 36, endPoint y: 128, distance: 14.7
click at [36, 128] on div "87.5 %" at bounding box center [44, 124] width 18 height 9
copy div "87.5 %"
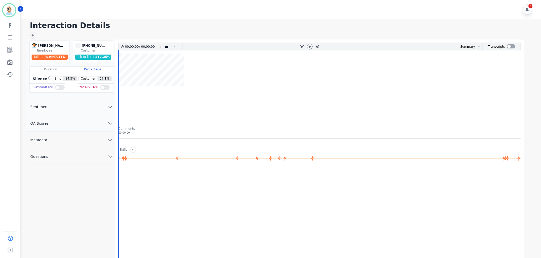
click at [65, 123] on button "QA Scores" at bounding box center [70, 123] width 89 height 17
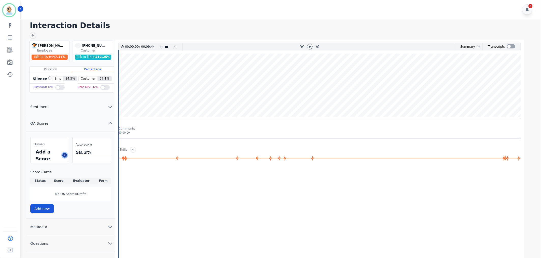
click at [65, 156] on button at bounding box center [64, 155] width 5 height 5
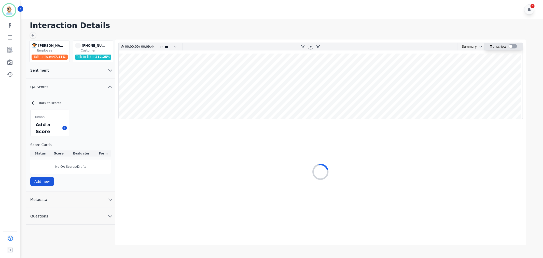
click at [511, 45] on div at bounding box center [513, 46] width 8 height 4
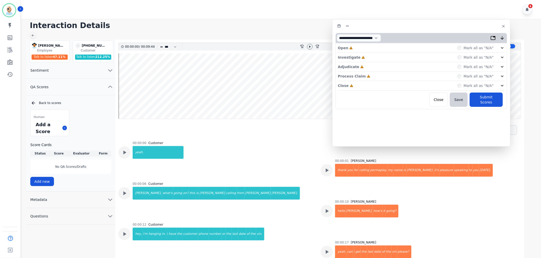
drag, startPoint x: 110, startPoint y: 29, endPoint x: 421, endPoint y: 26, distance: 310.3
click at [421, 26] on div at bounding box center [422, 25] width 172 height 7
drag, startPoint x: 357, startPoint y: 84, endPoint x: 360, endPoint y: 84, distance: 3.3
click at [357, 84] on div "Close Incomplete Mark all as "N/A"" at bounding box center [421, 85] width 167 height 9
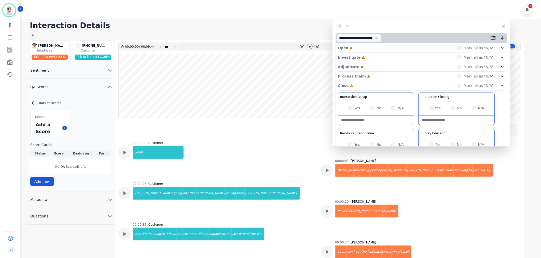
click at [376, 77] on div "Process Claim Incomplete Mark all as "N/A"" at bounding box center [421, 76] width 167 height 9
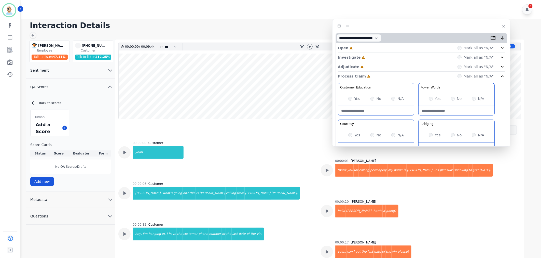
click at [375, 66] on div "Adjudicate Incomplete Mark all as "N/A"" at bounding box center [421, 66] width 167 height 9
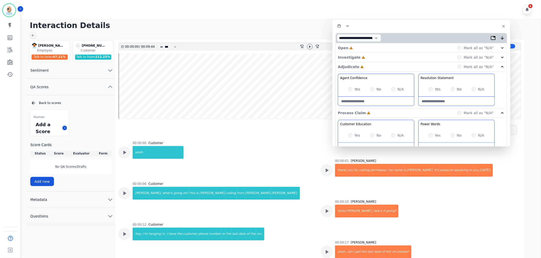
click at [375, 57] on div "Investigate Incomplete Mark all as "N/A"" at bounding box center [421, 57] width 167 height 9
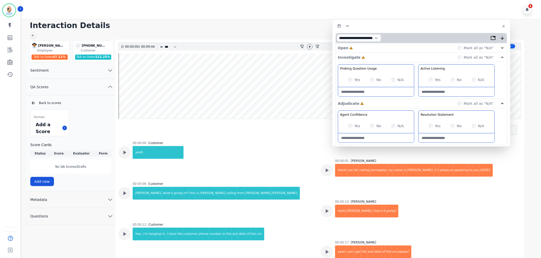
click at [379, 45] on div "Open Incomplete Mark all as "N/A"" at bounding box center [421, 47] width 167 height 9
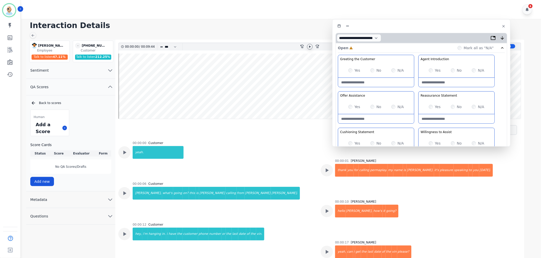
click at [308, 44] on div at bounding box center [310, 47] width 6 height 6
click at [418, 90] on div "Greeting the Customer Welcome is where we quickly greet our customer as a known…" at bounding box center [421, 145] width 167 height 180
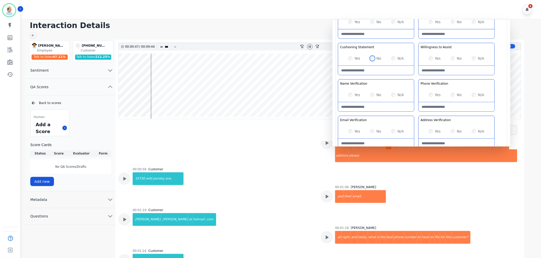
scroll to position [254, 0]
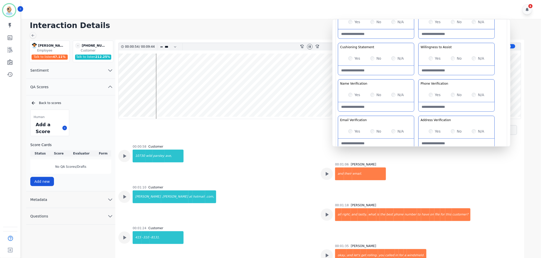
click at [418, 75] on div "Greeting the Customer Welcome is where we quickly greet our customer as a known…" at bounding box center [421, 60] width 167 height 180
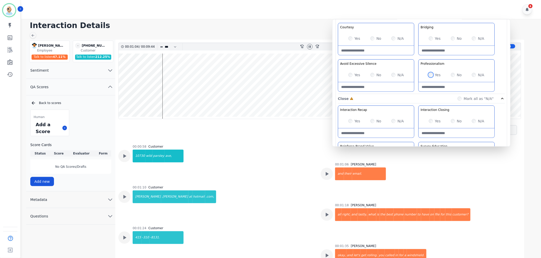
scroll to position [311, 0]
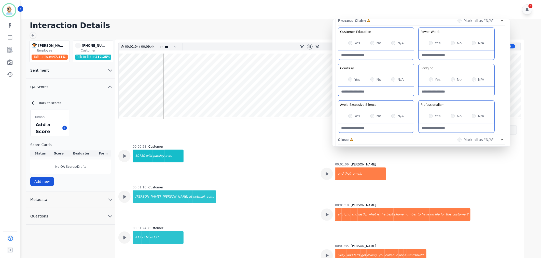
click at [350, 83] on div "Yes No N/A" at bounding box center [376, 79] width 76 height 14
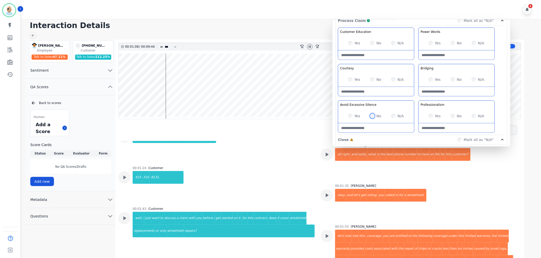
scroll to position [310, 0]
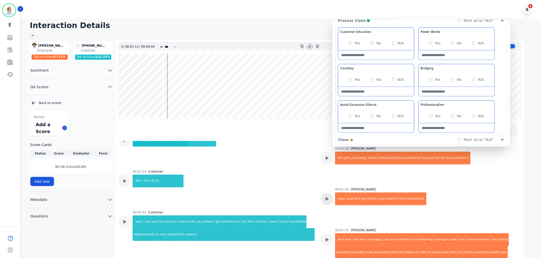
click at [326, 197] on icon at bounding box center [327, 199] width 3 height 4
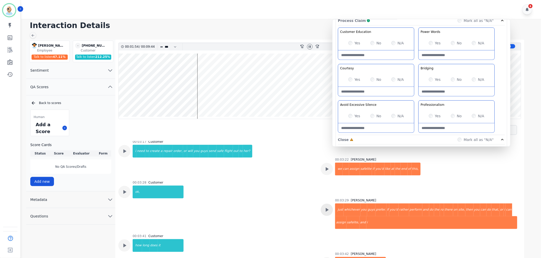
scroll to position [1075, 0]
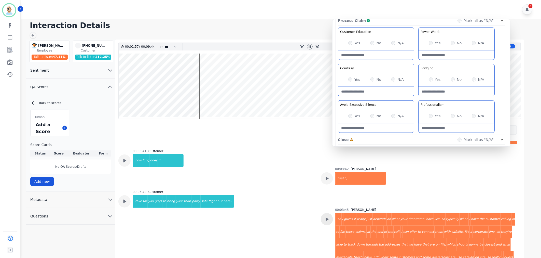
click at [329, 216] on icon at bounding box center [327, 219] width 7 height 7
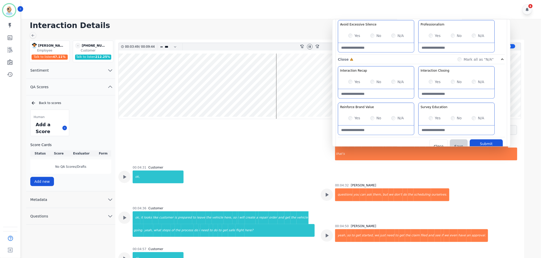
scroll to position [396, 0]
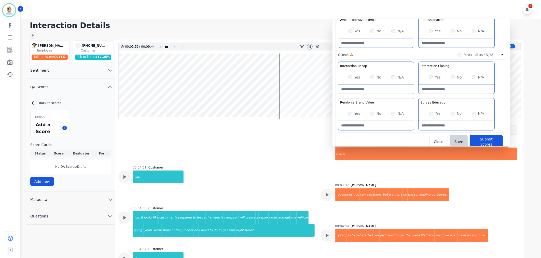
click at [416, 97] on div "Interaction Recap Effectively summarize the conversation and set expectations f…" at bounding box center [421, 97] width 167 height 71
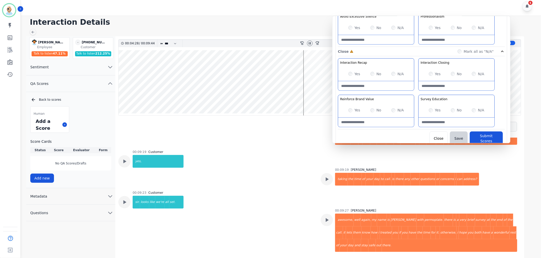
scroll to position [4, 0]
click at [430, 109] on div "Yes" at bounding box center [435, 110] width 12 height 5
click at [480, 133] on button "Submit Scores" at bounding box center [486, 138] width 33 height 14
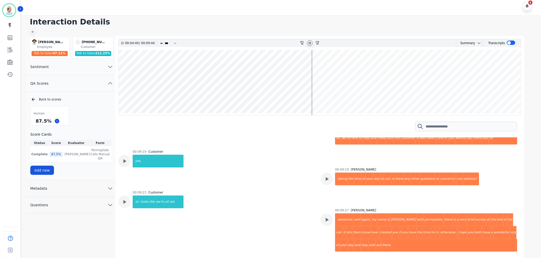
click at [310, 42] on icon at bounding box center [310, 43] width 2 height 2
click at [106, 108] on div "Human 87.5 % Score Cards Status Score Evaluator Form Complete 87.5 % Clint Huds…" at bounding box center [70, 140] width 81 height 69
drag, startPoint x: 49, startPoint y: 120, endPoint x: 34, endPoint y: 122, distance: 15.3
click at [34, 122] on div "87.5 %" at bounding box center [50, 120] width 38 height 9
copy div "87.5 %"
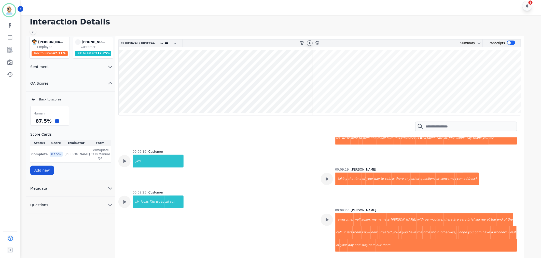
click at [230, 5] on div "6" at bounding box center [282, 5] width 522 height 19
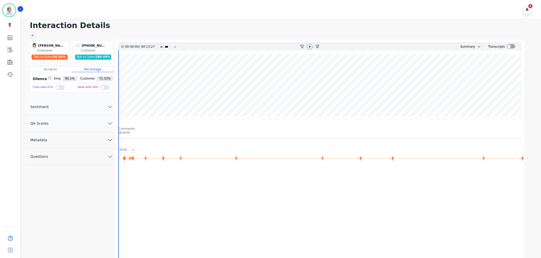
click at [61, 128] on button "QA Scores" at bounding box center [70, 123] width 89 height 17
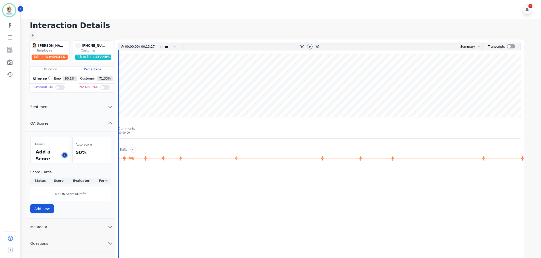
click at [65, 155] on icon at bounding box center [64, 155] width 3 height 3
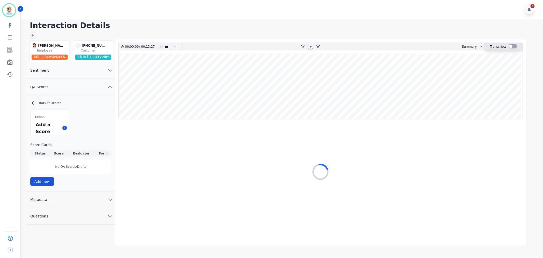
click at [514, 46] on div at bounding box center [513, 46] width 8 height 4
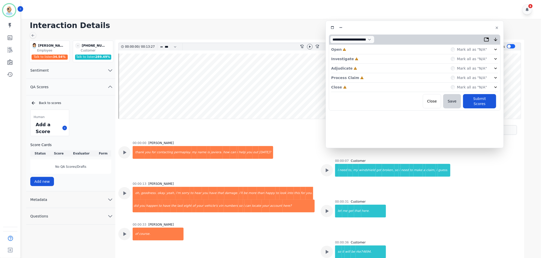
drag, startPoint x: 129, startPoint y: 29, endPoint x: 433, endPoint y: 28, distance: 303.7
click at [433, 28] on div at bounding box center [415, 27] width 172 height 7
click at [372, 85] on div "Close Incomplete Mark all as "N/A"" at bounding box center [414, 87] width 167 height 9
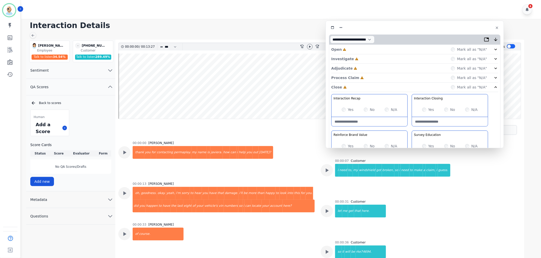
click at [371, 71] on div "Adjudicate Incomplete Mark all as "N/A"" at bounding box center [414, 68] width 167 height 9
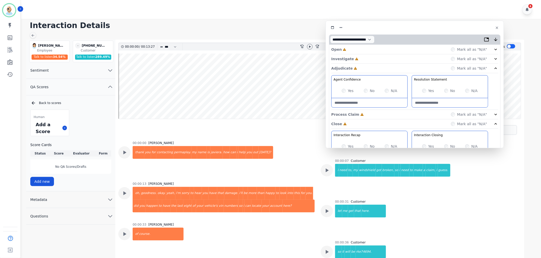
click at [370, 69] on div "Adjudicate Incomplete Mark all as "N/A"" at bounding box center [414, 68] width 167 height 9
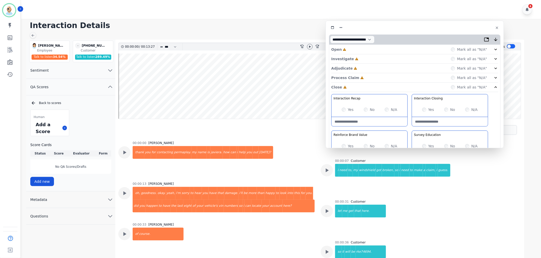
click at [366, 79] on div "Process Claim Incomplete Mark all as "N/A"" at bounding box center [414, 77] width 167 height 9
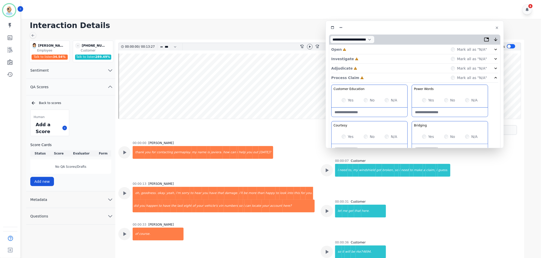
click at [371, 67] on div "Adjudicate Incomplete Mark all as "N/A"" at bounding box center [414, 68] width 167 height 9
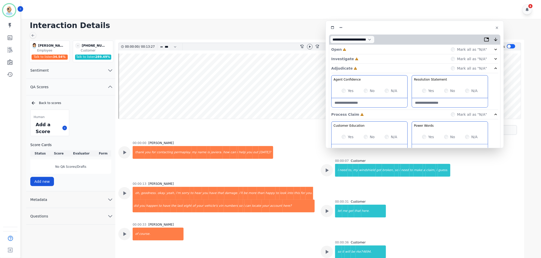
click at [373, 58] on div "Investigate Incomplete Mark all as "N/A"" at bounding box center [414, 58] width 167 height 9
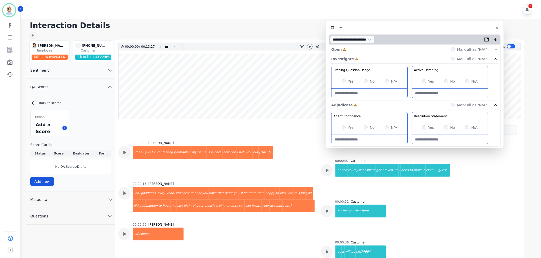
click at [375, 51] on div "Open Incomplete Mark all as "N/A"" at bounding box center [414, 49] width 167 height 9
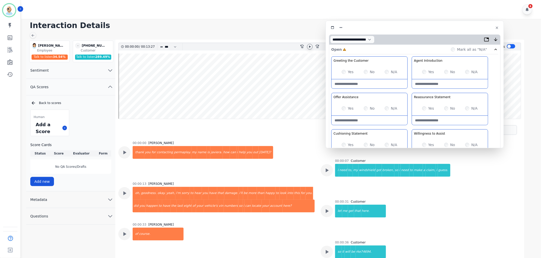
click at [308, 46] on icon at bounding box center [310, 47] width 4 height 4
click at [426, 70] on div "Yes" at bounding box center [428, 71] width 12 height 5
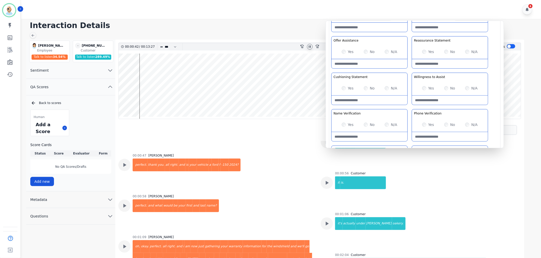
scroll to position [113, 0]
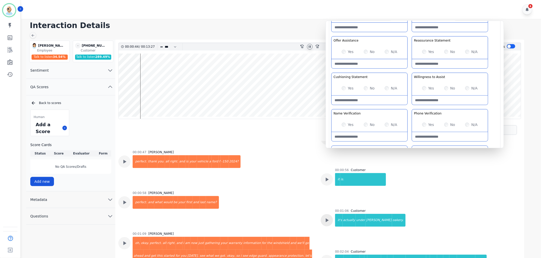
click at [326, 220] on icon at bounding box center [327, 220] width 3 height 4
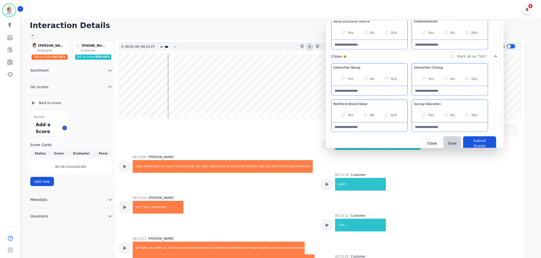
scroll to position [1703, 0]
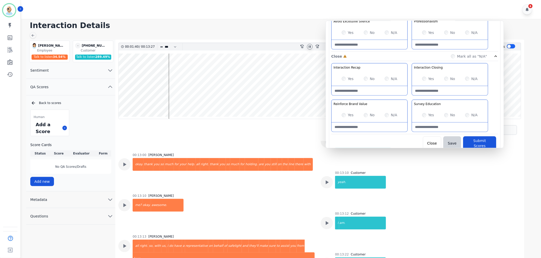
click at [341, 116] on div "Yes No N/A" at bounding box center [370, 115] width 76 height 14
click at [473, 143] on button "Submit Scores" at bounding box center [479, 143] width 33 height 14
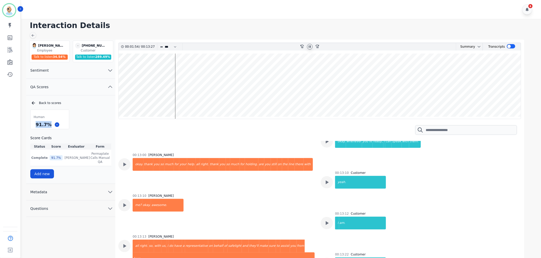
drag, startPoint x: 49, startPoint y: 125, endPoint x: 36, endPoint y: 126, distance: 13.0
click at [36, 126] on div "91.7 %" at bounding box center [44, 124] width 18 height 9
copy div "91.7 %"
click at [309, 45] on icon at bounding box center [310, 47] width 4 height 4
click at [301, 13] on div "6" at bounding box center [282, 9] width 522 height 19
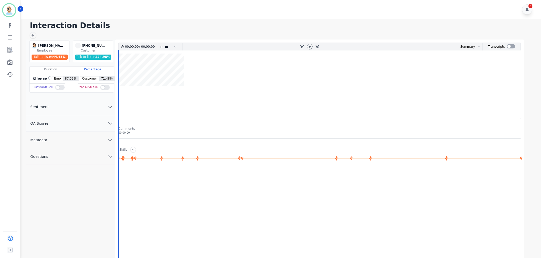
click at [70, 125] on button "QA Scores" at bounding box center [70, 123] width 89 height 17
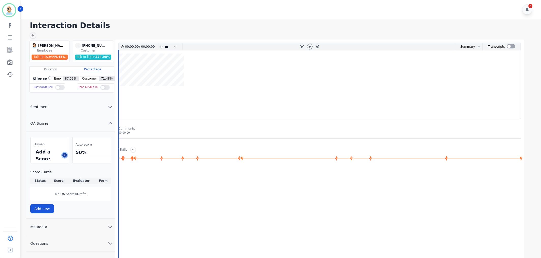
click at [64, 156] on icon at bounding box center [64, 155] width 3 height 3
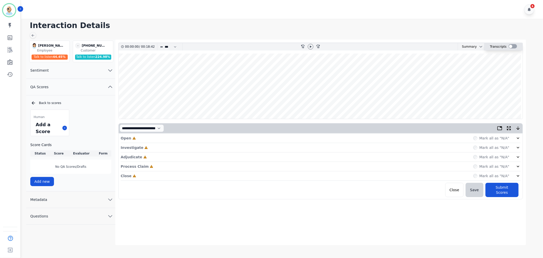
click at [513, 44] on div at bounding box center [513, 46] width 8 height 4
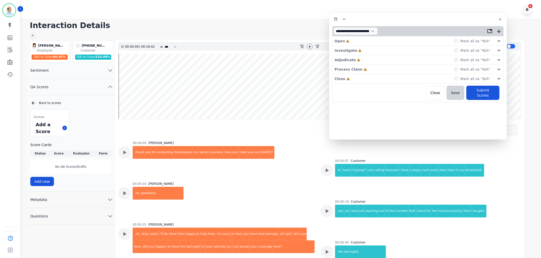
drag, startPoint x: 124, startPoint y: 31, endPoint x: 431, endPoint y: 22, distance: 307.1
click at [431, 22] on div at bounding box center [418, 19] width 172 height 7
click at [360, 81] on div "Close Incomplete Mark all as "N/A"" at bounding box center [418, 78] width 167 height 9
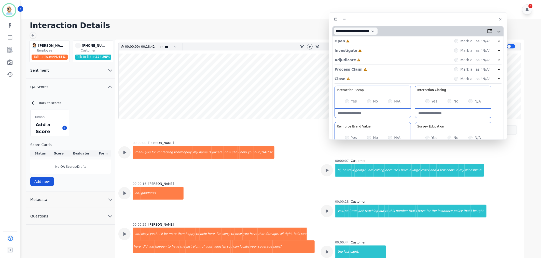
click at [373, 69] on div "Process Claim Incomplete Mark all as "N/A"" at bounding box center [418, 69] width 167 height 9
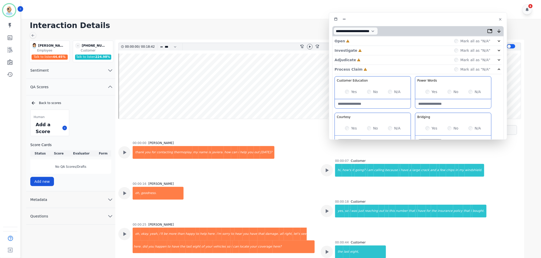
click at [373, 58] on div "Adjudicate Incomplete Mark all as "N/A"" at bounding box center [418, 59] width 167 height 9
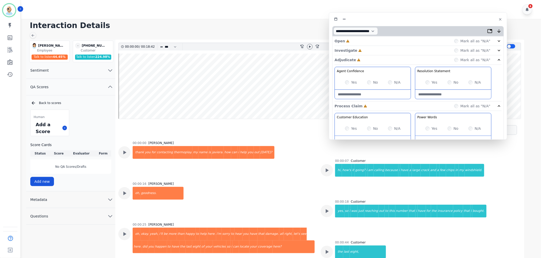
click at [372, 51] on div "Investigate Incomplete Mark all as "N/A"" at bounding box center [418, 50] width 167 height 9
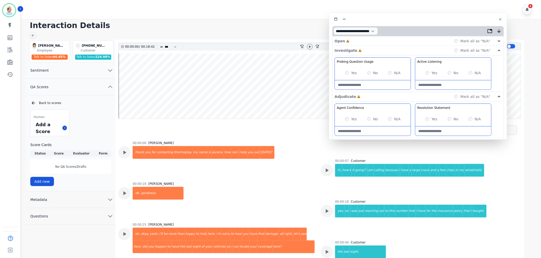
click at [370, 42] on div "Open Incomplete Mark all as "N/A"" at bounding box center [418, 40] width 167 height 9
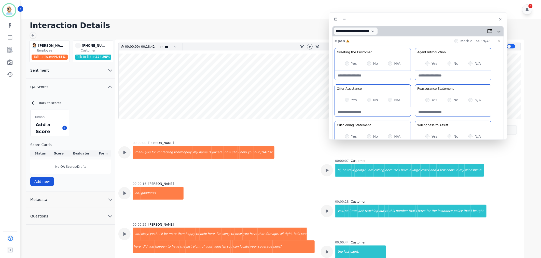
click at [412, 83] on div "Greeting the Customer Welcome is where we quickly greet our customer as a known…" at bounding box center [418, 138] width 167 height 180
click at [310, 45] on icon at bounding box center [310, 47] width 4 height 4
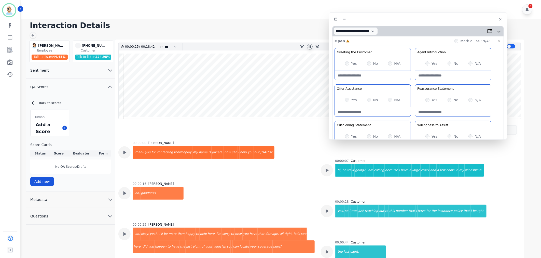
click at [415, 119] on div "Greeting the Customer Welcome is where we quickly greet our customer as a known…" at bounding box center [418, 138] width 167 height 180
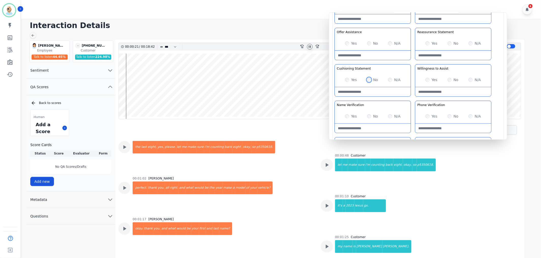
scroll to position [157, 0]
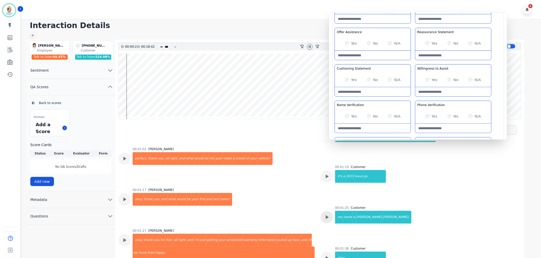
click at [327, 215] on icon at bounding box center [327, 217] width 7 height 7
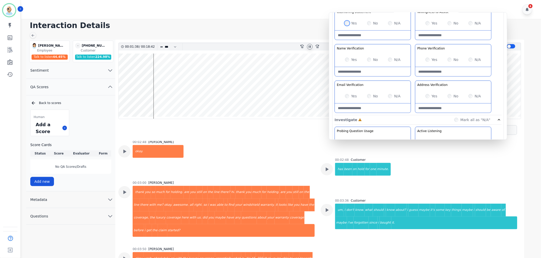
scroll to position [412, 0]
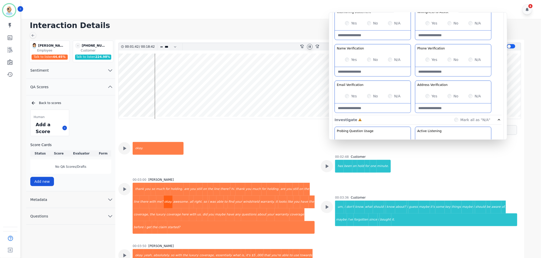
click at [164, 201] on div "okay." at bounding box center [168, 201] width 9 height 13
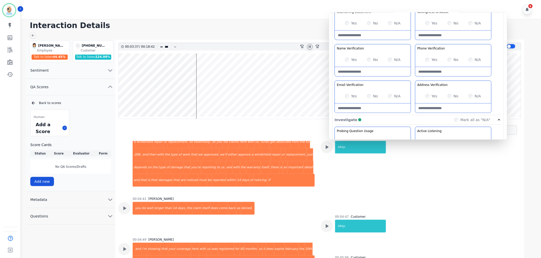
scroll to position [553, 0]
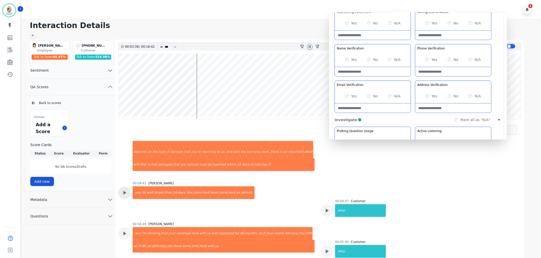
click at [129, 186] on div at bounding box center [124, 192] width 12 height 12
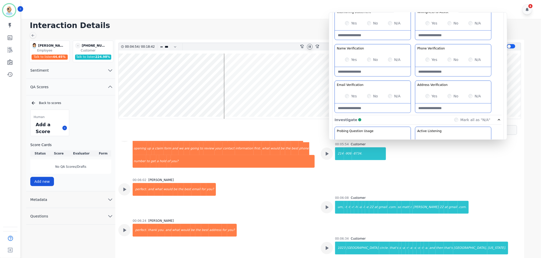
scroll to position [780, 0]
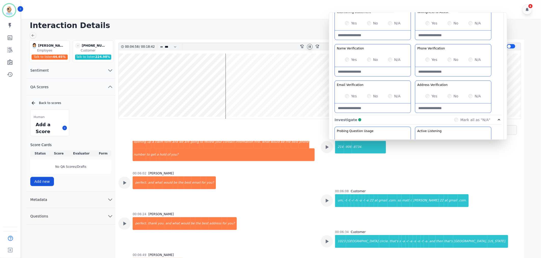
click at [350, 95] on div "Yes" at bounding box center [351, 95] width 12 height 5
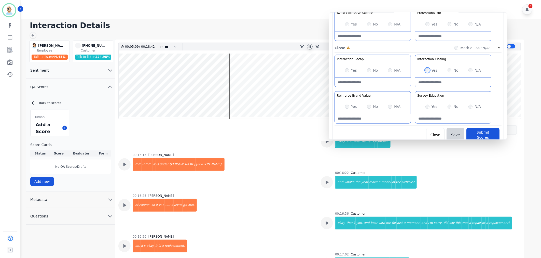
scroll to position [2696, 0]
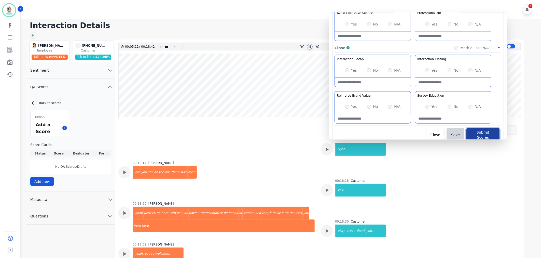
click at [478, 135] on button "Submit Scores" at bounding box center [483, 135] width 33 height 14
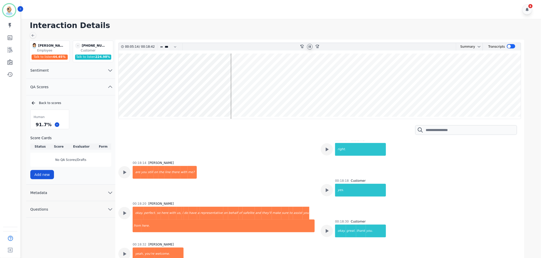
click at [311, 45] on icon at bounding box center [310, 47] width 4 height 4
drag, startPoint x: 49, startPoint y: 124, endPoint x: 35, endPoint y: 127, distance: 14.0
click at [35, 127] on div "91.7 %" at bounding box center [44, 124] width 18 height 9
copy div "91.7 %"
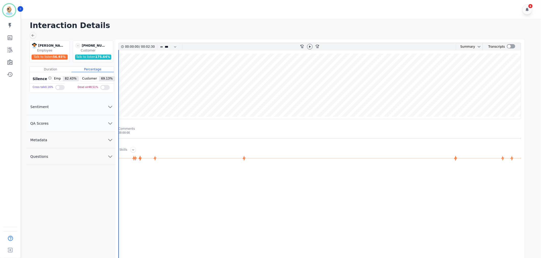
click at [85, 120] on button "QA Scores" at bounding box center [70, 123] width 89 height 17
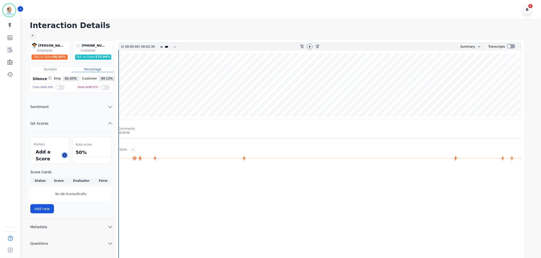
click at [65, 155] on icon at bounding box center [64, 155] width 3 height 3
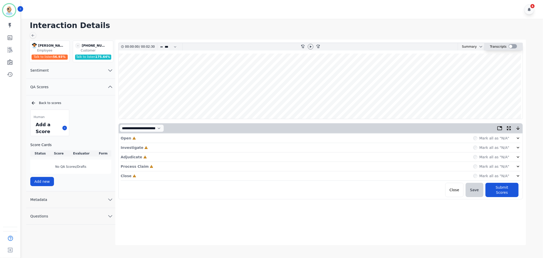
click at [513, 44] on div at bounding box center [513, 46] width 8 height 4
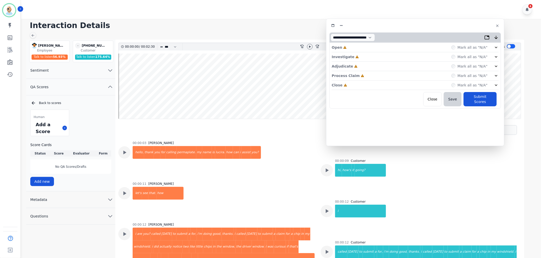
drag, startPoint x: 138, startPoint y: 28, endPoint x: 442, endPoint y: 25, distance: 304.5
click at [442, 25] on div at bounding box center [416, 25] width 172 height 7
click at [358, 87] on div "Close Incomplete Mark all as "N/A"" at bounding box center [415, 84] width 167 height 9
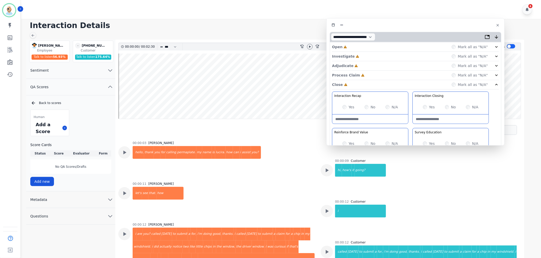
click at [369, 72] on div "Process Claim Incomplete Mark all as "N/A"" at bounding box center [415, 75] width 167 height 9
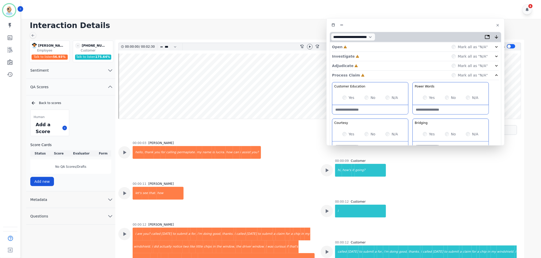
drag, startPoint x: 371, startPoint y: 63, endPoint x: 373, endPoint y: 58, distance: 6.2
click at [371, 62] on div "Adjudicate Incomplete Mark all as "N/A"" at bounding box center [415, 65] width 167 height 9
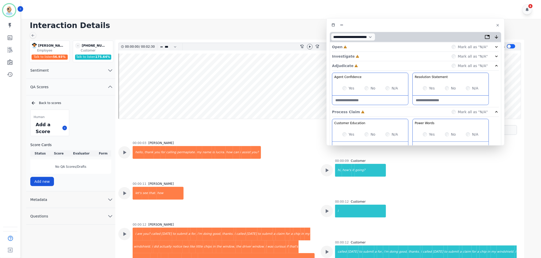
drag, startPoint x: 375, startPoint y: 56, endPoint x: 376, endPoint y: 52, distance: 3.9
click at [375, 55] on div "Investigate Incomplete Mark all as "N/A"" at bounding box center [415, 56] width 167 height 9
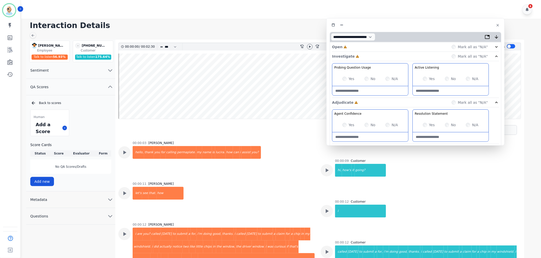
click at [378, 47] on div "Open Incomplete Mark all as "N/A"" at bounding box center [415, 46] width 167 height 9
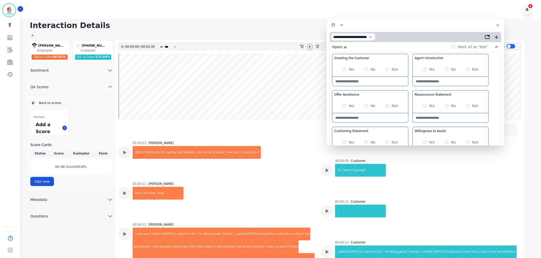
click at [309, 45] on icon at bounding box center [310, 46] width 2 height 2
click at [347, 108] on div "Yes" at bounding box center [349, 105] width 12 height 5
click at [327, 169] on icon at bounding box center [327, 170] width 7 height 7
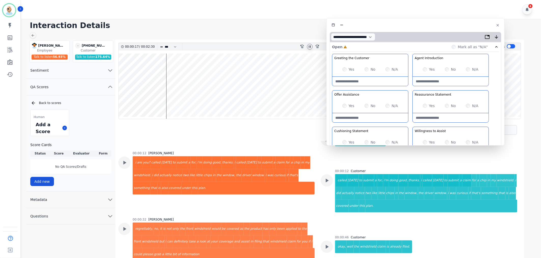
scroll to position [85, 0]
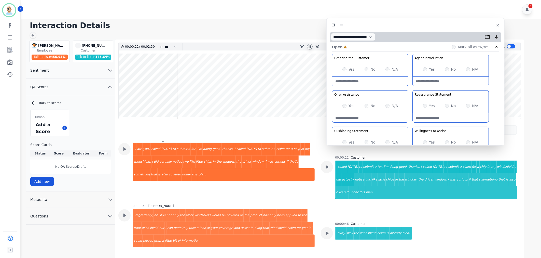
click at [412, 125] on div "Greeting the Customer Welcome is where we quickly greet our customer as a known…" at bounding box center [415, 144] width 167 height 180
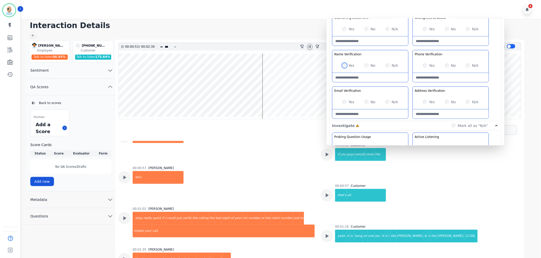
scroll to position [340, 0]
click at [310, 45] on icon at bounding box center [310, 47] width 4 height 4
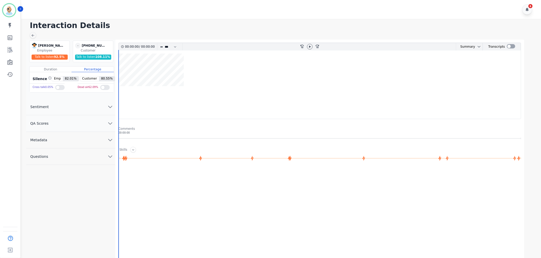
click at [69, 122] on button "QA Scores" at bounding box center [70, 123] width 89 height 17
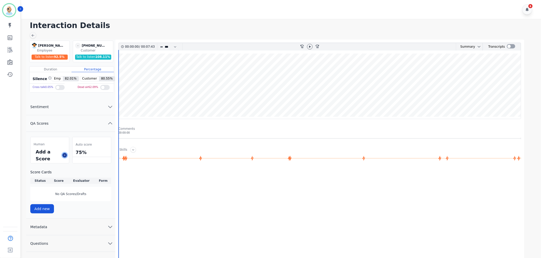
click at [65, 156] on icon at bounding box center [64, 155] width 3 height 3
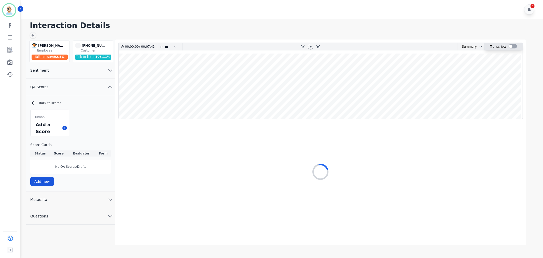
click at [510, 47] on div at bounding box center [513, 46] width 8 height 4
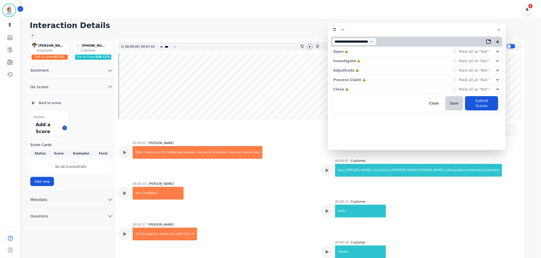
drag, startPoint x: 142, startPoint y: 34, endPoint x: 448, endPoint y: 35, distance: 305.7
click at [448, 35] on div "**********" at bounding box center [417, 86] width 178 height 127
click at [374, 87] on div "Close Incomplete Mark all as "N/A"" at bounding box center [416, 89] width 167 height 9
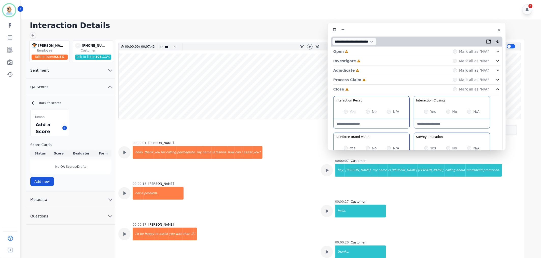
click at [375, 78] on div "Process Claim Incomplete Mark all as "N/A"" at bounding box center [416, 79] width 167 height 9
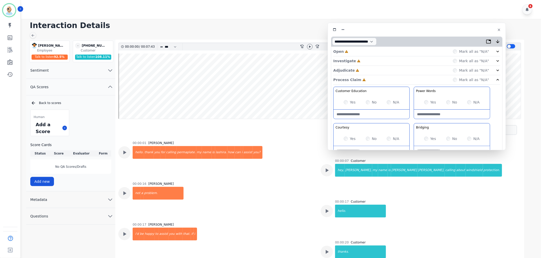
click at [375, 71] on div "Adjudicate Incomplete Mark all as "N/A"" at bounding box center [416, 70] width 167 height 9
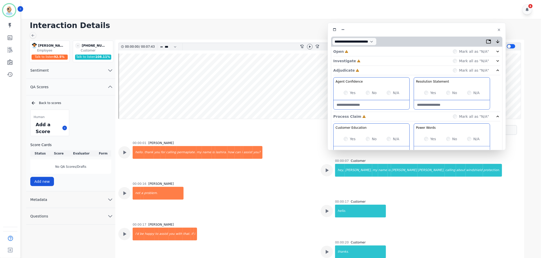
click at [377, 60] on div "Investigate Incomplete Mark all as "N/A"" at bounding box center [416, 60] width 167 height 9
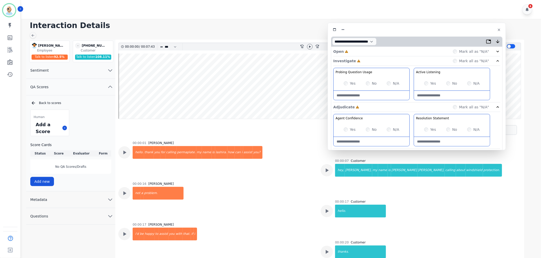
click at [377, 53] on div "Open Incomplete Mark all as "N/A"" at bounding box center [416, 51] width 167 height 9
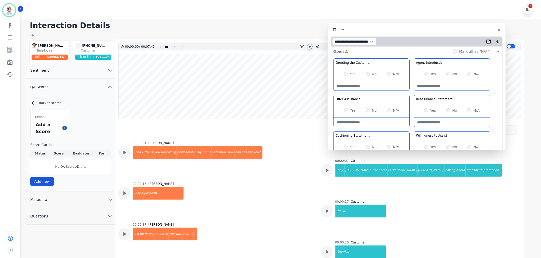
click at [309, 46] on icon at bounding box center [310, 46] width 2 height 2
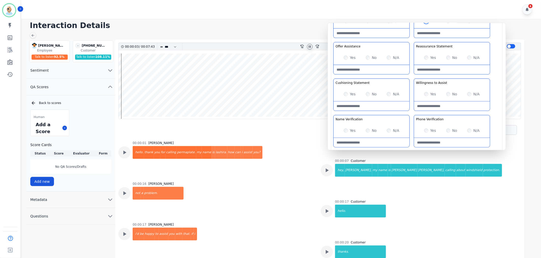
scroll to position [57, 0]
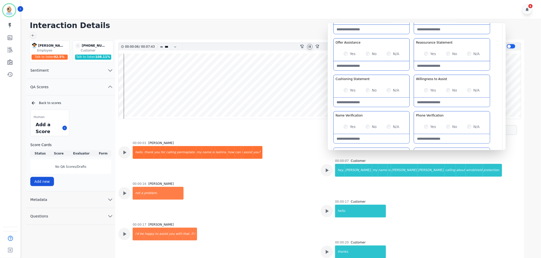
click at [412, 108] on div "Greeting the Customer Welcome is where we quickly greet our customer as a known…" at bounding box center [416, 92] width 167 height 180
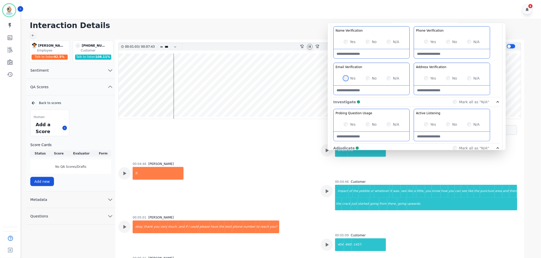
scroll to position [1104, 0]
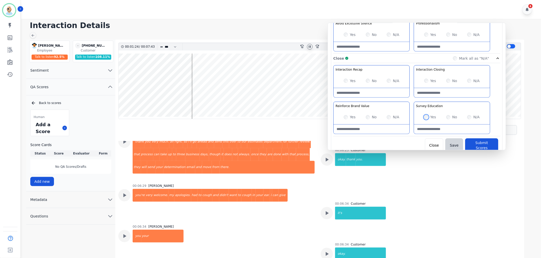
scroll to position [1258, 0]
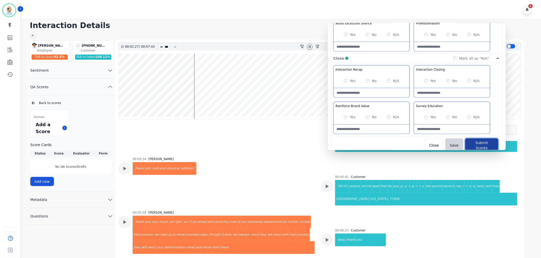
click at [483, 144] on button "Submit Scores" at bounding box center [481, 145] width 33 height 14
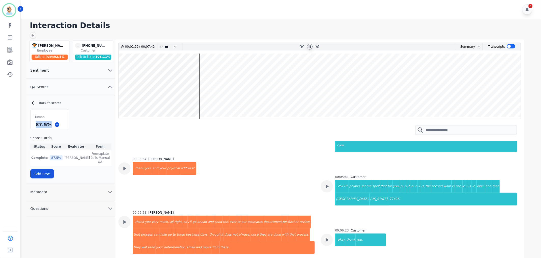
drag, startPoint x: 49, startPoint y: 125, endPoint x: 35, endPoint y: 125, distance: 14.3
click at [35, 125] on div "87.5 %" at bounding box center [44, 124] width 18 height 9
copy div "87.5 %"
drag, startPoint x: 310, startPoint y: 45, endPoint x: 308, endPoint y: 43, distance: 3.4
click at [310, 45] on icon at bounding box center [310, 47] width 4 height 4
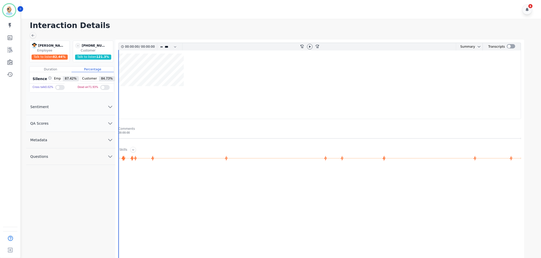
click at [70, 126] on button "QA Scores" at bounding box center [70, 123] width 89 height 17
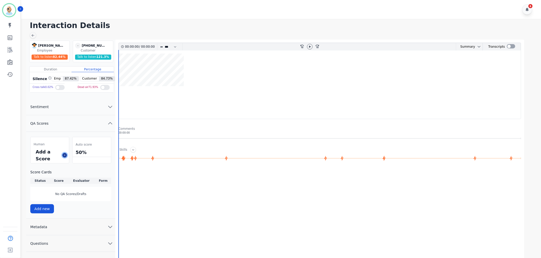
click at [65, 156] on button at bounding box center [64, 155] width 5 height 5
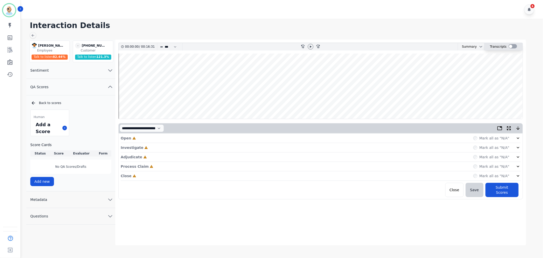
click at [513, 48] on div at bounding box center [513, 46] width 8 height 4
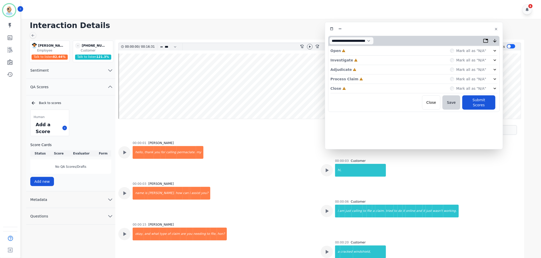
drag, startPoint x: 79, startPoint y: 24, endPoint x: 381, endPoint y: 24, distance: 302.4
click at [381, 24] on div "**********" at bounding box center [414, 85] width 178 height 127
click at [309, 48] on icon at bounding box center [310, 47] width 4 height 4
click at [362, 90] on div "Close Incomplete Mark all as "N/A"" at bounding box center [414, 88] width 167 height 9
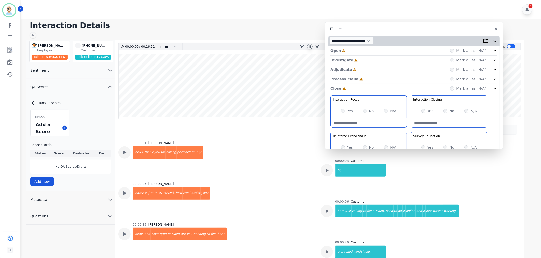
click at [366, 78] on div "Process Claim Incomplete Mark all as "N/A"" at bounding box center [414, 78] width 167 height 9
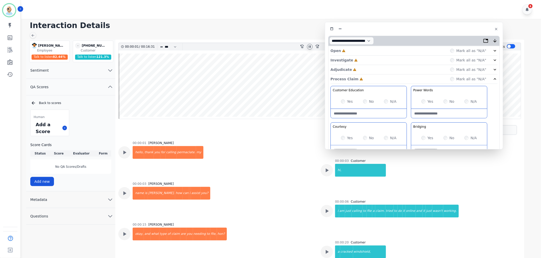
click at [368, 69] on div "Adjudicate Incomplete Mark all as "N/A"" at bounding box center [414, 69] width 167 height 9
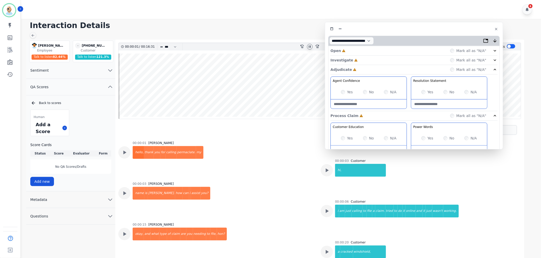
click at [368, 57] on div "Investigate Incomplete Mark all as "N/A"" at bounding box center [414, 60] width 167 height 9
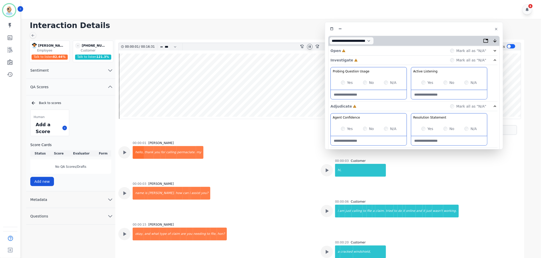
click at [368, 51] on div "Open Incomplete Mark all as "N/A"" at bounding box center [414, 50] width 167 height 9
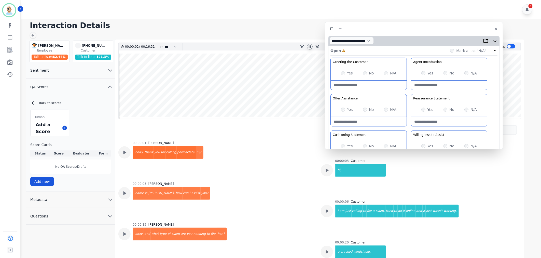
click at [344, 75] on div "Yes" at bounding box center [347, 73] width 12 height 5
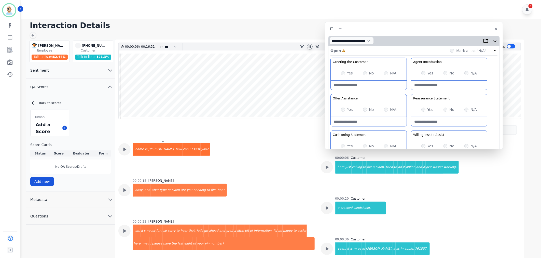
click at [409, 93] on div "Greeting the Customer Welcome is where we quickly greet our customer as a known…" at bounding box center [414, 148] width 167 height 180
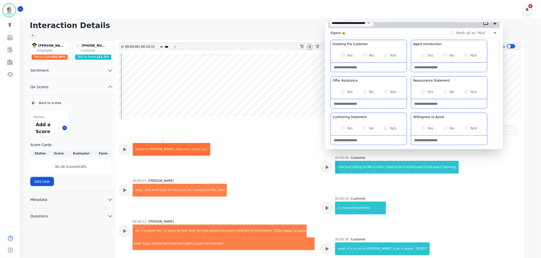
scroll to position [57, 0]
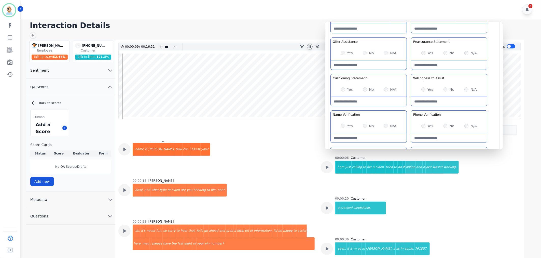
click at [410, 70] on div "Greeting the Customer Welcome is where we quickly greet our customer as a known…" at bounding box center [414, 91] width 167 height 180
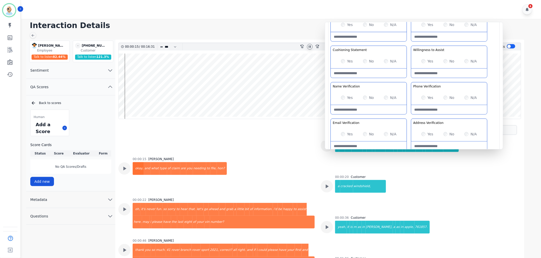
click at [344, 57] on div "Yes No N/A" at bounding box center [369, 61] width 76 height 14
click at [408, 80] on div "Greeting the Customer Welcome is where we quickly greet our customer as a known…" at bounding box center [414, 63] width 167 height 180
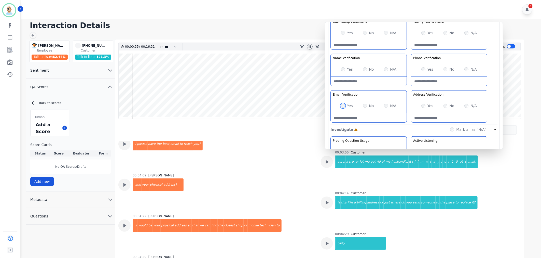
scroll to position [456, 0]
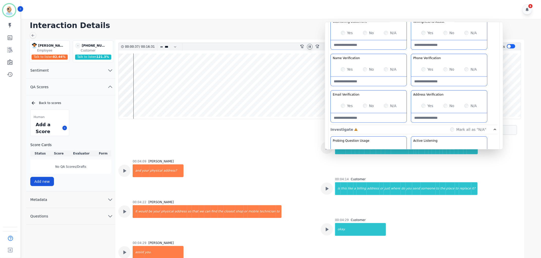
click at [409, 86] on div "Greeting the Customer Welcome is where we quickly greet our customer as a known…" at bounding box center [414, 34] width 167 height 180
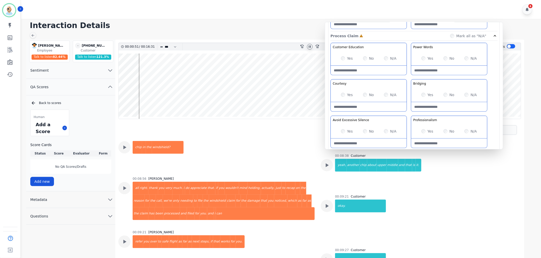
scroll to position [311, 0]
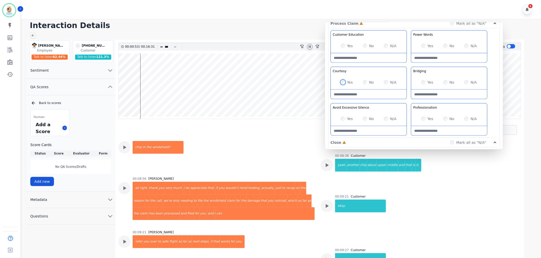
click at [342, 80] on div "Yes" at bounding box center [347, 82] width 12 height 5
click at [343, 42] on div "Yes No N/A" at bounding box center [369, 46] width 76 height 14
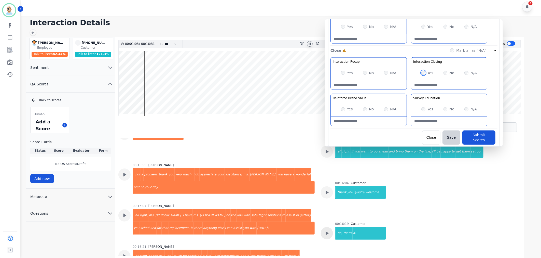
scroll to position [4, 0]
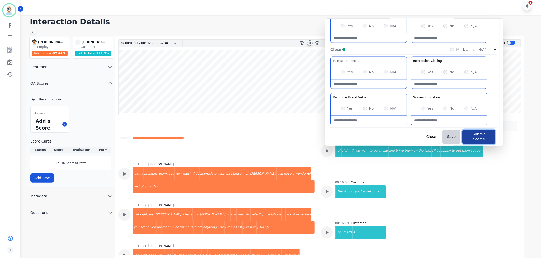
click at [467, 132] on button "Submit Scores" at bounding box center [479, 137] width 33 height 14
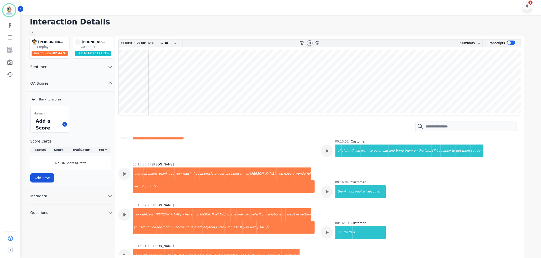
click at [310, 42] on icon at bounding box center [310, 43] width 4 height 4
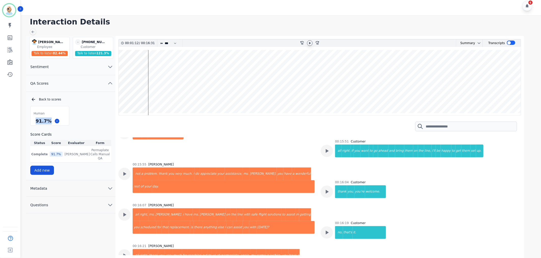
drag, startPoint x: 48, startPoint y: 121, endPoint x: 36, endPoint y: 122, distance: 11.5
click at [36, 122] on div "91.7 %" at bounding box center [44, 120] width 18 height 9
copy div "91.7 %"
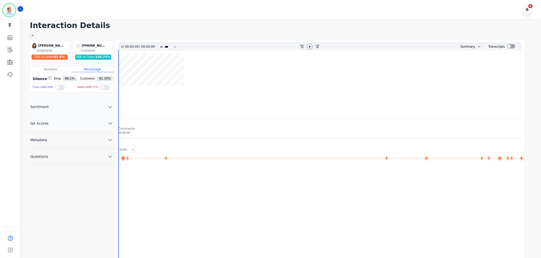
click at [96, 121] on button "QA Scores" at bounding box center [70, 123] width 89 height 17
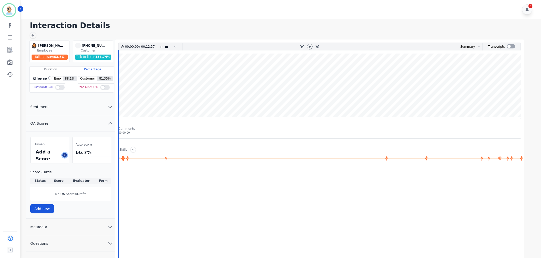
click at [65, 156] on icon at bounding box center [64, 155] width 3 height 3
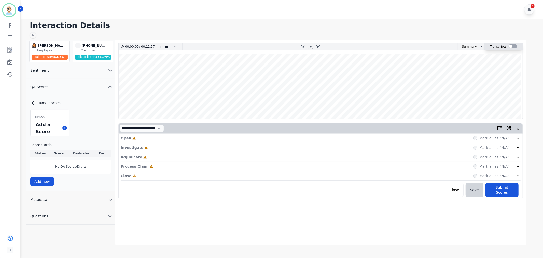
click at [510, 46] on div at bounding box center [513, 46] width 8 height 4
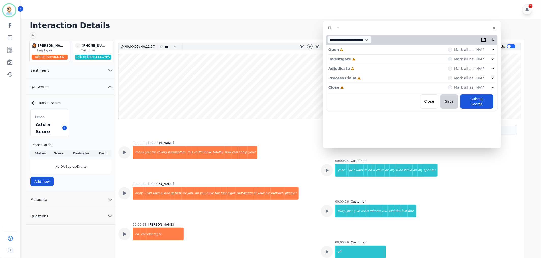
drag, startPoint x: 157, startPoint y: 30, endPoint x: 462, endPoint y: 31, distance: 305.2
click at [462, 31] on div at bounding box center [412, 27] width 172 height 7
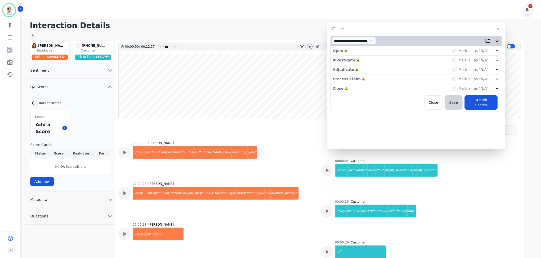
click at [375, 90] on div "Close Incomplete Mark all as "N/A"" at bounding box center [416, 88] width 167 height 9
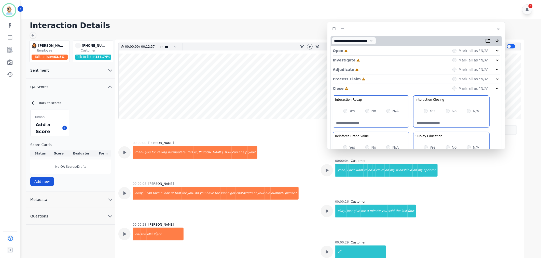
click at [370, 75] on div "Process Claim Incomplete Mark all as "N/A"" at bounding box center [416, 78] width 167 height 9
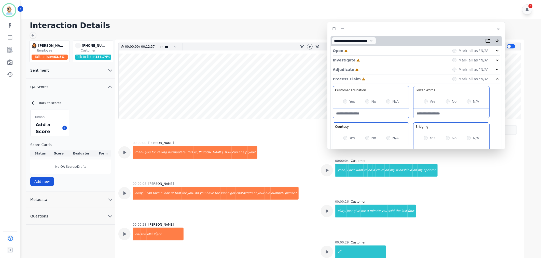
click at [372, 69] on div "Adjudicate Incomplete Mark all as "N/A"" at bounding box center [416, 69] width 167 height 9
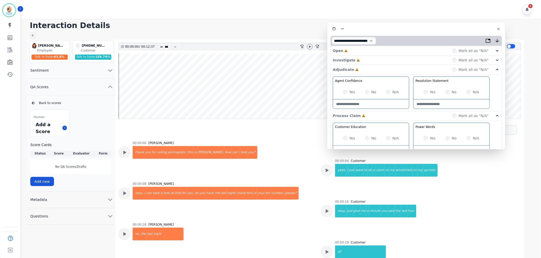
click at [373, 59] on div "Investigate Incomplete Mark all as "N/A"" at bounding box center [416, 60] width 167 height 9
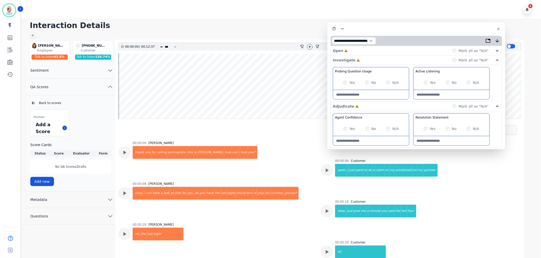
click at [378, 50] on div "Open Incomplete Mark all as "N/A"" at bounding box center [416, 50] width 167 height 9
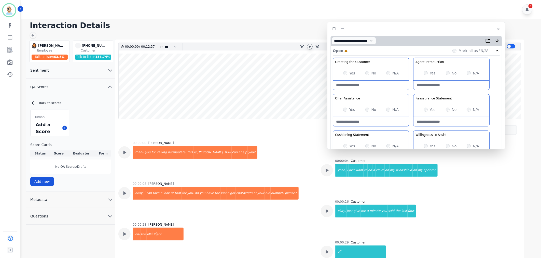
click at [311, 46] on icon at bounding box center [310, 47] width 4 height 4
click at [412, 91] on div "Greeting the Customer Welcome is where we quickly greet our customer as a known…" at bounding box center [416, 148] width 167 height 180
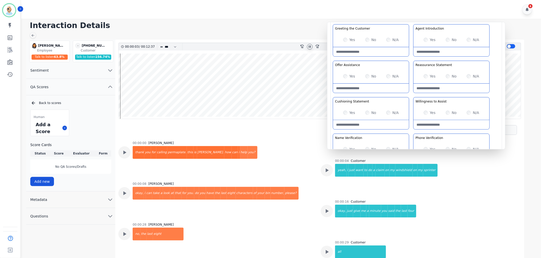
scroll to position [57, 0]
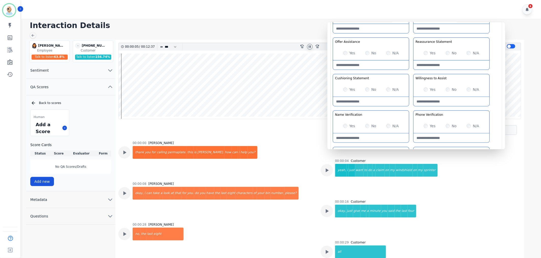
click at [411, 68] on div "Greeting the Customer Welcome is where we quickly greet our customer as a known…" at bounding box center [416, 91] width 167 height 180
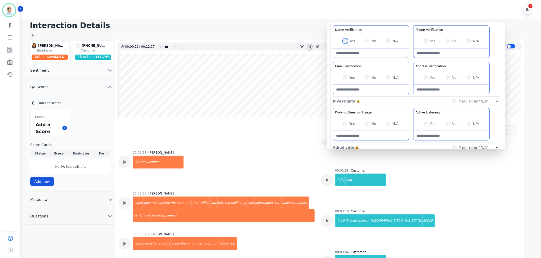
scroll to position [616, 0]
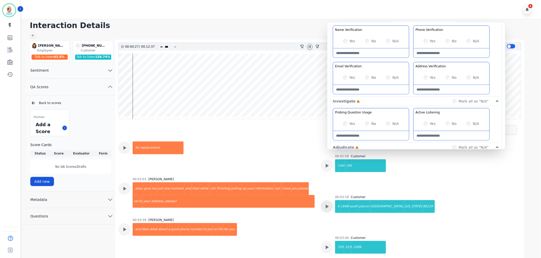
click at [329, 207] on icon at bounding box center [327, 206] width 7 height 7
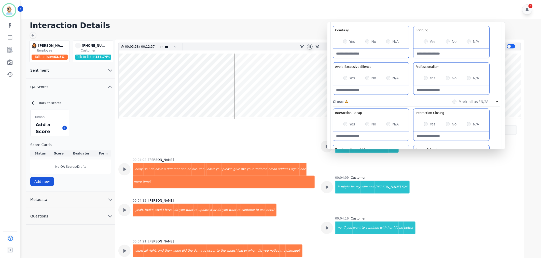
scroll to position [400, 0]
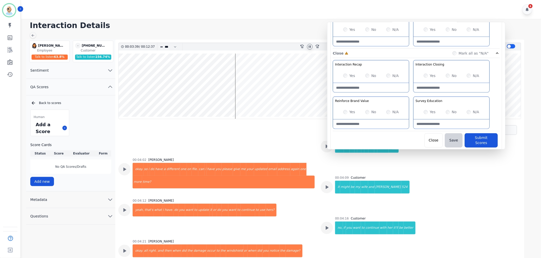
click at [346, 115] on div "Yes" at bounding box center [349, 112] width 12 height 5
click at [410, 100] on div "Interaction Recap Effectively summarize the conversation and set expectations f…" at bounding box center [416, 95] width 167 height 71
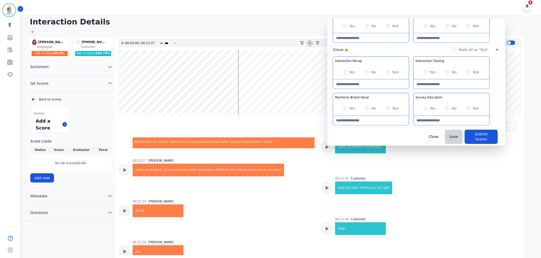
scroll to position [1763, 0]
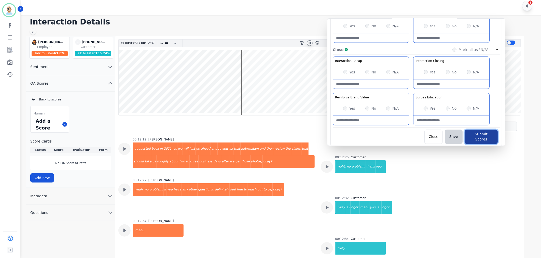
click at [479, 133] on button "Submit Scores" at bounding box center [481, 137] width 33 height 14
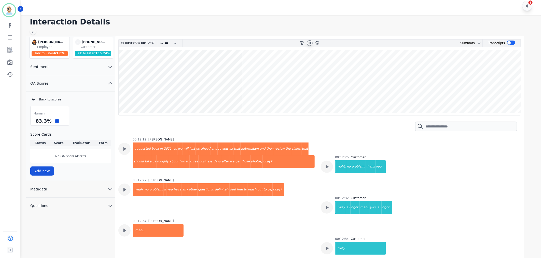
click at [310, 42] on icon at bounding box center [310, 43] width 4 height 4
drag, startPoint x: 50, startPoint y: 121, endPoint x: 36, endPoint y: 122, distance: 13.8
click at [36, 122] on div "83.3 %" at bounding box center [44, 120] width 18 height 9
copy div "83.3 %"
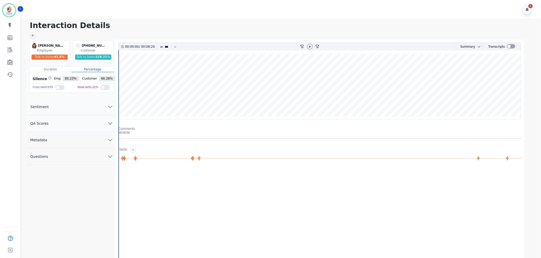
click at [81, 122] on button "QA Scores" at bounding box center [70, 123] width 89 height 17
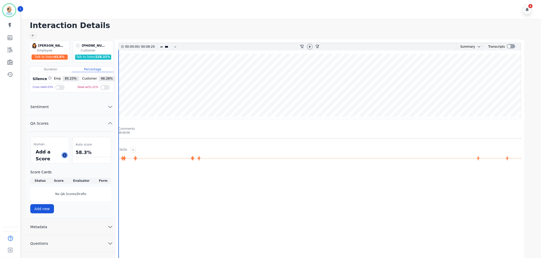
click at [64, 154] on icon at bounding box center [64, 155] width 3 height 3
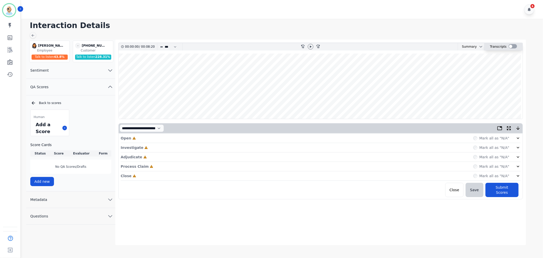
click at [511, 46] on div at bounding box center [513, 46] width 8 height 4
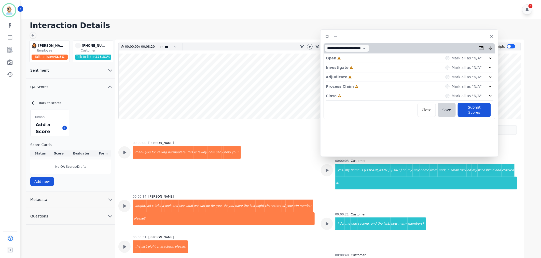
drag, startPoint x: 156, startPoint y: 34, endPoint x: 454, endPoint y: 42, distance: 298.4
click at [454, 42] on div "**********" at bounding box center [409, 92] width 178 height 127
click at [381, 96] on div "Close Incomplete Mark all as "N/A"" at bounding box center [409, 95] width 167 height 9
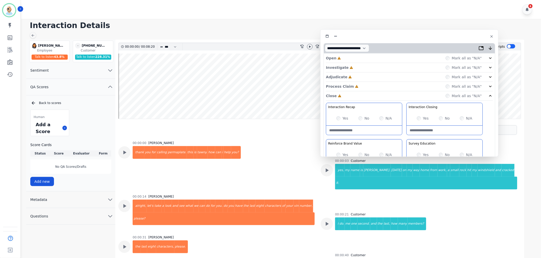
click at [382, 83] on div "Process Claim Incomplete Mark all as "N/A"" at bounding box center [409, 86] width 167 height 9
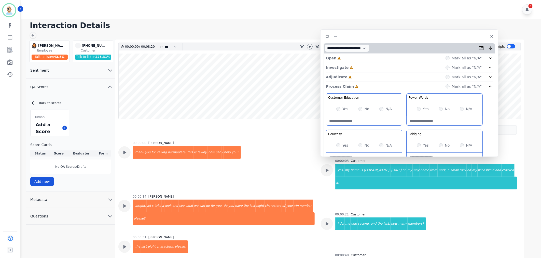
click at [384, 73] on div "Adjudicate Incomplete Mark all as "N/A"" at bounding box center [409, 76] width 167 height 9
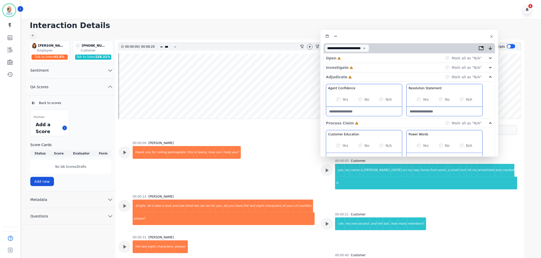
click at [386, 66] on div "Investigate Incomplete Mark all as "N/A"" at bounding box center [409, 67] width 167 height 9
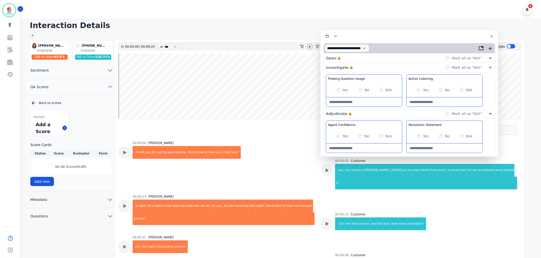
click at [385, 58] on div "Open Incomplete Mark all as "N/A"" at bounding box center [409, 57] width 167 height 9
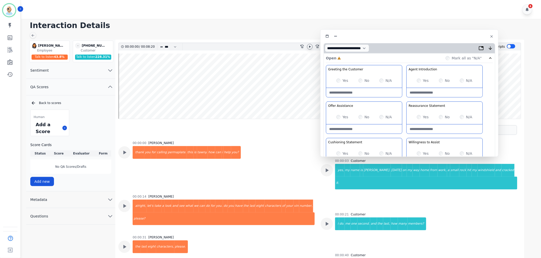
click at [311, 47] on icon at bounding box center [310, 47] width 4 height 4
click at [417, 77] on div "Yes No N/A" at bounding box center [445, 80] width 76 height 14
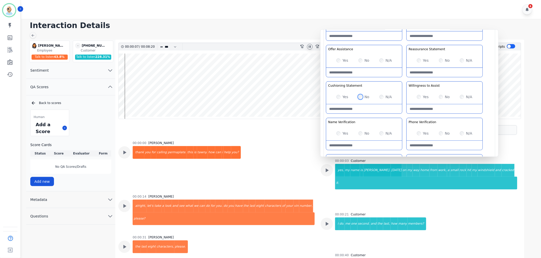
scroll to position [85, 0]
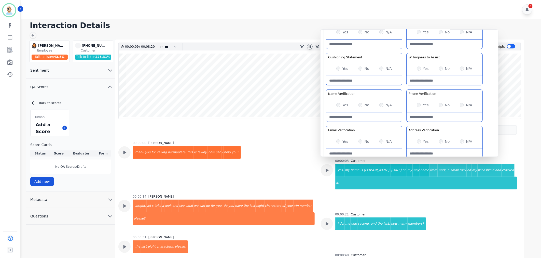
click at [404, 85] on div "Greeting the Customer Welcome is where we quickly greet our customer as a known…" at bounding box center [409, 70] width 167 height 180
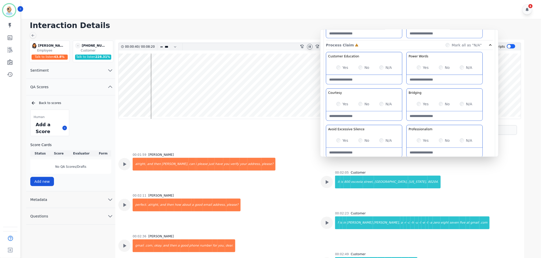
scroll to position [311, 0]
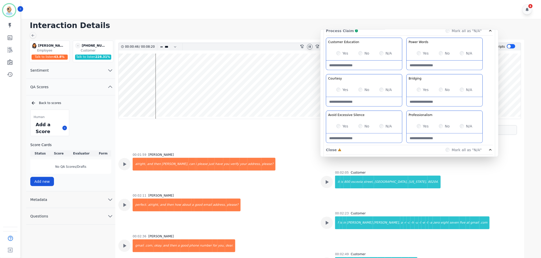
click at [405, 109] on div "Customer Education Educate your customer on how to get the information that the…" at bounding box center [409, 92] width 167 height 108
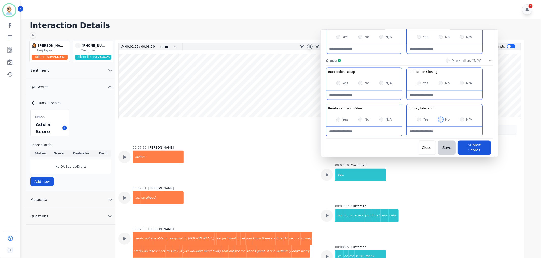
scroll to position [1817, 0]
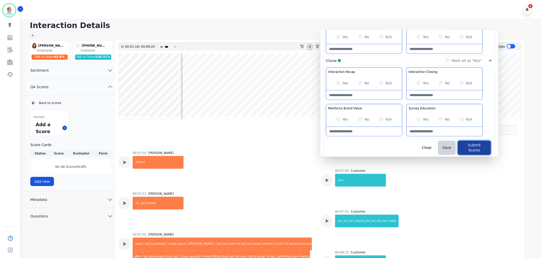
click at [467, 143] on button "Submit Scores" at bounding box center [474, 148] width 33 height 14
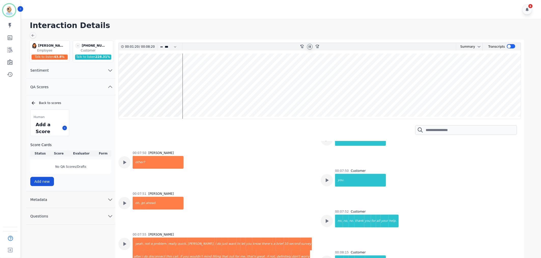
click at [310, 46] on icon at bounding box center [310, 47] width 4 height 4
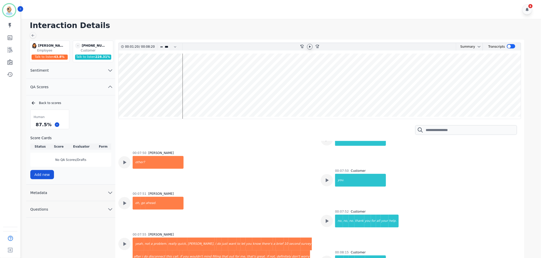
click at [284, 12] on div "6" at bounding box center [282, 9] width 522 height 19
drag, startPoint x: 49, startPoint y: 124, endPoint x: 36, endPoint y: 124, distance: 13.0
click at [36, 124] on div "87.5 %" at bounding box center [44, 124] width 18 height 9
copy div "87.5 %"
click at [251, 10] on div "6" at bounding box center [282, 9] width 522 height 19
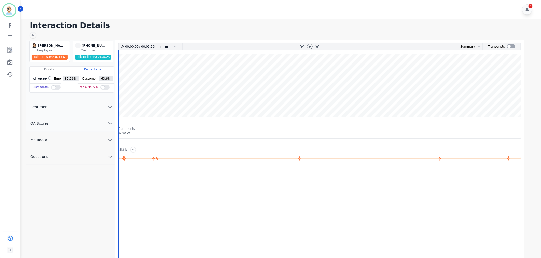
click at [73, 121] on button "QA Scores" at bounding box center [70, 123] width 89 height 17
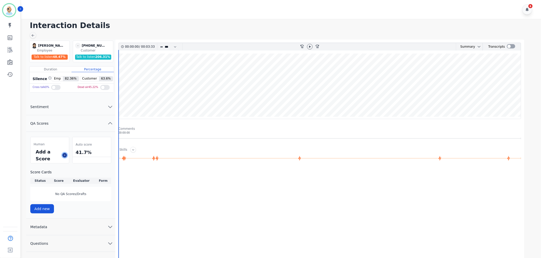
click at [62, 154] on button at bounding box center [64, 155] width 5 height 5
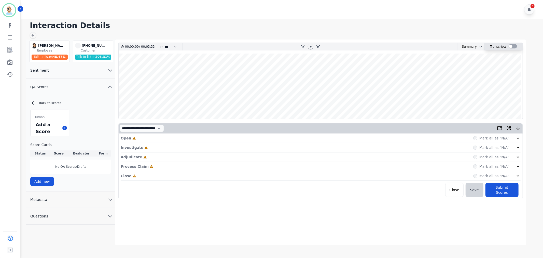
click at [512, 46] on div at bounding box center [513, 46] width 8 height 4
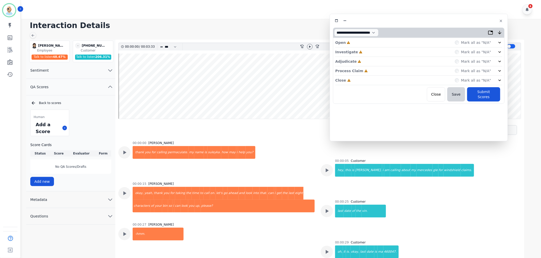
drag, startPoint x: 109, startPoint y: 23, endPoint x: 393, endPoint y: 23, distance: 284.8
click at [393, 23] on div at bounding box center [419, 20] width 172 height 7
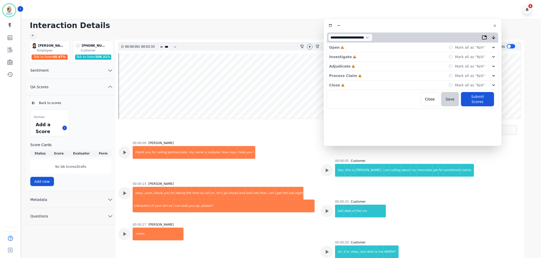
drag, startPoint x: 348, startPoint y: 85, endPoint x: 366, endPoint y: 77, distance: 19.4
click at [349, 85] on div "Close Incomplete Mark all as "N/A"" at bounding box center [412, 85] width 167 height 9
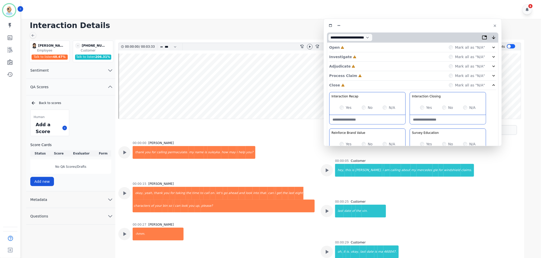
click at [368, 75] on div "Process Claim Incomplete Mark all as "N/A"" at bounding box center [412, 75] width 167 height 9
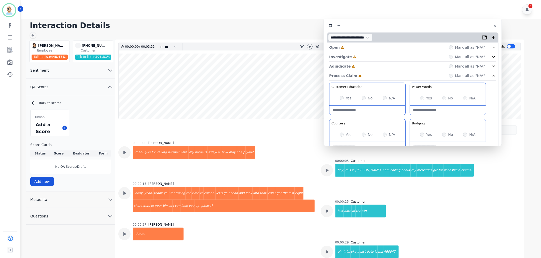
click at [366, 68] on div "Adjudicate Incomplete Mark all as "N/A"" at bounding box center [412, 66] width 167 height 9
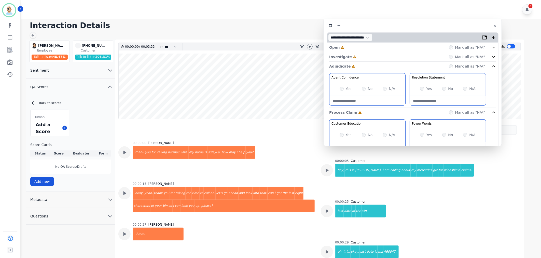
click at [366, 58] on div "Investigate Incomplete Mark all as "N/A"" at bounding box center [412, 56] width 167 height 9
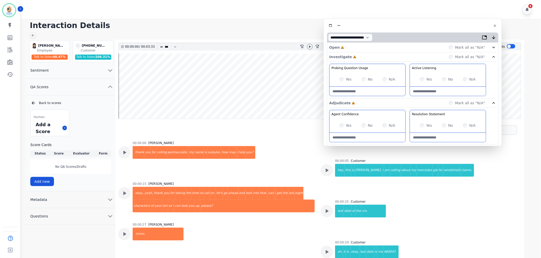
drag, startPoint x: 364, startPoint y: 49, endPoint x: 348, endPoint y: 45, distance: 15.9
click at [364, 47] on div "Open Incomplete Mark all as "N/A"" at bounding box center [412, 47] width 167 height 9
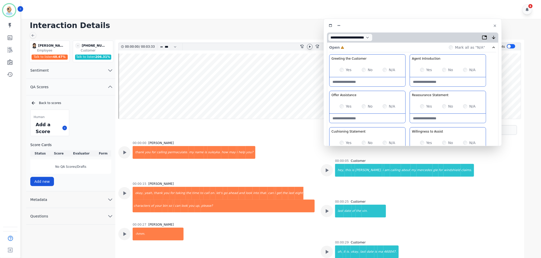
click at [309, 47] on icon at bounding box center [310, 47] width 4 height 4
click at [423, 101] on div "Yes No N/A" at bounding box center [448, 106] width 76 height 14
click at [407, 125] on div "Greeting the Customer Welcome is where we quickly greet our customer as a known…" at bounding box center [412, 144] width 167 height 180
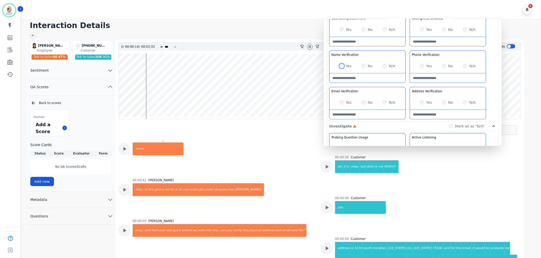
scroll to position [85, 0]
click at [352, 80] on Verification-note at bounding box center [368, 77] width 76 height 9
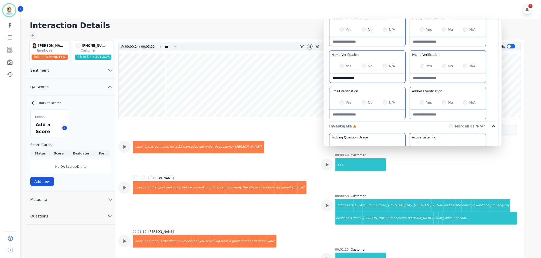
scroll to position [141, 0]
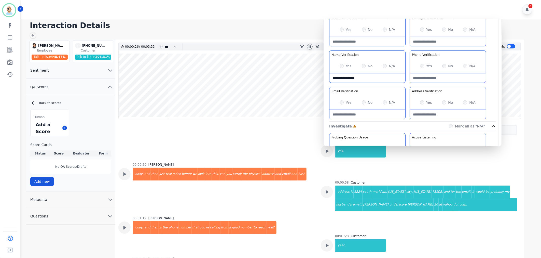
type Verification-note "**********"
click at [407, 85] on div "Greeting the Customer Welcome is where we quickly greet our customer as a known…" at bounding box center [412, 31] width 167 height 180
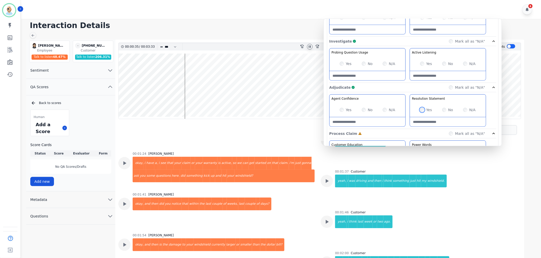
scroll to position [255, 0]
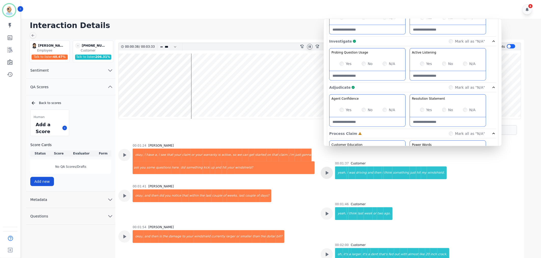
click at [325, 172] on icon at bounding box center [327, 172] width 7 height 7
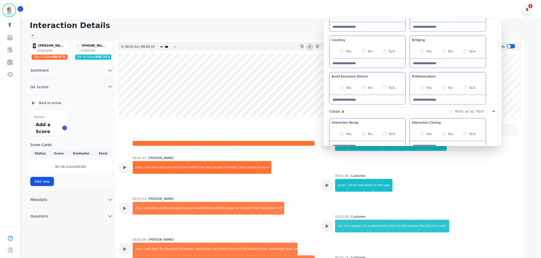
scroll to position [340, 0]
click at [408, 70] on div "Customer Education Educate your customer on how to get the information that the…" at bounding box center [412, 53] width 167 height 108
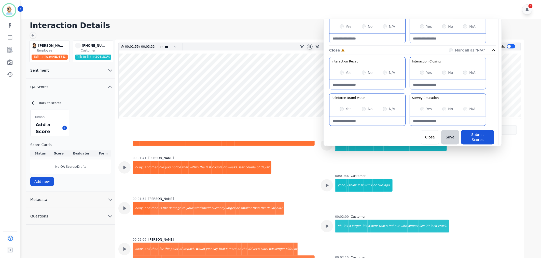
scroll to position [400, 0]
click at [410, 95] on div "Survey Education This skill captures calls where agents inform customers about …" at bounding box center [448, 109] width 76 height 32
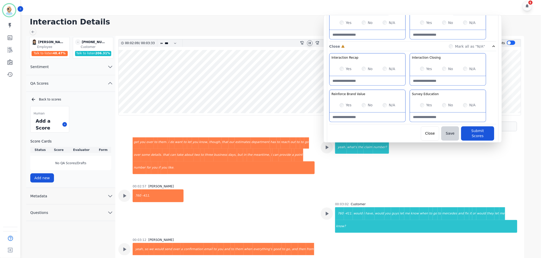
scroll to position [518, 0]
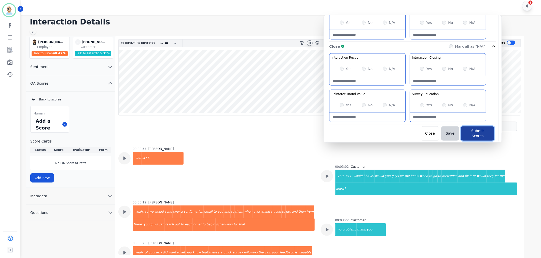
click at [470, 131] on button "Submit Scores" at bounding box center [477, 133] width 33 height 14
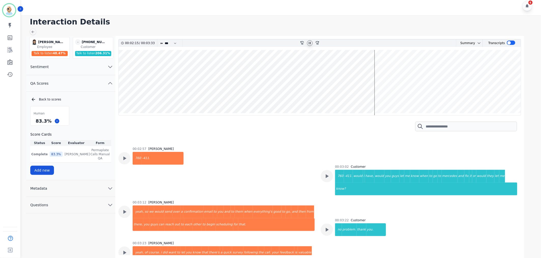
click at [310, 43] on icon at bounding box center [310, 43] width 2 height 2
click at [296, 25] on h1 "Interaction Details" at bounding box center [283, 21] width 506 height 9
drag, startPoint x: 49, startPoint y: 119, endPoint x: 36, endPoint y: 121, distance: 12.4
click at [36, 121] on div "83.3 %" at bounding box center [44, 120] width 18 height 9
copy div "83.3 %"
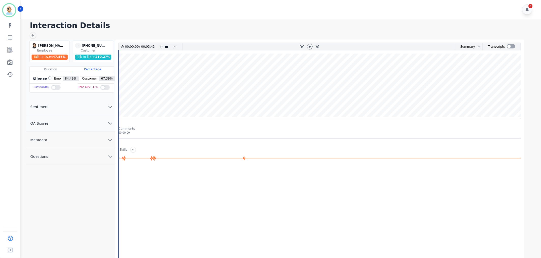
click at [96, 120] on button "QA Scores" at bounding box center [70, 123] width 89 height 17
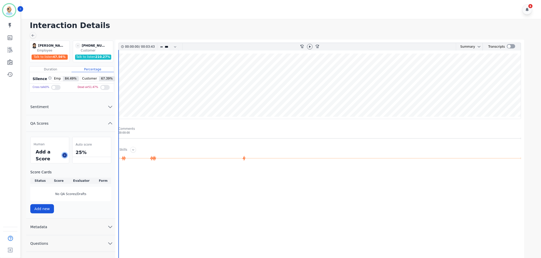
click at [65, 154] on icon at bounding box center [64, 155] width 3 height 3
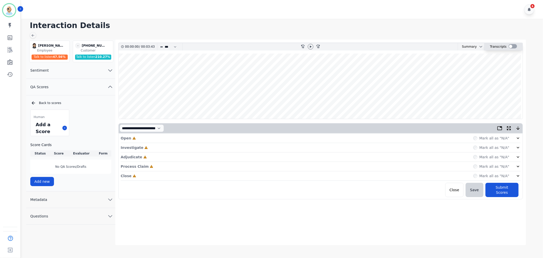
click at [513, 45] on div at bounding box center [513, 46] width 8 height 4
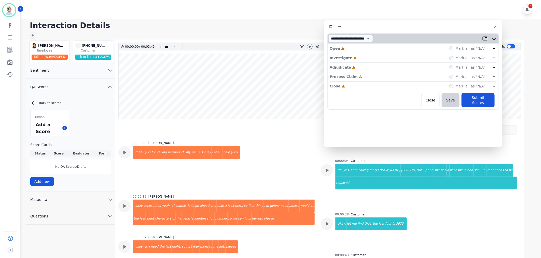
drag, startPoint x: 96, startPoint y: 28, endPoint x: 398, endPoint y: 26, distance: 302.1
click at [398, 26] on div at bounding box center [414, 26] width 172 height 7
drag, startPoint x: 360, startPoint y: 86, endPoint x: 363, endPoint y: 78, distance: 8.3
click at [360, 85] on div "Close Incomplete Mark all as "N/A"" at bounding box center [413, 86] width 167 height 9
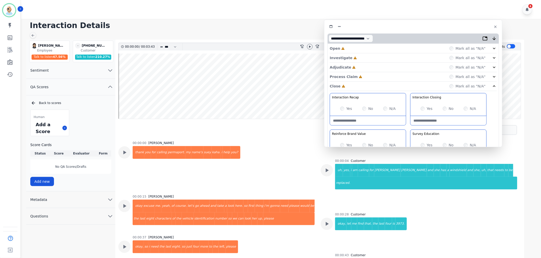
drag, startPoint x: 364, startPoint y: 73, endPoint x: 364, endPoint y: 67, distance: 6.4
click at [364, 73] on div "Process Claim Incomplete Mark all as "N/A"" at bounding box center [413, 76] width 167 height 9
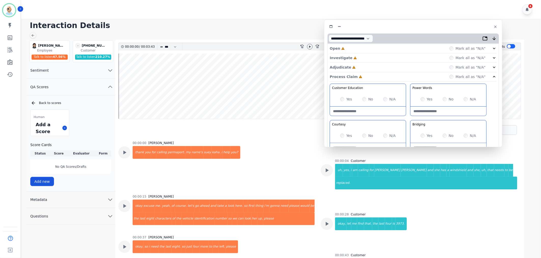
click at [363, 65] on div "Adjudicate Incomplete Mark all as "N/A"" at bounding box center [413, 67] width 167 height 9
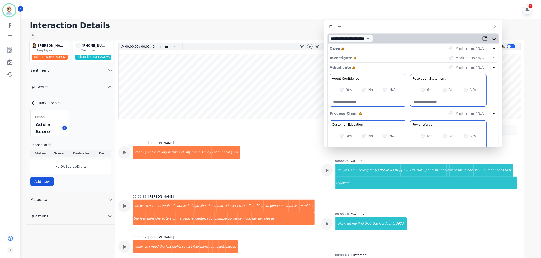
click at [361, 55] on div "Investigate Incomplete Mark all as "N/A"" at bounding box center [413, 57] width 167 height 9
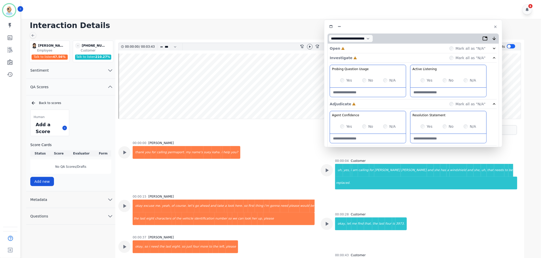
click at [360, 49] on div "Open Incomplete Mark all as "N/A"" at bounding box center [413, 48] width 167 height 9
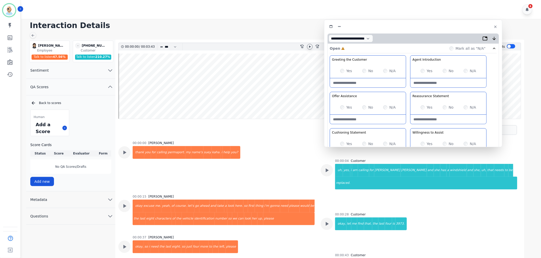
click at [309, 47] on icon at bounding box center [310, 47] width 4 height 4
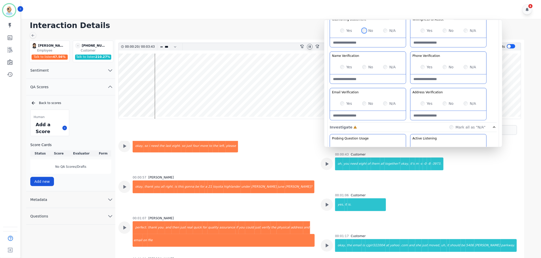
scroll to position [106, 0]
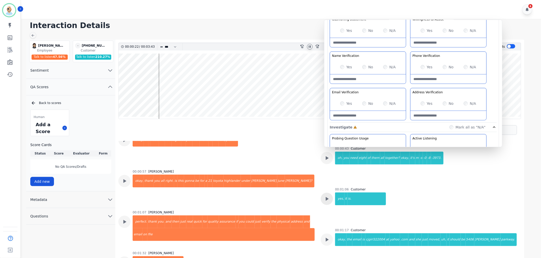
click at [326, 197] on icon at bounding box center [327, 199] width 3 height 4
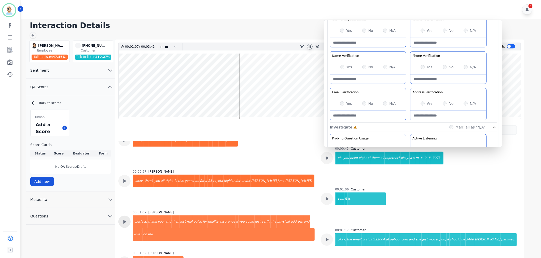
click at [127, 218] on icon at bounding box center [124, 221] width 7 height 7
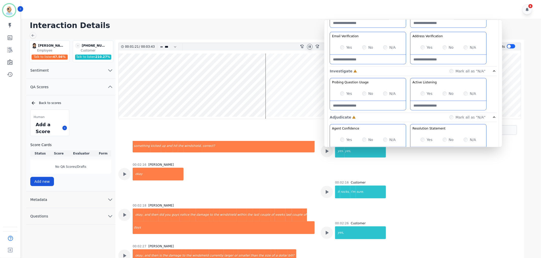
scroll to position [198, 0]
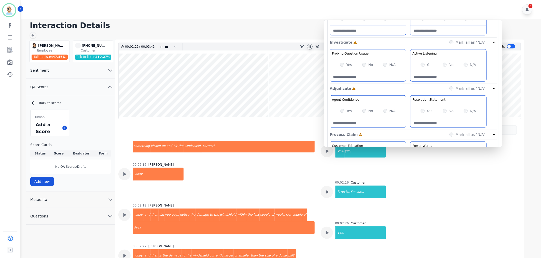
click at [344, 113] on div "Yes" at bounding box center [346, 110] width 12 height 5
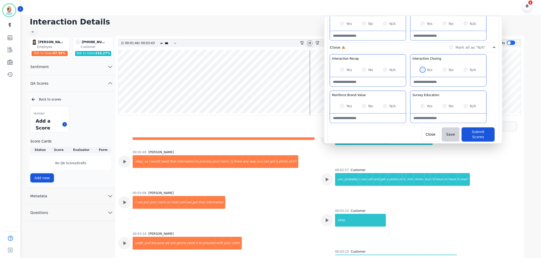
scroll to position [533, 0]
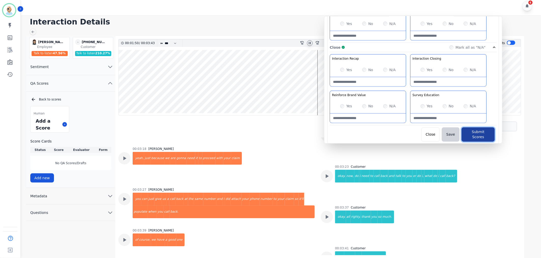
click at [471, 129] on button "Submit Scores" at bounding box center [478, 134] width 33 height 14
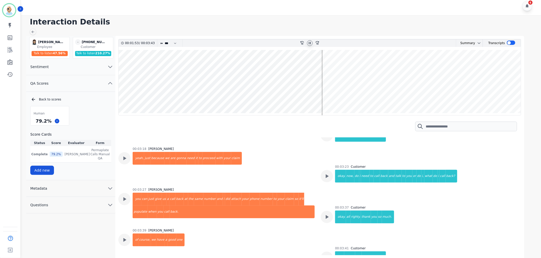
click at [87, 118] on div "Human 79.2 % Score Cards Status Score Evaluator Form Complete 79.2 % Clint Huds…" at bounding box center [70, 140] width 81 height 69
drag, startPoint x: 50, startPoint y: 120, endPoint x: 36, endPoint y: 123, distance: 14.0
click at [36, 123] on div "79.2 %" at bounding box center [44, 120] width 18 height 9
copy div "79.2 %"
click at [310, 43] on icon at bounding box center [310, 43] width 2 height 2
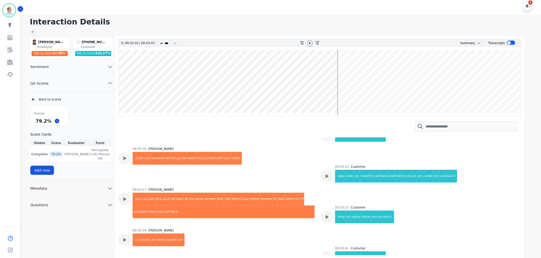
click at [307, 6] on div "6" at bounding box center [282, 5] width 522 height 19
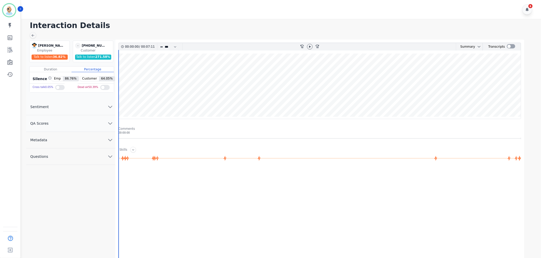
drag, startPoint x: 88, startPoint y: 122, endPoint x: 81, endPoint y: 127, distance: 8.3
click at [88, 122] on button "QA Scores" at bounding box center [70, 123] width 89 height 17
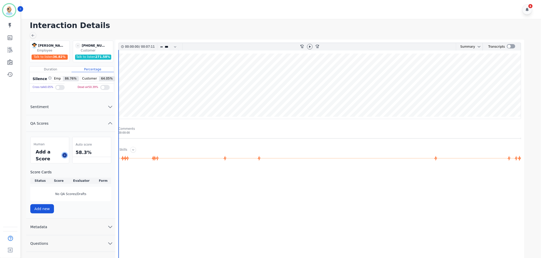
click at [64, 155] on icon at bounding box center [64, 155] width 3 height 3
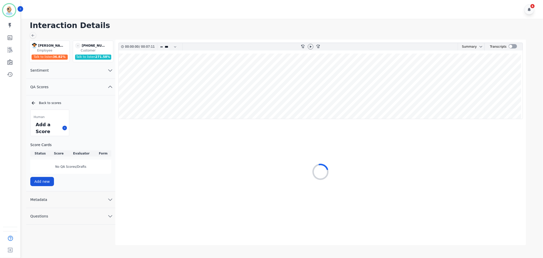
drag, startPoint x: 511, startPoint y: 47, endPoint x: 478, endPoint y: 52, distance: 33.2
click at [511, 47] on div at bounding box center [513, 46] width 8 height 4
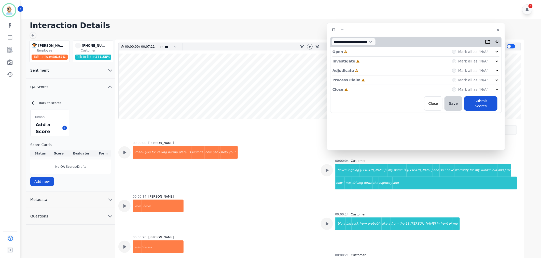
drag, startPoint x: 149, startPoint y: 27, endPoint x: 453, endPoint y: 29, distance: 304.9
click at [453, 29] on div at bounding box center [416, 29] width 172 height 7
click at [360, 88] on div "Close Incomplete Mark all as "N/A"" at bounding box center [416, 89] width 167 height 9
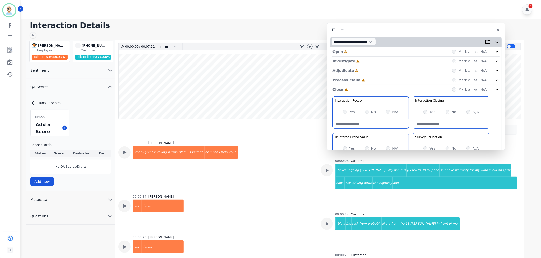
click at [363, 80] on div "Process Claim Incomplete Mark all as "N/A"" at bounding box center [416, 79] width 167 height 9
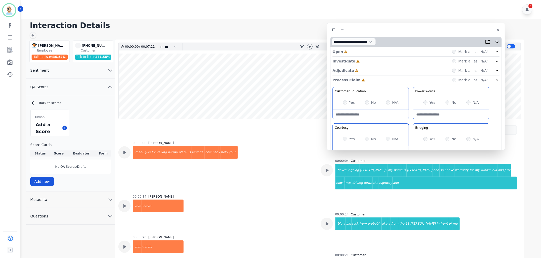
drag, startPoint x: 364, startPoint y: 71, endPoint x: 365, endPoint y: 68, distance: 3.1
click at [365, 70] on div "Adjudicate Incomplete Mark all as "N/A"" at bounding box center [416, 70] width 167 height 9
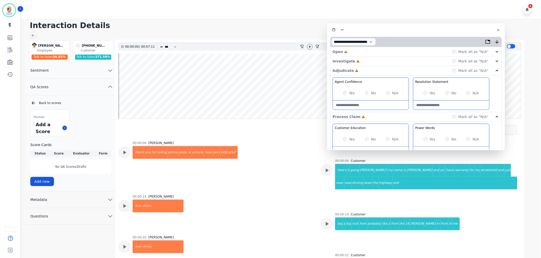
click at [366, 61] on div "Investigate Incomplete Mark all as "N/A"" at bounding box center [416, 61] width 167 height 9
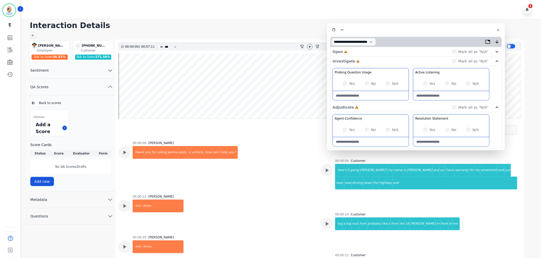
click at [367, 51] on div "Open Incomplete Mark all as "N/A"" at bounding box center [416, 51] width 167 height 9
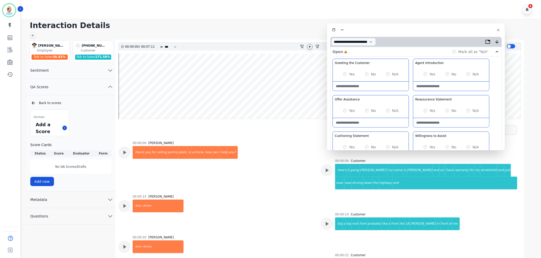
click at [308, 48] on icon at bounding box center [310, 47] width 4 height 4
click at [412, 95] on div "Greeting the Customer Welcome is where we quickly greet our customer as a known…" at bounding box center [416, 149] width 167 height 180
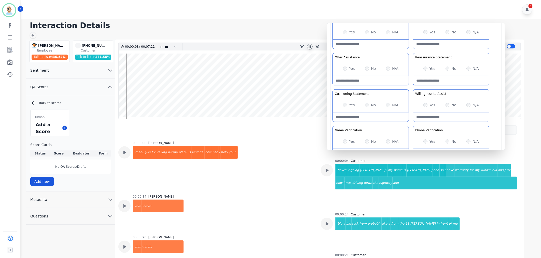
scroll to position [57, 0]
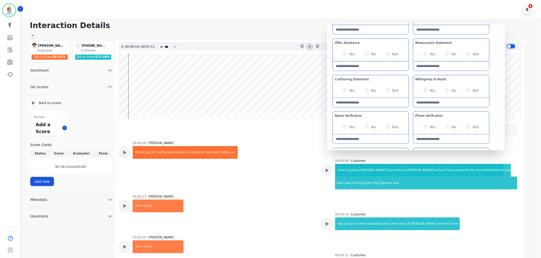
click at [412, 70] on div "Greeting the Customer Welcome is where we quickly greet our customer as a known…" at bounding box center [416, 92] width 167 height 180
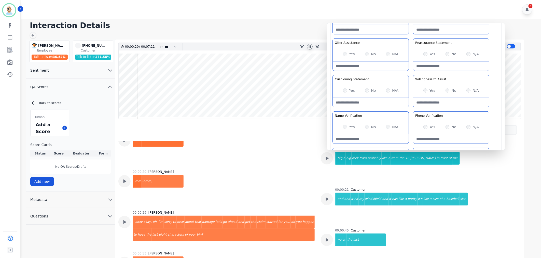
click at [411, 73] on div "Greeting the Customer Welcome is where we quickly greet our customer as a known…" at bounding box center [416, 92] width 167 height 180
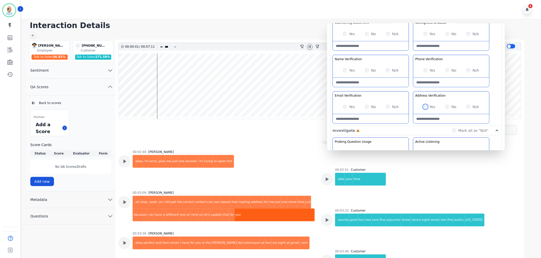
scroll to position [399, 0]
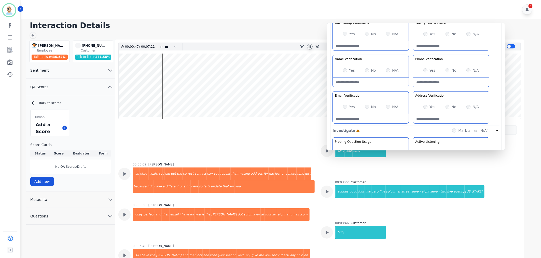
click at [356, 120] on Verification-note at bounding box center [371, 118] width 76 height 9
type Verification-note "**********"
click at [366, 79] on Verification-note at bounding box center [371, 82] width 76 height 9
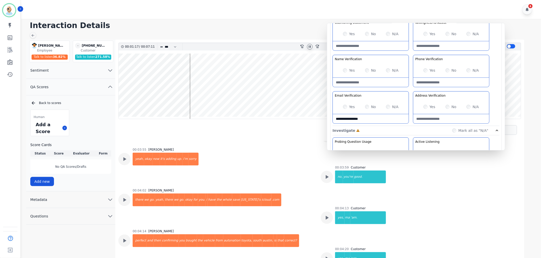
scroll to position [541, 0]
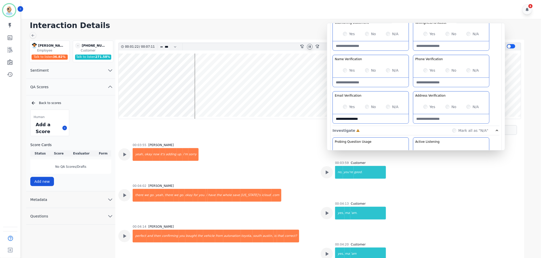
click at [288, 198] on div "00:04:02 Victoria Rubio there we go. yeah, there we go. okay for you. i have th…" at bounding box center [216, 201] width 196 height 35
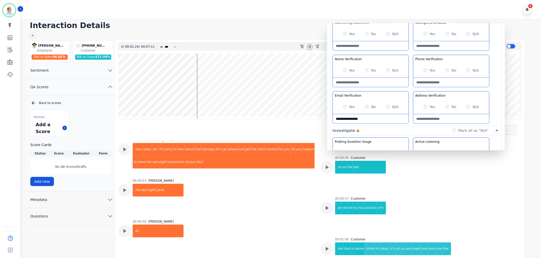
scroll to position [0, 0]
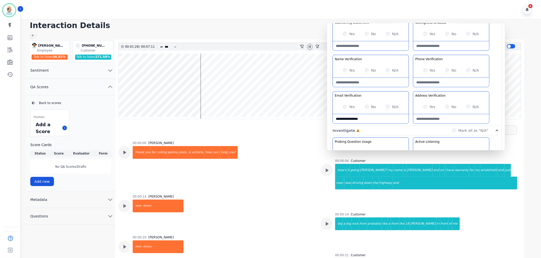
click at [412, 52] on div "Greeting the Customer Welcome is where we quickly greet our customer as a known…" at bounding box center [416, 35] width 167 height 180
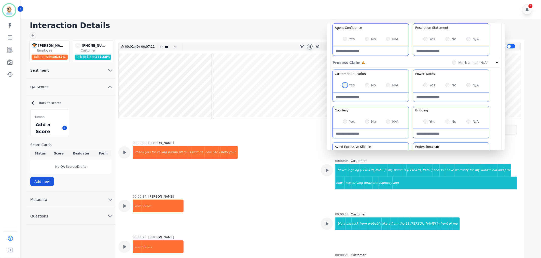
scroll to position [283, 0]
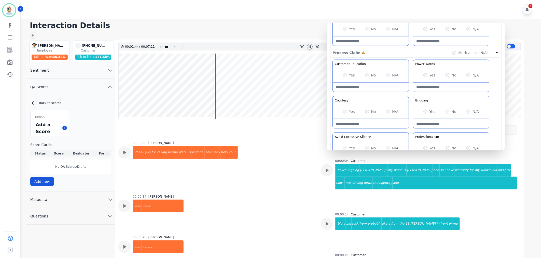
click at [343, 110] on div "Yes" at bounding box center [349, 111] width 12 height 5
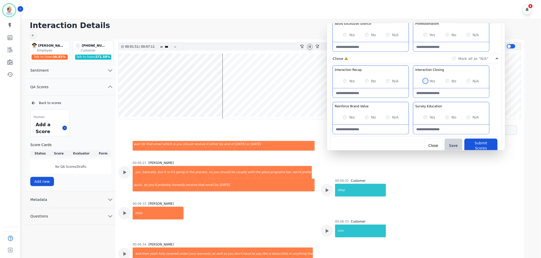
scroll to position [1351, 0]
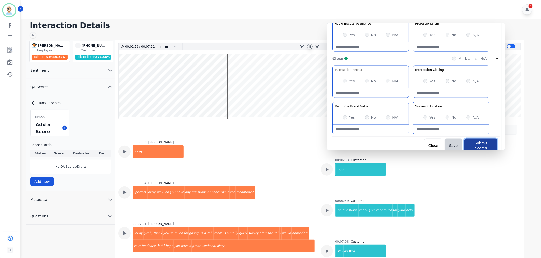
click at [484, 141] on button "Submit Scores" at bounding box center [481, 146] width 33 height 14
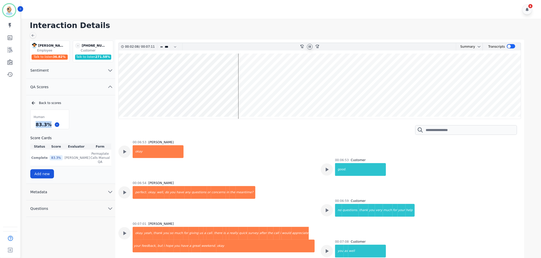
drag, startPoint x: 49, startPoint y: 124, endPoint x: 36, endPoint y: 129, distance: 14.2
click at [36, 129] on div "Human 83.3 %" at bounding box center [49, 120] width 39 height 20
copy div "83.3 %"
click at [310, 45] on icon at bounding box center [310, 47] width 4 height 4
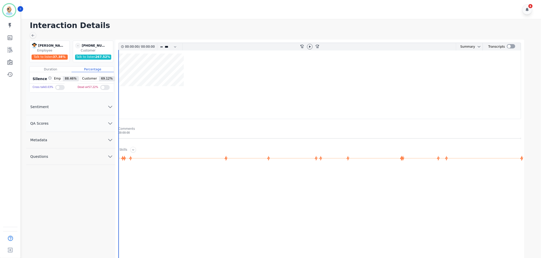
click at [51, 122] on button "QA Scores" at bounding box center [70, 123] width 89 height 17
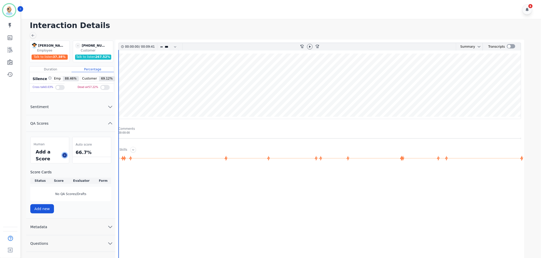
click at [65, 155] on icon at bounding box center [64, 155] width 3 height 3
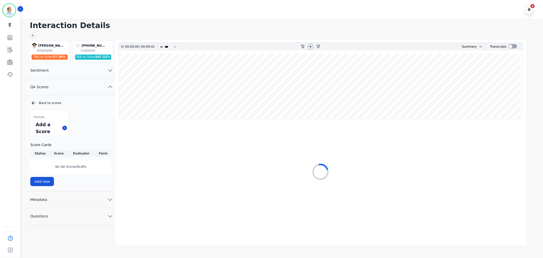
click at [512, 40] on div "00:00:00 / 00:09:41 * * * **** * *** * **** rewind-10 fast-forward-10 Summary A…" at bounding box center [320, 142] width 411 height 206
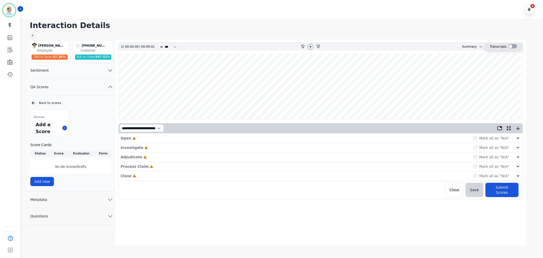
click at [511, 47] on div at bounding box center [513, 46] width 8 height 4
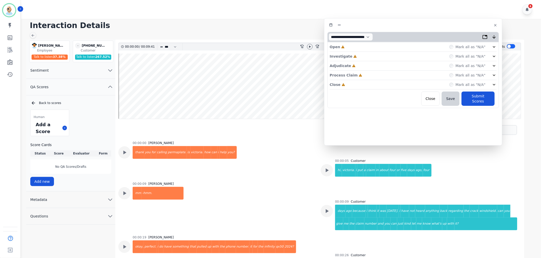
drag, startPoint x: 115, startPoint y: 26, endPoint x: 418, endPoint y: 23, distance: 303.4
click at [418, 23] on div at bounding box center [414, 24] width 172 height 7
click at [351, 84] on div "Close Incomplete Mark all as "N/A"" at bounding box center [414, 84] width 167 height 9
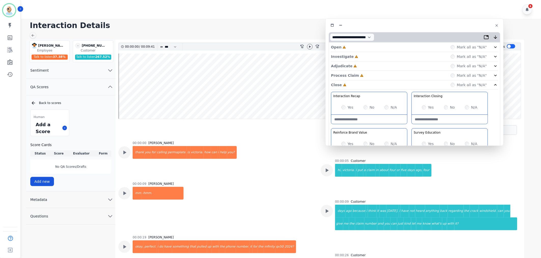
click at [362, 75] on div "Process Claim Incomplete Mark all as "N/A"" at bounding box center [414, 75] width 167 height 9
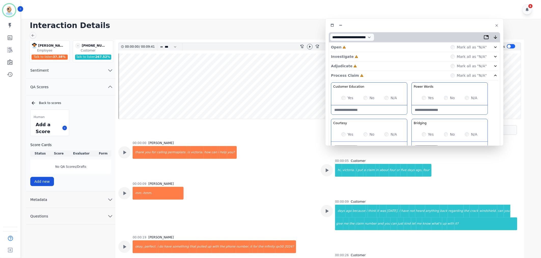
click at [364, 65] on div "Adjudicate Incomplete Mark all as "N/A"" at bounding box center [414, 65] width 167 height 9
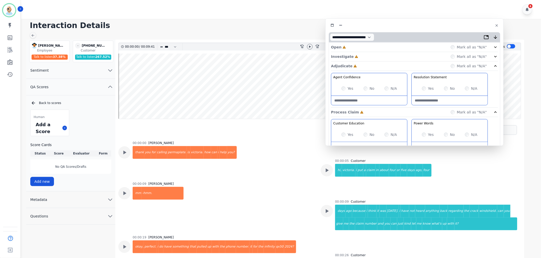
click at [364, 56] on div "Investigate Incomplete Mark all as "N/A"" at bounding box center [414, 56] width 167 height 9
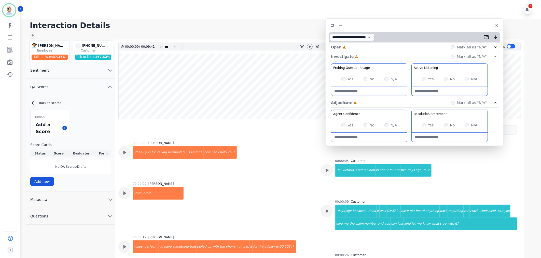
click at [365, 47] on div "Open Incomplete Mark all as "N/A"" at bounding box center [414, 47] width 167 height 9
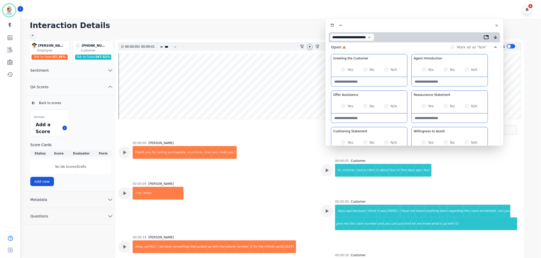
click at [312, 47] on icon at bounding box center [310, 47] width 4 height 4
click at [407, 91] on div "Offer Assistance In a positive and enthusiastic tone. proactively offer to help…" at bounding box center [369, 95] width 76 height 8
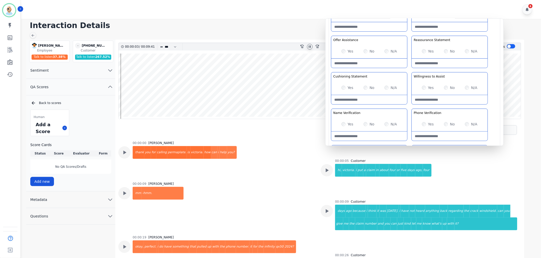
scroll to position [57, 0]
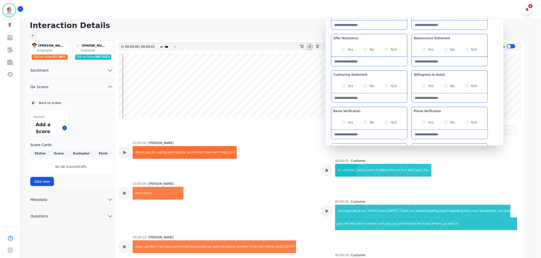
click at [411, 70] on div "Greeting the Customer Welcome is where we quickly greet our customer as a known…" at bounding box center [414, 87] width 167 height 180
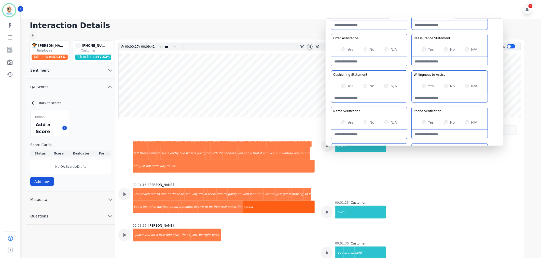
scroll to position [170, 0]
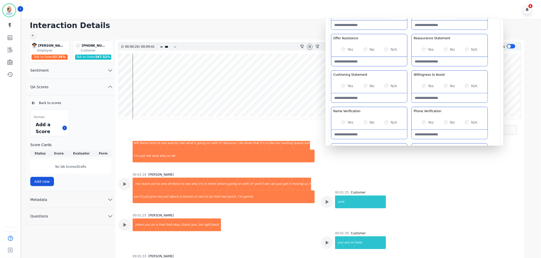
click at [308, 47] on icon at bounding box center [310, 47] width 4 height 4
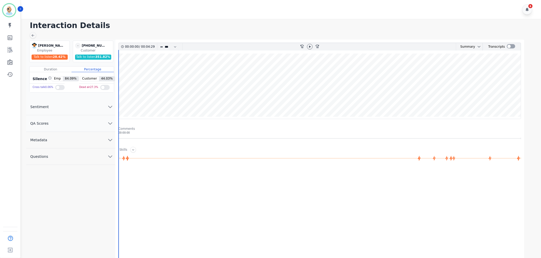
click at [82, 122] on button "QA Scores" at bounding box center [70, 123] width 89 height 17
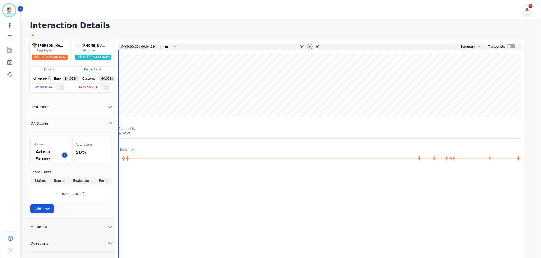
click at [65, 157] on button at bounding box center [64, 155] width 5 height 5
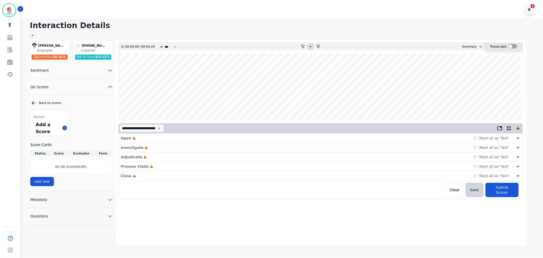
click at [510, 47] on div at bounding box center [513, 46] width 8 height 4
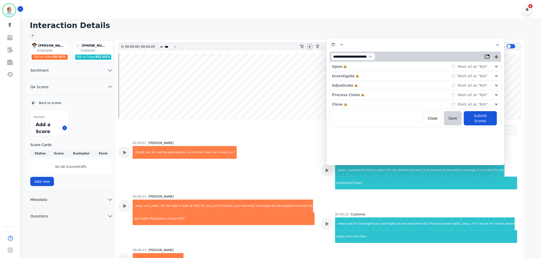
drag, startPoint x: 131, startPoint y: 23, endPoint x: 436, endPoint y: 40, distance: 304.6
click at [436, 40] on div "**********" at bounding box center [416, 101] width 178 height 127
click at [354, 103] on div "Close Incomplete Mark all as "N/A"" at bounding box center [415, 104] width 167 height 9
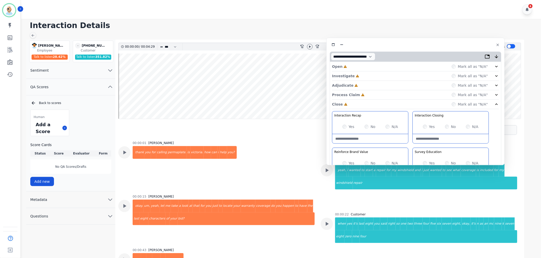
click at [365, 93] on div "Process Claim Incomplete Mark all as "N/A"" at bounding box center [415, 94] width 167 height 9
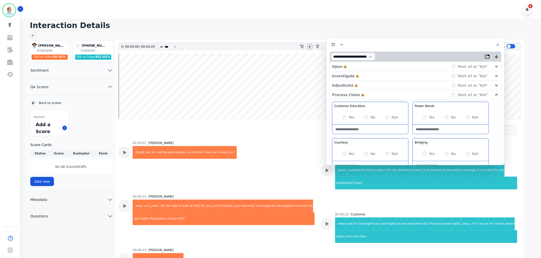
click at [363, 83] on div "Adjudicate Incomplete Mark all as "N/A"" at bounding box center [415, 85] width 167 height 9
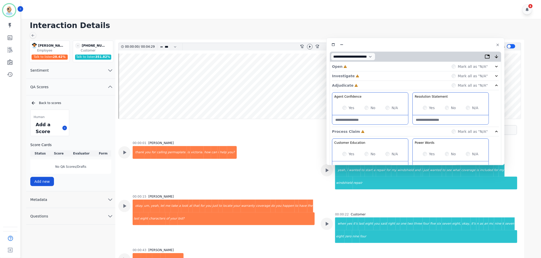
click at [362, 74] on div "Investigate Incomplete Mark all as "N/A"" at bounding box center [415, 75] width 167 height 9
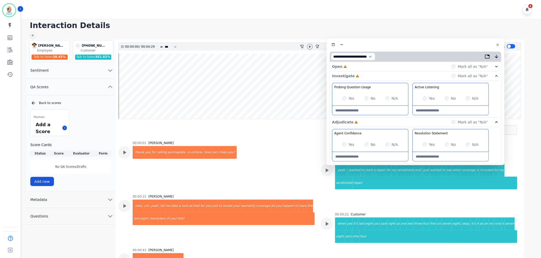
click at [355, 68] on div "Open Incomplete Mark all as "N/A"" at bounding box center [415, 66] width 167 height 9
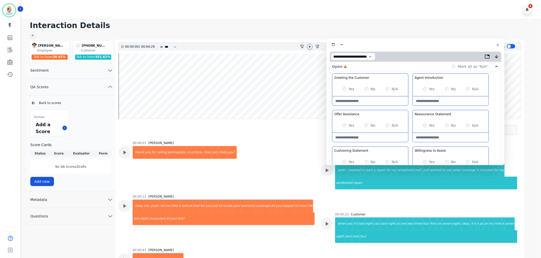
click at [311, 47] on icon at bounding box center [310, 47] width 4 height 4
click at [347, 126] on div "Yes" at bounding box center [349, 125] width 12 height 5
click at [411, 108] on div "Greeting the Customer Welcome is where we quickly greet our customer as a known…" at bounding box center [415, 163] width 167 height 180
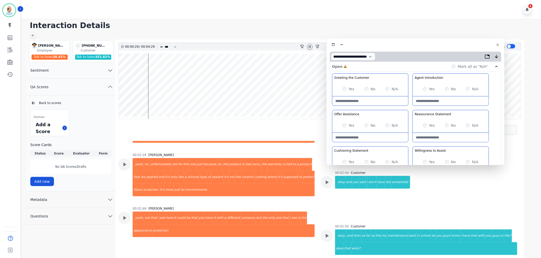
scroll to position [453, 0]
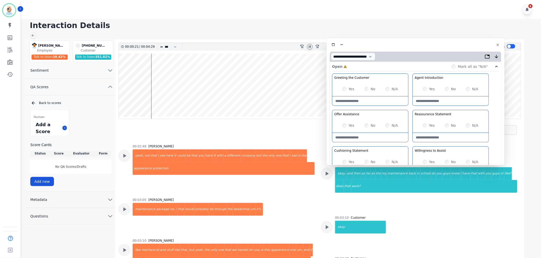
click at [309, 45] on icon at bounding box center [310, 47] width 4 height 4
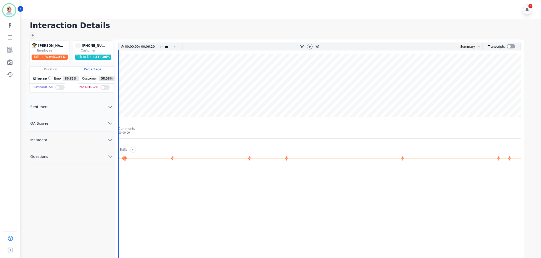
drag, startPoint x: 94, startPoint y: 125, endPoint x: 80, endPoint y: 131, distance: 14.7
click at [94, 125] on button "QA Scores" at bounding box center [70, 123] width 89 height 17
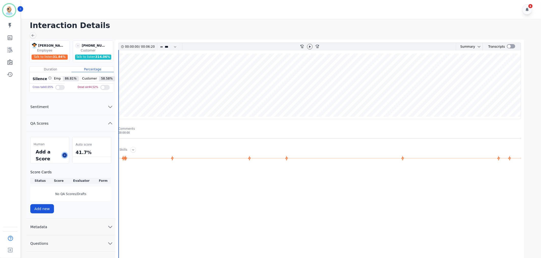
click at [66, 156] on button at bounding box center [64, 155] width 5 height 5
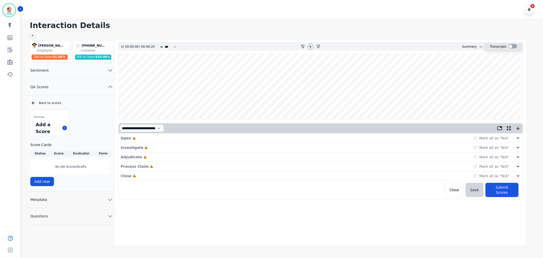
click at [510, 48] on div at bounding box center [513, 46] width 8 height 4
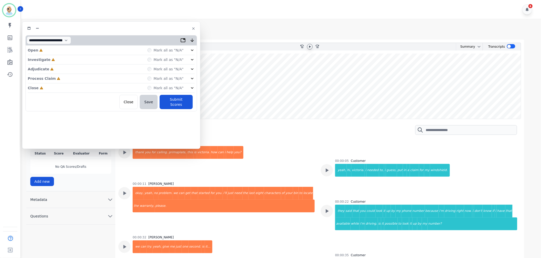
click at [307, 47] on div at bounding box center [310, 47] width 6 height 6
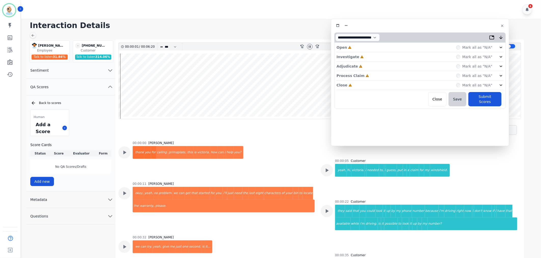
drag, startPoint x: 144, startPoint y: 29, endPoint x: 453, endPoint y: 26, distance: 309.0
click at [453, 26] on div at bounding box center [420, 25] width 172 height 7
click at [388, 85] on div "Close Incomplete Mark all as "N/A"" at bounding box center [420, 85] width 167 height 9
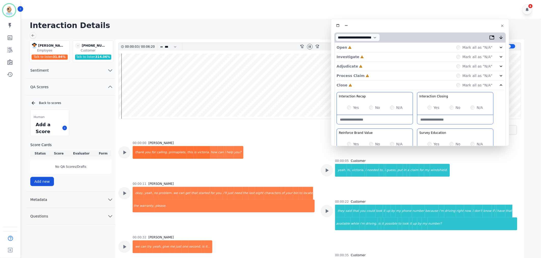
click at [385, 75] on div "Process Claim Incomplete Mark all as "N/A"" at bounding box center [420, 75] width 167 height 9
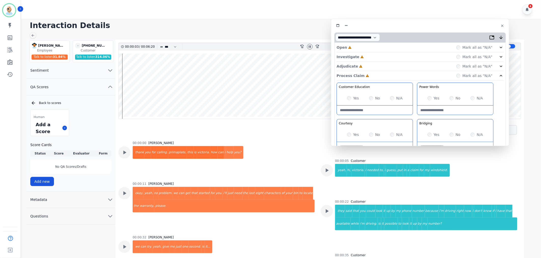
click at [384, 67] on div "Adjudicate Incomplete Mark all as "N/A"" at bounding box center [420, 66] width 167 height 9
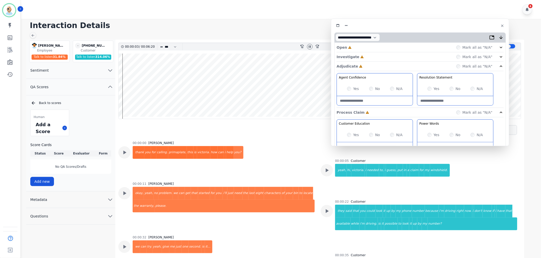
click at [385, 57] on div "Investigate Incomplete Mark all as "N/A"" at bounding box center [420, 56] width 167 height 9
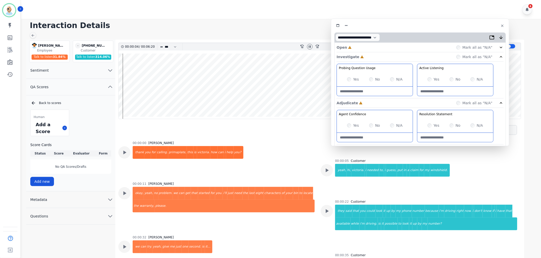
click at [382, 46] on div "Open Incomplete Mark all as "N/A"" at bounding box center [420, 47] width 167 height 9
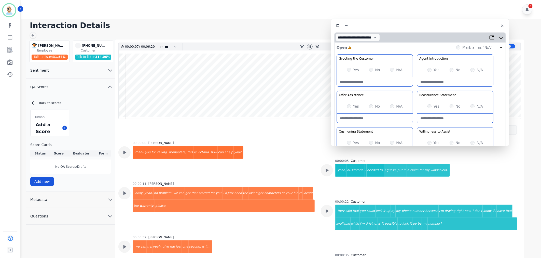
click at [432, 71] on div "Yes" at bounding box center [434, 69] width 12 height 5
click at [414, 126] on div "Greeting the Customer Welcome is where we quickly greet our customer as a known…" at bounding box center [420, 144] width 167 height 180
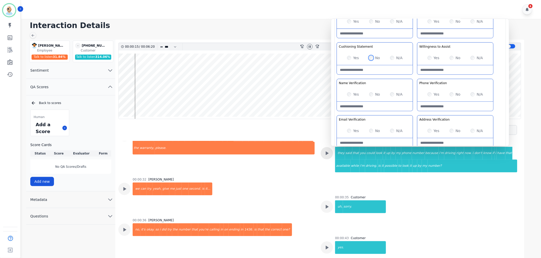
scroll to position [78, 0]
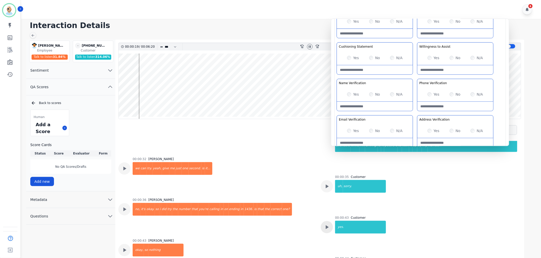
click at [326, 229] on icon at bounding box center [327, 227] width 3 height 4
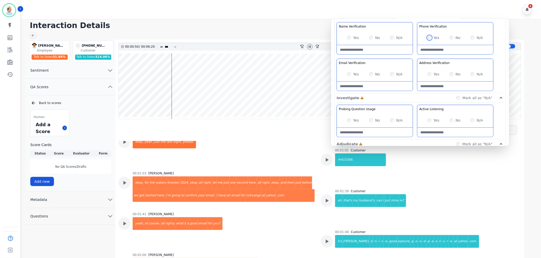
scroll to position [418, 0]
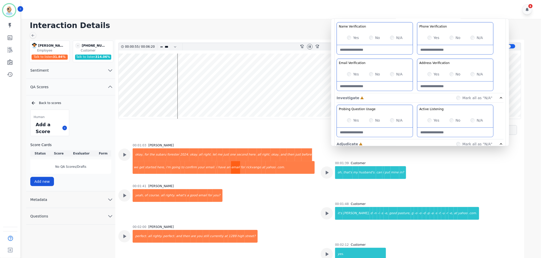
click at [231, 165] on div "email" at bounding box center [235, 167] width 9 height 13
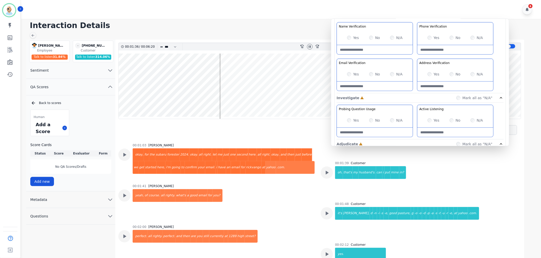
click at [366, 89] on Verification-note at bounding box center [375, 86] width 76 height 9
paste Verification-note "**********"
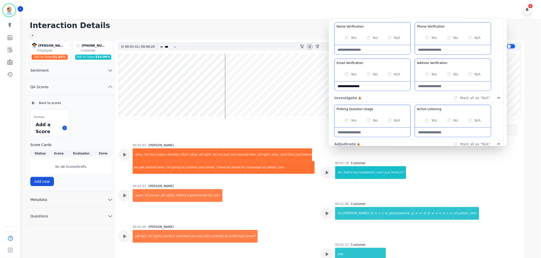
click at [366, 87] on Verification-note "**********" at bounding box center [373, 86] width 76 height 9
type Verification-note "**********"
drag, startPoint x: 366, startPoint y: 87, endPoint x: 335, endPoint y: 89, distance: 30.9
click at [335, 89] on Verification-note "**********" at bounding box center [373, 86] width 76 height 9
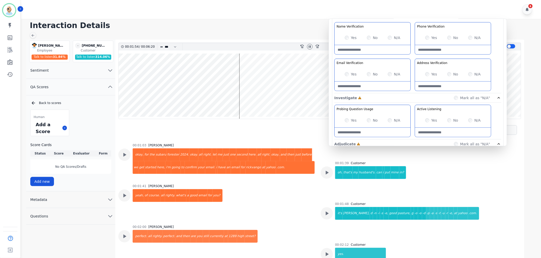
click at [429, 85] on Verification-note at bounding box center [453, 86] width 76 height 9
paste Verification-note "**********"
type Verification-note "**********"
click at [413, 57] on div "Greeting the Customer Welcome is where we quickly greet our customer as a known…" at bounding box center [417, 3] width 167 height 180
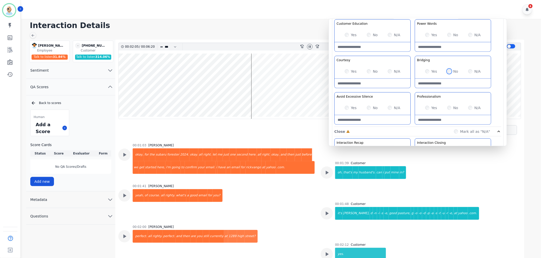
scroll to position [340, 0]
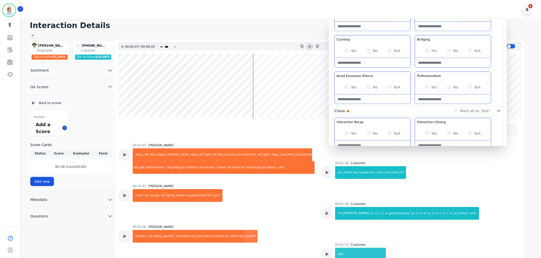
click at [366, 88] on div "Yes No N/A" at bounding box center [373, 87] width 76 height 14
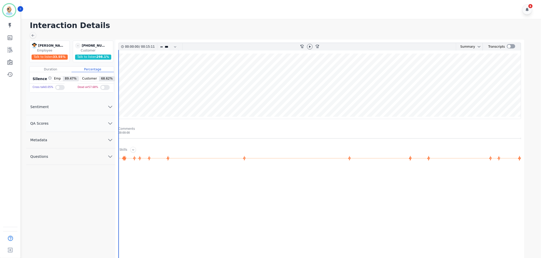
click at [84, 123] on button "QA Scores" at bounding box center [70, 123] width 89 height 17
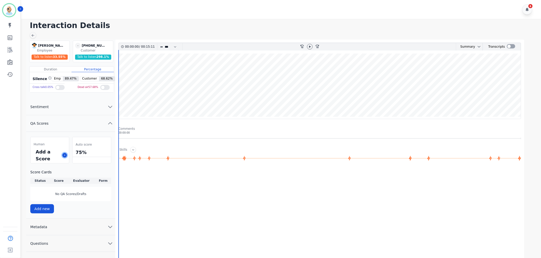
click at [65, 155] on icon at bounding box center [64, 155] width 3 height 3
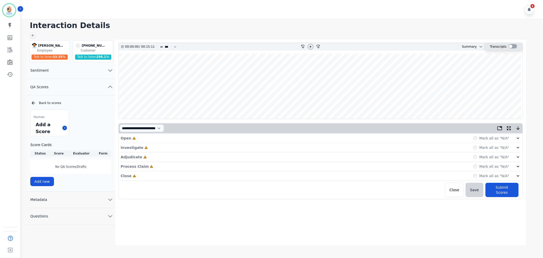
click at [511, 45] on div at bounding box center [513, 46] width 8 height 4
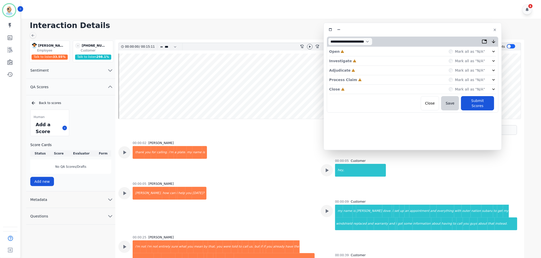
drag, startPoint x: 149, startPoint y: 29, endPoint x: 451, endPoint y: 30, distance: 301.9
click at [451, 30] on div at bounding box center [413, 29] width 172 height 7
click at [378, 88] on div "Close Incomplete Mark all as "N/A"" at bounding box center [413, 88] width 167 height 9
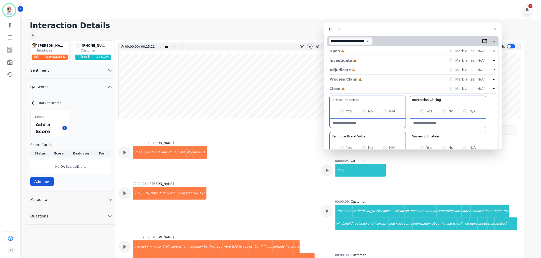
click at [380, 77] on div "Process Claim Incomplete Mark all as "N/A"" at bounding box center [413, 79] width 167 height 9
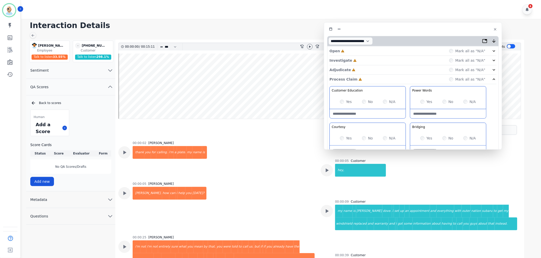
click at [380, 70] on div "Adjudicate Incomplete Mark all as "N/A"" at bounding box center [413, 69] width 167 height 9
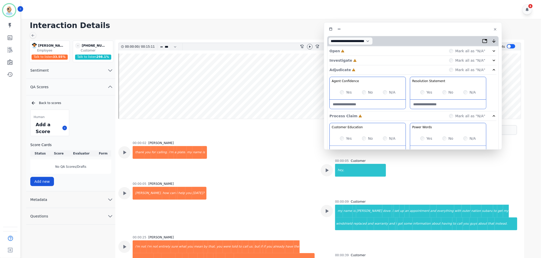
click at [380, 59] on div "Investigate Incomplete Mark all as "N/A"" at bounding box center [413, 60] width 167 height 9
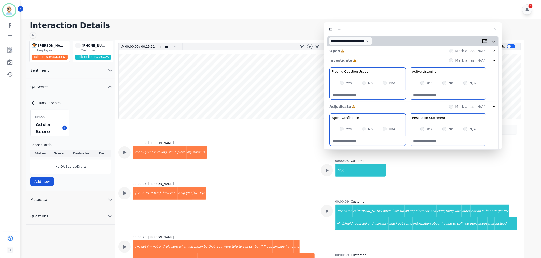
click at [380, 50] on div "Open Incomplete Mark all as "N/A"" at bounding box center [413, 50] width 167 height 9
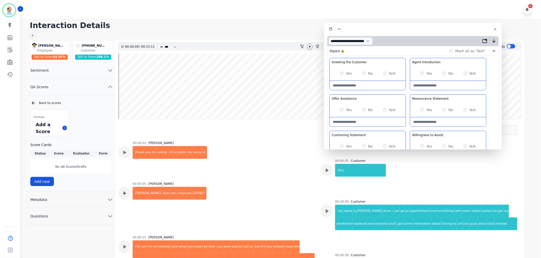
click at [309, 45] on icon at bounding box center [310, 47] width 4 height 4
click at [408, 93] on div "Greeting the Customer Welcome is where we quickly greet our customer as a known…" at bounding box center [413, 148] width 167 height 180
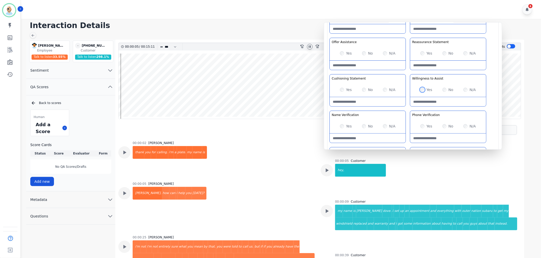
scroll to position [22, 0]
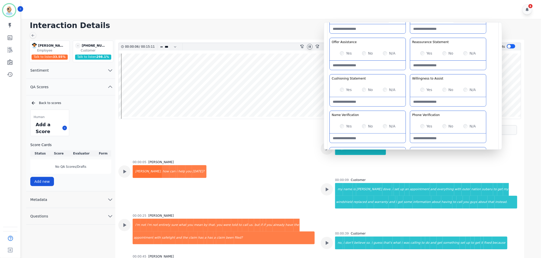
click at [410, 109] on div "Greeting the Customer Welcome is where we quickly greet our customer as a known…" at bounding box center [413, 91] width 167 height 180
click at [409, 70] on div "Greeting the Customer Welcome is where we quickly greet our customer as a known…" at bounding box center [413, 91] width 167 height 180
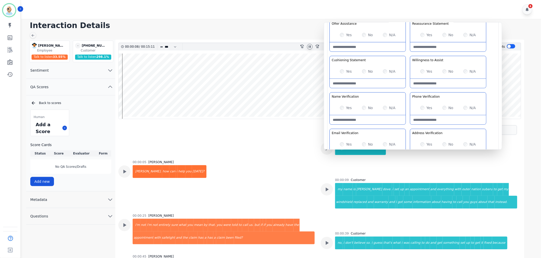
scroll to position [85, 0]
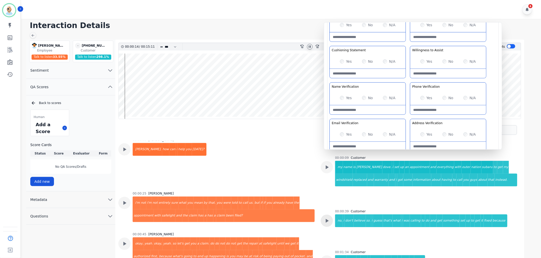
click at [328, 220] on icon at bounding box center [327, 220] width 7 height 7
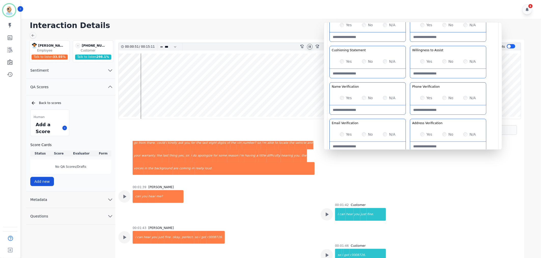
scroll to position [201, 0]
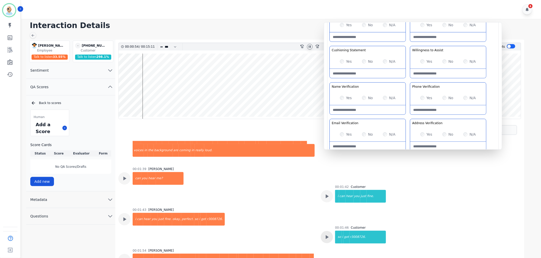
click at [324, 234] on icon at bounding box center [327, 237] width 7 height 7
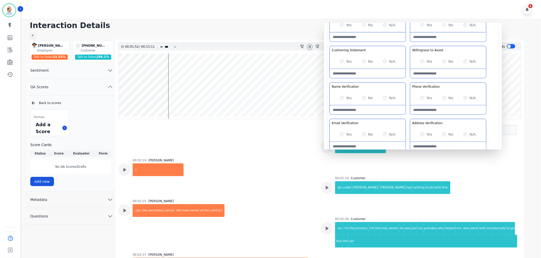
scroll to position [399, 0]
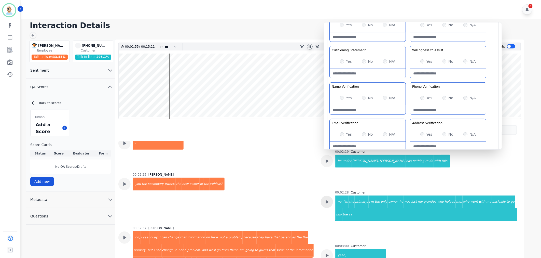
click at [327, 198] on icon at bounding box center [327, 201] width 7 height 7
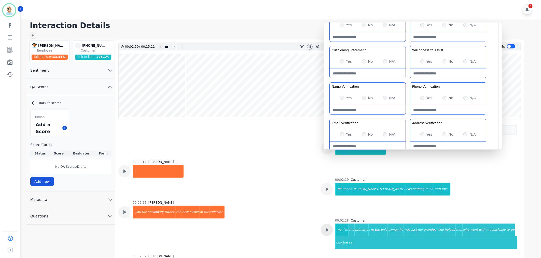
scroll to position [371, 0]
click at [407, 78] on div "Greeting the Customer Welcome is where we quickly greet our customer as a known…" at bounding box center [413, 63] width 167 height 180
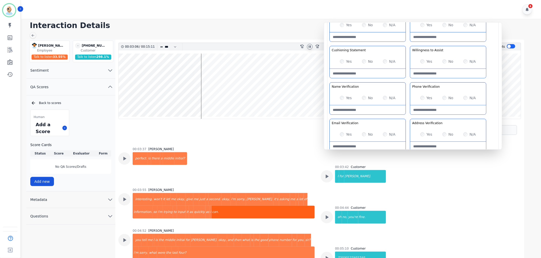
scroll to position [739, 0]
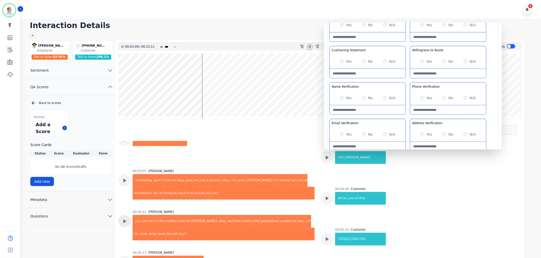
click at [128, 215] on div at bounding box center [124, 221] width 12 height 12
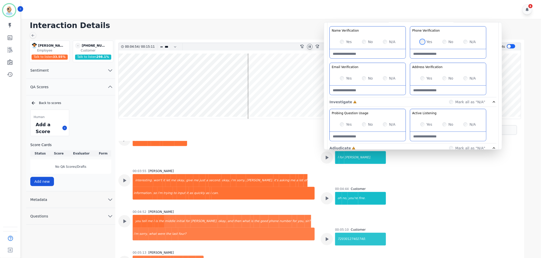
scroll to position [141, 0]
click at [342, 80] on div "Yes" at bounding box center [346, 77] width 12 height 5
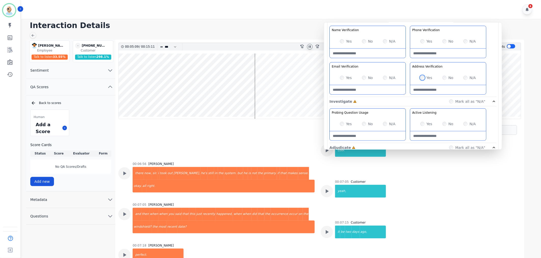
scroll to position [1248, 0]
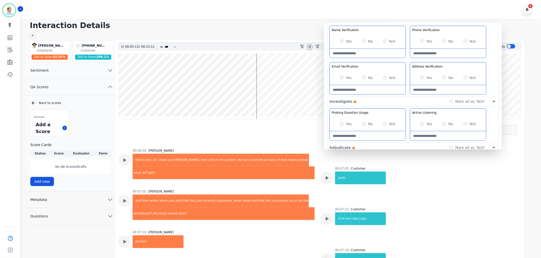
click at [293, 230] on div "00:07:18 George Bidwell perfect." at bounding box center [216, 247] width 196 height 35
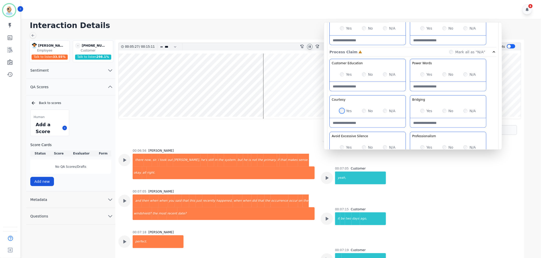
scroll to position [340, 0]
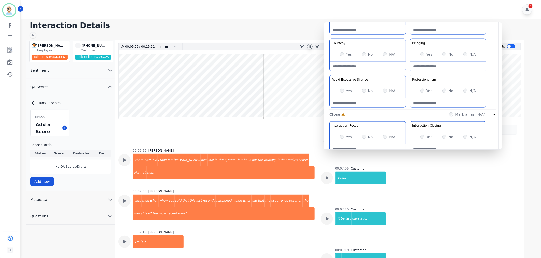
click at [405, 71] on Claim-Courtesy-note at bounding box center [368, 66] width 76 height 9
click at [406, 72] on div "Customer Education Educate your customer on how to get the information that the…" at bounding box center [413, 56] width 167 height 108
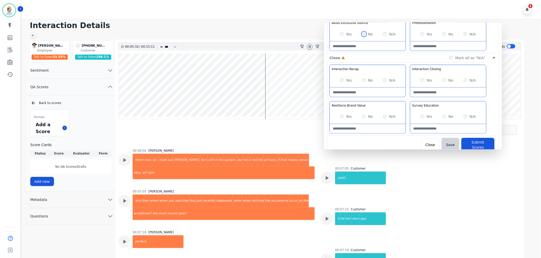
scroll to position [400, 0]
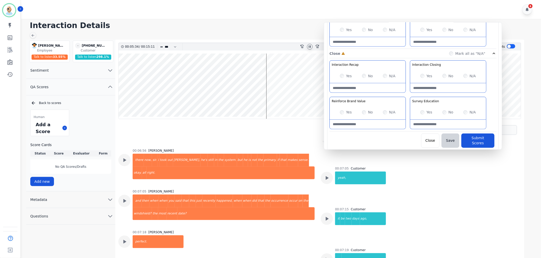
click at [422, 74] on div "Yes" at bounding box center [427, 75] width 12 height 5
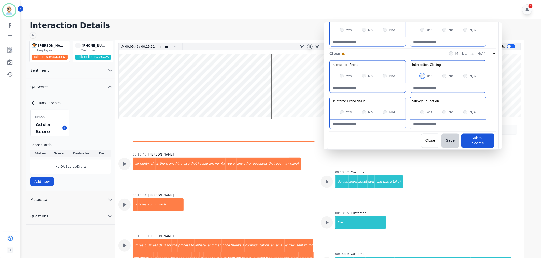
scroll to position [2655, 0]
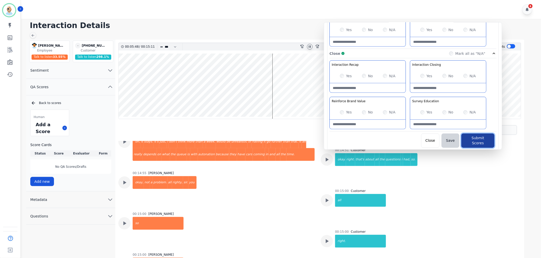
click at [467, 137] on button "Submit Scores" at bounding box center [478, 140] width 33 height 14
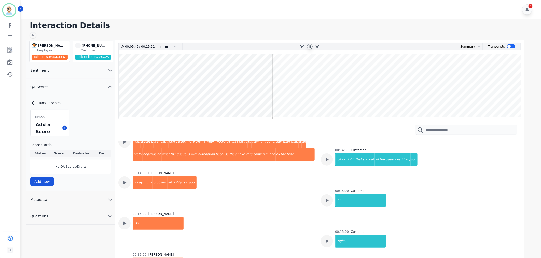
click at [282, 24] on h1 "Interaction Details" at bounding box center [283, 25] width 506 height 9
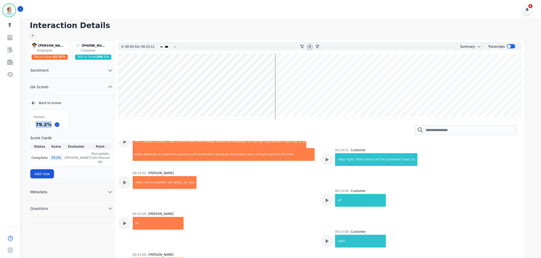
drag, startPoint x: 51, startPoint y: 125, endPoint x: 35, endPoint y: 126, distance: 16.1
click at [35, 126] on div "79.2 %" at bounding box center [50, 124] width 38 height 9
copy div "79.2 %"
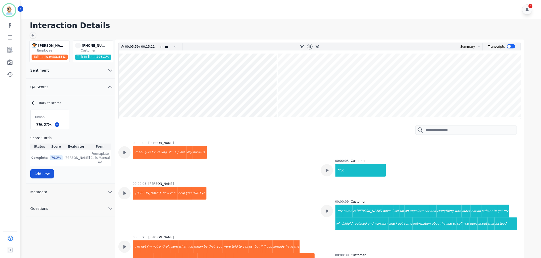
scroll to position [2655, 0]
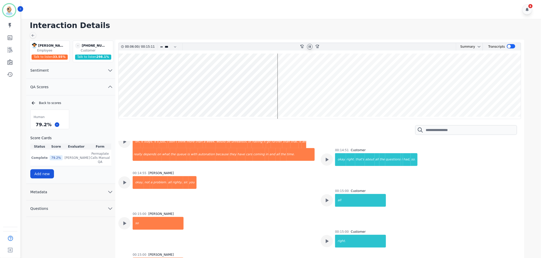
click at [308, 46] on icon at bounding box center [310, 47] width 4 height 4
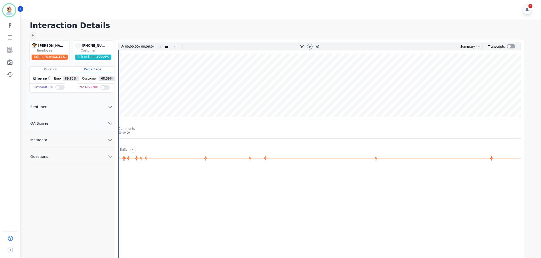
click at [90, 123] on button "QA Scores" at bounding box center [70, 123] width 89 height 17
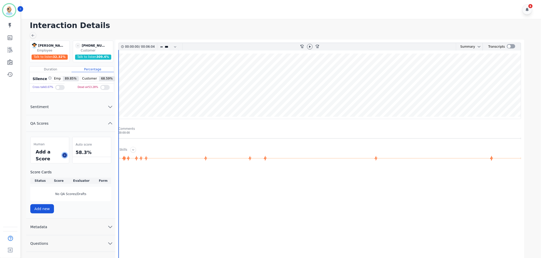
click at [66, 153] on button at bounding box center [64, 155] width 5 height 5
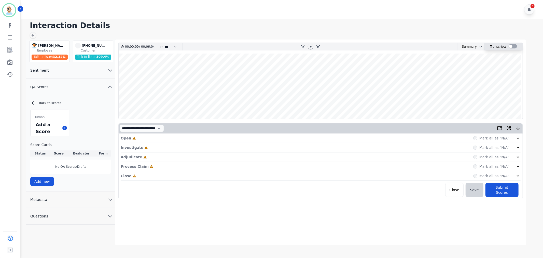
click at [511, 47] on div at bounding box center [513, 46] width 8 height 4
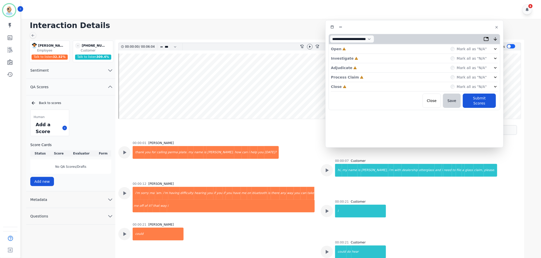
drag, startPoint x: 160, startPoint y: 29, endPoint x: 463, endPoint y: 28, distance: 303.4
click at [463, 28] on div at bounding box center [415, 26] width 172 height 7
click at [352, 86] on div "Close Incomplete Mark all as "N/A"" at bounding box center [414, 86] width 167 height 9
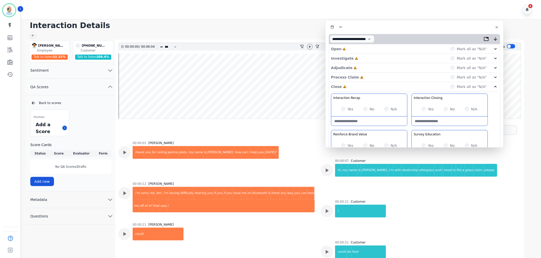
click at [366, 77] on div "Process Claim Incomplete Mark all as "N/A"" at bounding box center [414, 77] width 167 height 9
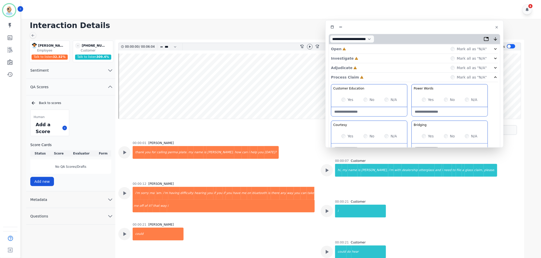
click at [364, 70] on div "Adjudicate Incomplete Mark all as "N/A"" at bounding box center [414, 67] width 167 height 9
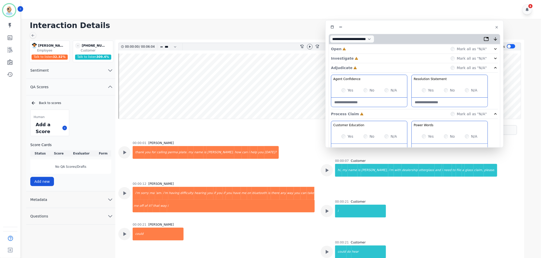
click at [367, 61] on div "Investigate Incomplete Mark all as "N/A"" at bounding box center [414, 58] width 167 height 9
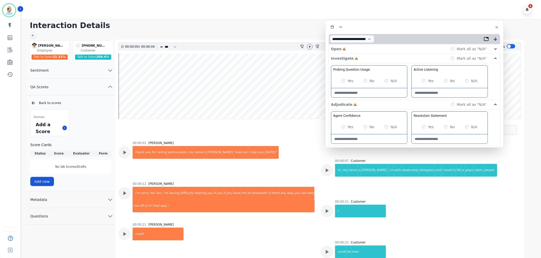
click at [357, 51] on div "Open Incomplete Mark all as "N/A"" at bounding box center [414, 48] width 167 height 9
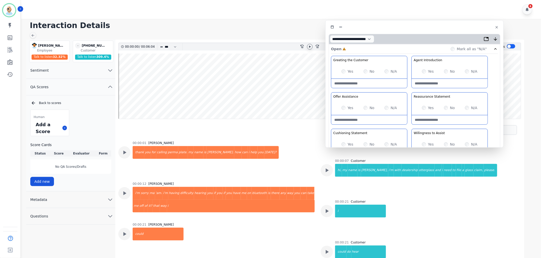
click at [309, 47] on icon at bounding box center [310, 46] width 2 height 2
click at [409, 90] on div "Greeting the Customer Welcome is where we quickly greet our customer as a known…" at bounding box center [414, 146] width 167 height 180
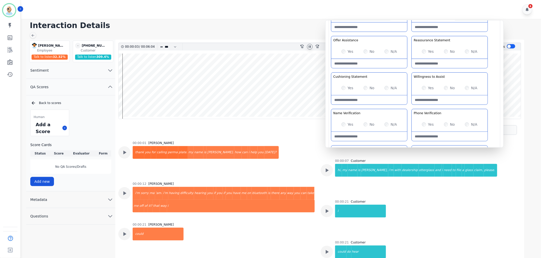
scroll to position [57, 0]
click at [407, 69] on div "Greeting the Customer Welcome is where we quickly greet our customer as a known…" at bounding box center [414, 89] width 167 height 180
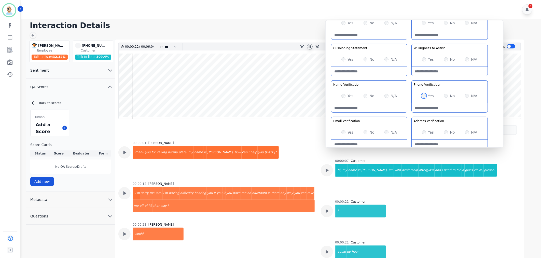
scroll to position [22, 0]
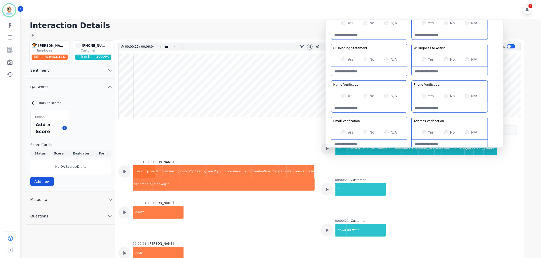
click at [411, 78] on div "Greeting the Customer Welcome is where we quickly greet our customer as a known…" at bounding box center [414, 61] width 167 height 180
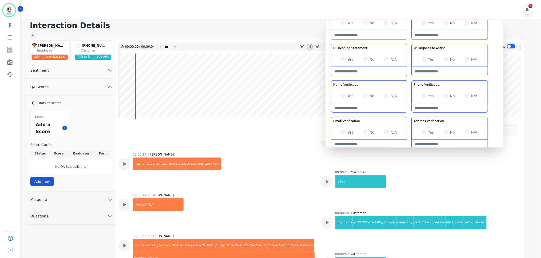
scroll to position [276, 0]
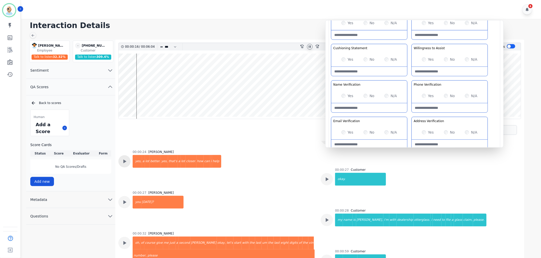
click at [126, 162] on icon at bounding box center [124, 161] width 7 height 7
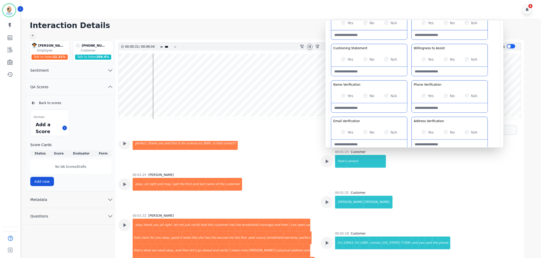
scroll to position [475, 0]
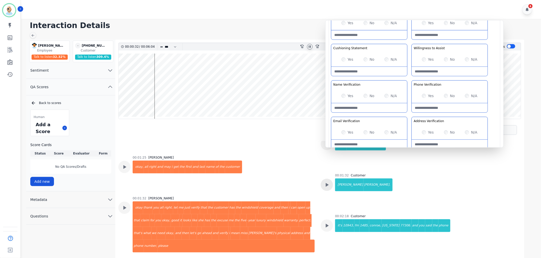
click at [325, 181] on div at bounding box center [327, 185] width 12 height 12
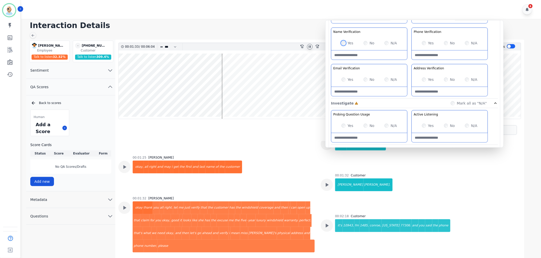
scroll to position [141, 0]
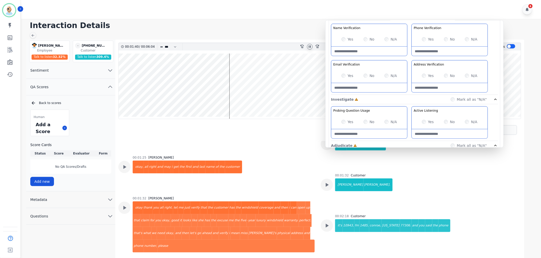
click at [410, 55] on div "Greeting the Customer Welcome is where we quickly greet our customer as a known…" at bounding box center [414, 4] width 167 height 180
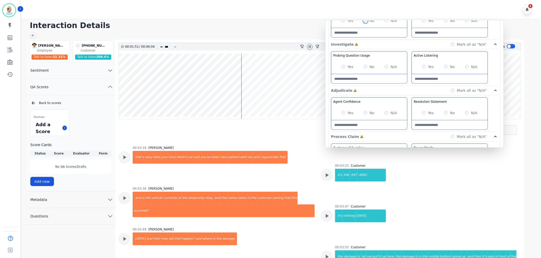
scroll to position [198, 0]
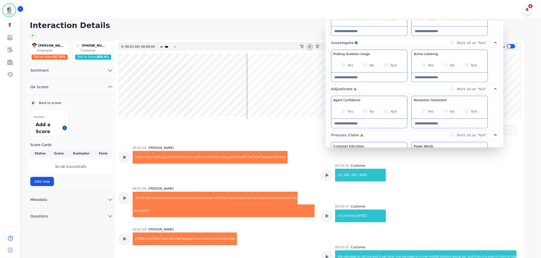
click at [423, 114] on div "Yes" at bounding box center [428, 111] width 12 height 5
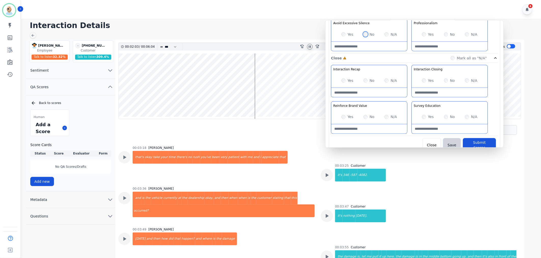
scroll to position [400, 0]
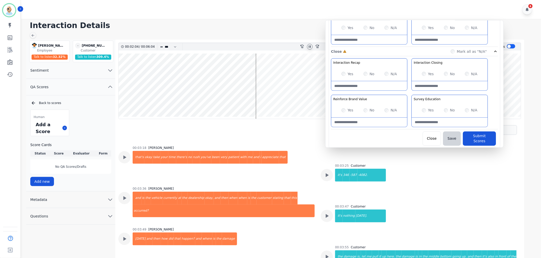
click at [344, 72] on div "Yes No N/A" at bounding box center [369, 74] width 76 height 14
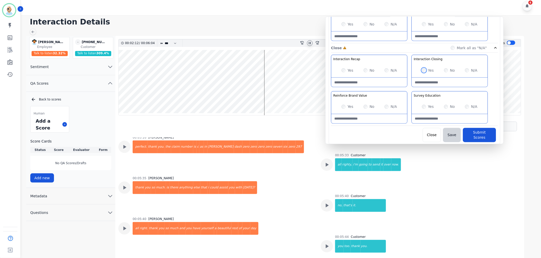
scroll to position [1048, 0]
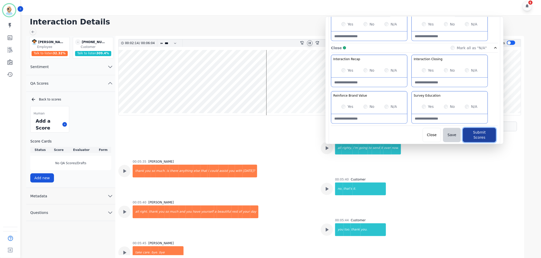
click at [475, 130] on button "Submit Scores" at bounding box center [479, 135] width 33 height 14
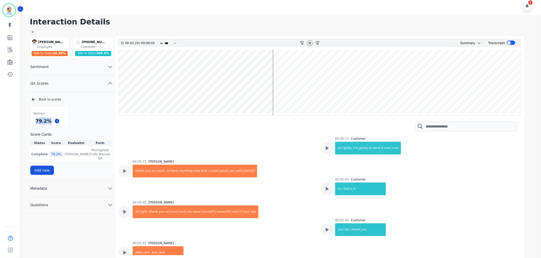
drag, startPoint x: 50, startPoint y: 122, endPoint x: 34, endPoint y: 122, distance: 16.3
click at [34, 122] on div "79.2 %" at bounding box center [50, 120] width 38 height 9
copy div "79.2 %"
click at [309, 43] on icon at bounding box center [310, 43] width 2 height 2
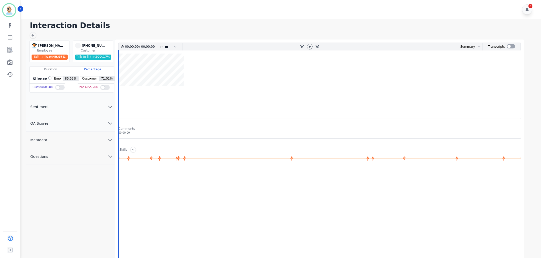
click at [76, 121] on button "QA Scores" at bounding box center [70, 123] width 89 height 17
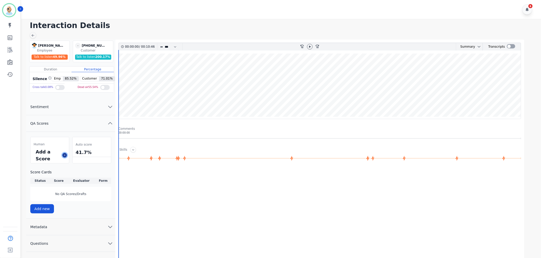
click at [65, 156] on icon at bounding box center [64, 155] width 3 height 3
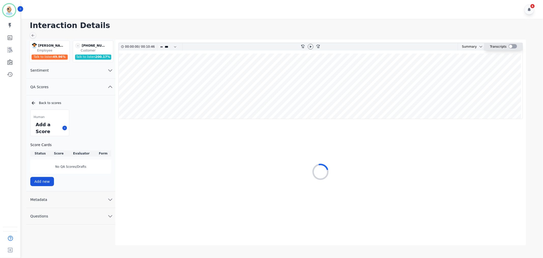
click at [512, 46] on div at bounding box center [513, 46] width 8 height 4
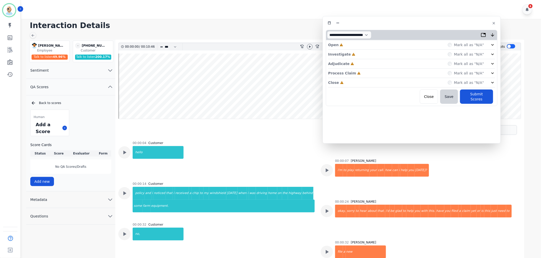
drag, startPoint x: 154, startPoint y: 31, endPoint x: 457, endPoint y: 26, distance: 303.2
click at [457, 26] on div at bounding box center [412, 22] width 172 height 7
click at [369, 81] on div "Close Incomplete Mark all as "N/A"" at bounding box center [414, 82] width 167 height 9
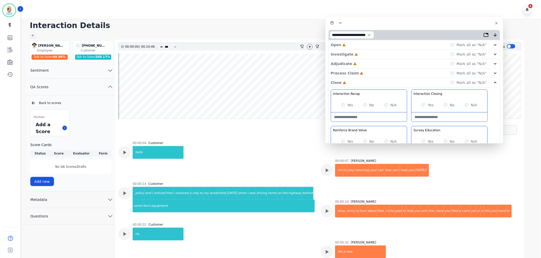
click at [370, 73] on div "Process Claim Incomplete Mark all as "N/A"" at bounding box center [414, 73] width 167 height 9
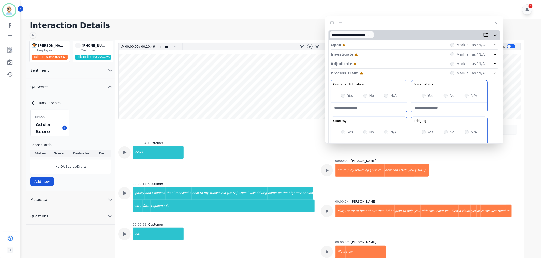
click at [370, 64] on div "Adjudicate Incomplete Mark all as "N/A"" at bounding box center [414, 63] width 167 height 9
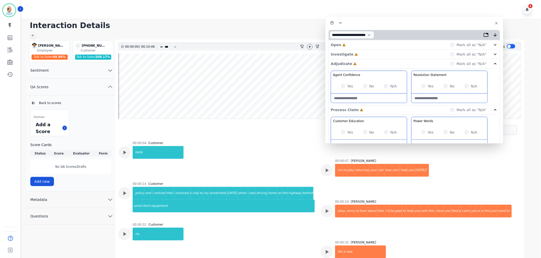
click at [371, 55] on div "Investigate Incomplete Mark all as "N/A"" at bounding box center [414, 54] width 167 height 9
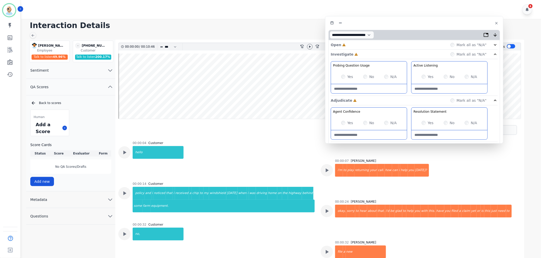
click at [371, 44] on div "Open Incomplete Mark all as "N/A"" at bounding box center [414, 44] width 167 height 9
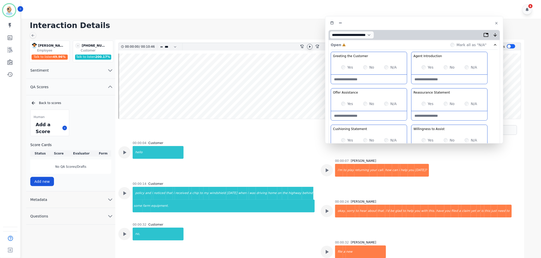
click at [309, 46] on icon at bounding box center [310, 46] width 2 height 2
click at [409, 85] on div "Greeting the Customer Welcome is where we quickly greet our customer as a known…" at bounding box center [414, 142] width 167 height 180
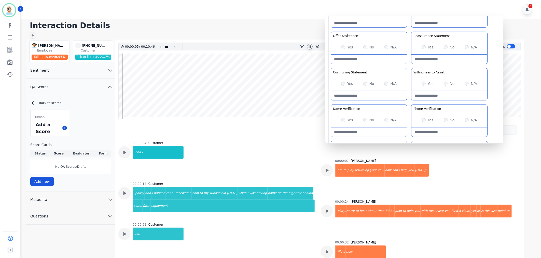
click at [411, 65] on div "Greeting the Customer Welcome is where we quickly greet our customer as a known…" at bounding box center [414, 85] width 167 height 180
click at [331, 212] on div at bounding box center [327, 211] width 12 height 12
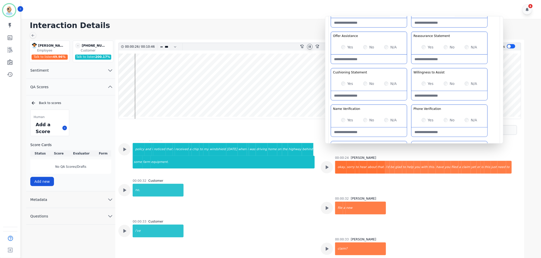
click at [409, 64] on div "Greeting the Customer Welcome is where we quickly greet our customer as a known…" at bounding box center [414, 85] width 167 height 180
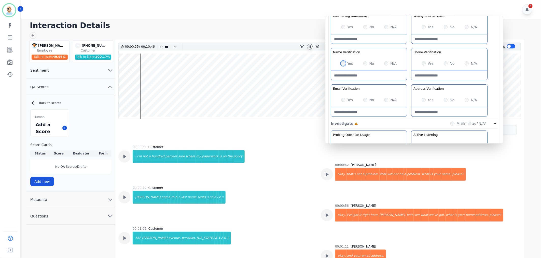
scroll to position [213, 0]
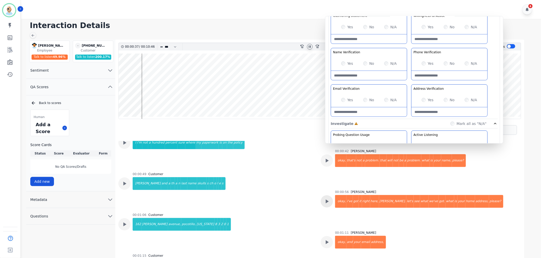
click at [327, 200] on icon at bounding box center [327, 201] width 7 height 7
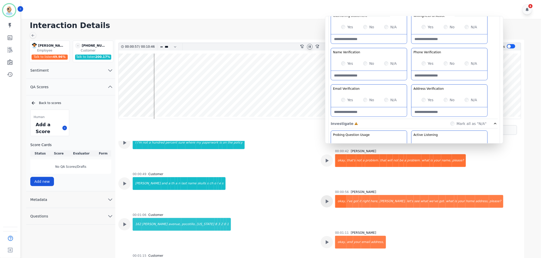
scroll to position [242, 0]
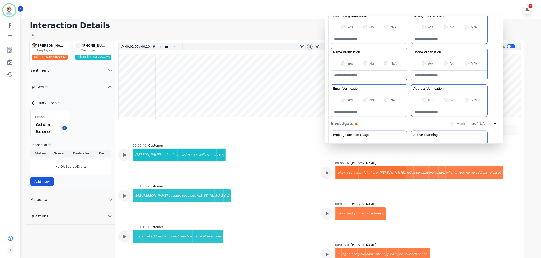
click at [411, 82] on div "Greeting the Customer Welcome is where we quickly greet our customer as a known…" at bounding box center [414, 29] width 167 height 180
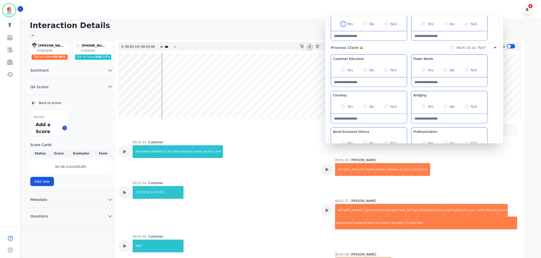
scroll to position [283, 0]
click at [409, 122] on div "Customer Education Educate your customer on how to get the information that the…" at bounding box center [414, 107] width 167 height 108
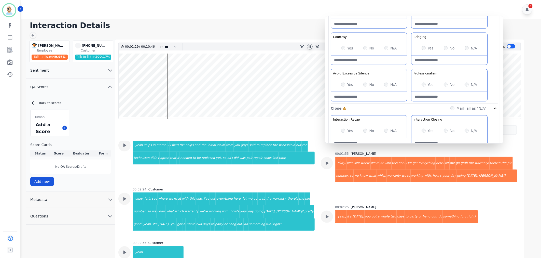
scroll to position [440, 0]
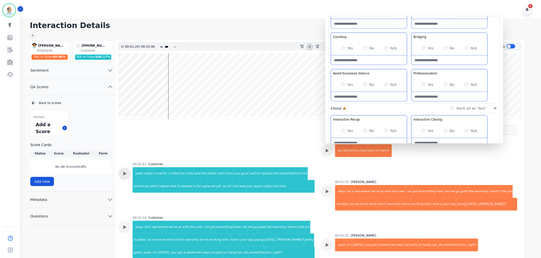
click at [128, 175] on div at bounding box center [124, 173] width 12 height 12
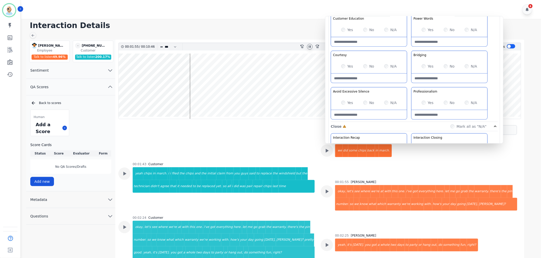
scroll to position [311, 0]
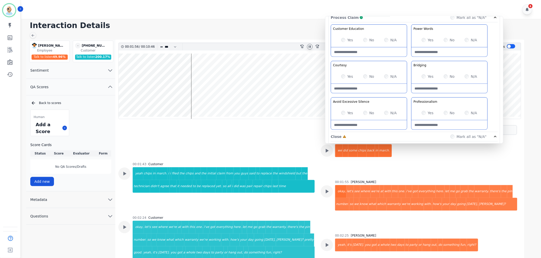
click at [409, 60] on div "Customer Education Educate your customer on how to get the information that the…" at bounding box center [414, 78] width 167 height 108
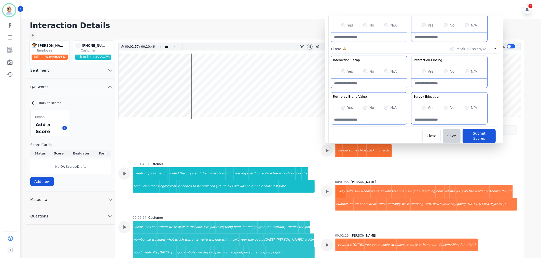
scroll to position [400, 0]
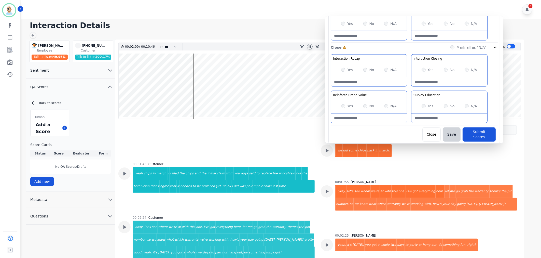
click at [410, 88] on div "Interaction Recap Effectively summarize the conversation and set expectations f…" at bounding box center [414, 89] width 167 height 71
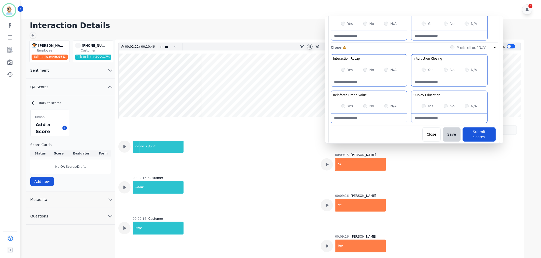
scroll to position [2339, 0]
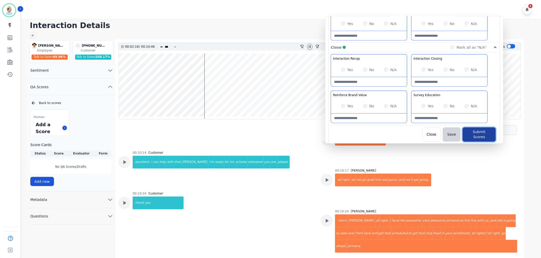
click at [472, 133] on button "Submit Scores" at bounding box center [479, 134] width 33 height 14
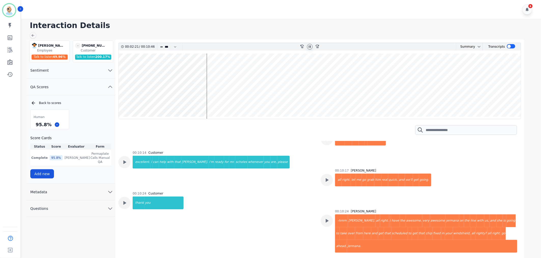
click at [106, 118] on div "Human 95.8 % Score Cards Status Score Evaluator Form Complete 95.8 % Clint Huds…" at bounding box center [70, 144] width 81 height 69
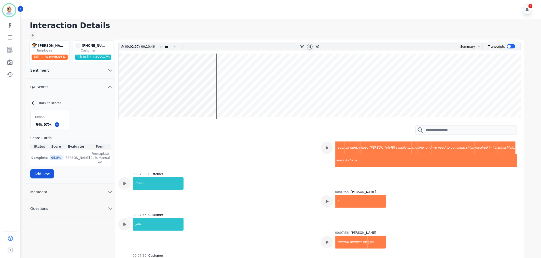
scroll to position [811, 0]
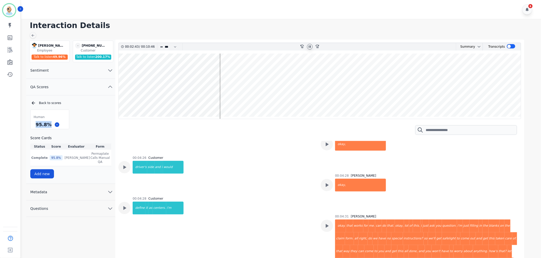
drag, startPoint x: 48, startPoint y: 125, endPoint x: 36, endPoint y: 125, distance: 12.5
click at [36, 125] on div "95.8 %" at bounding box center [44, 124] width 18 height 9
copy div "95.8 %"
click at [87, 123] on div "Human 95.8 % Score Cards Status Score Evaluator Form Complete 95.8 % Clint Huds…" at bounding box center [70, 144] width 81 height 69
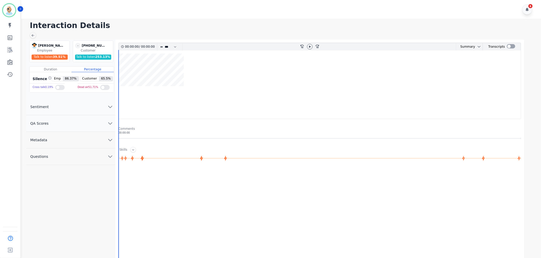
click at [67, 123] on button "QA Scores" at bounding box center [70, 123] width 89 height 17
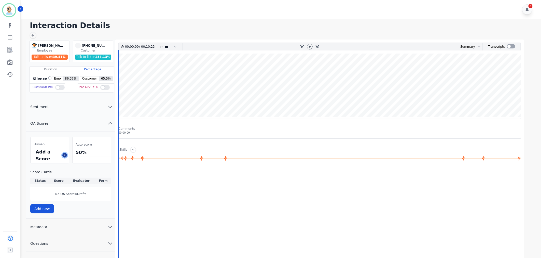
click at [65, 156] on icon at bounding box center [64, 155] width 3 height 3
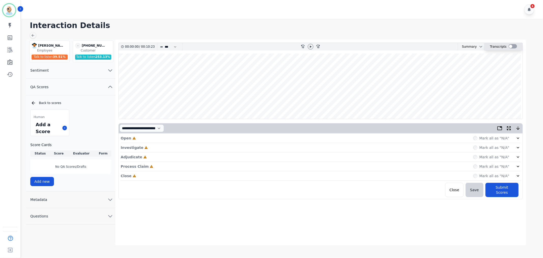
click at [513, 46] on div at bounding box center [513, 46] width 8 height 4
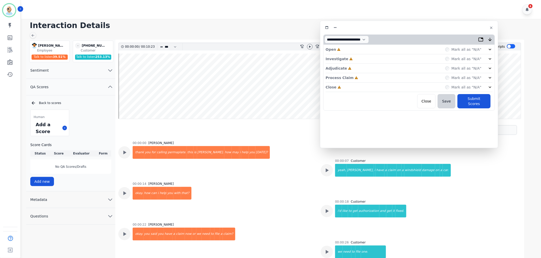
drag, startPoint x: 149, startPoint y: 28, endPoint x: 447, endPoint y: 27, distance: 298.1
click at [447, 27] on div at bounding box center [410, 27] width 172 height 7
click at [359, 85] on div "Close Incomplete Mark all as "N/A"" at bounding box center [409, 87] width 167 height 9
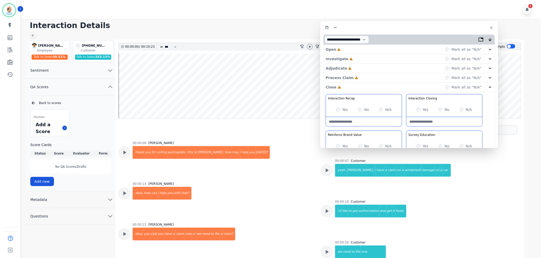
drag, startPoint x: 358, startPoint y: 76, endPoint x: 359, endPoint y: 68, distance: 8.8
click at [358, 76] on div "Process Claim Incomplete Mark all as "N/A"" at bounding box center [409, 77] width 167 height 9
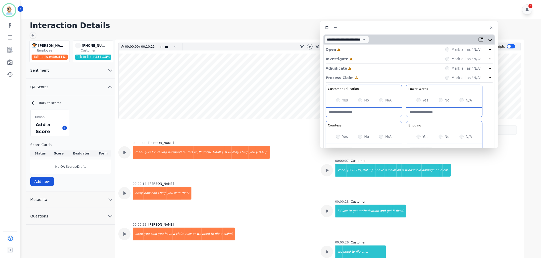
click at [360, 66] on div "Adjudicate Incomplete Mark all as "N/A"" at bounding box center [409, 68] width 167 height 9
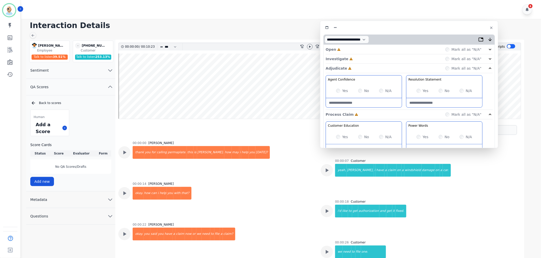
click at [366, 58] on div "Investigate Incomplete Mark all as "N/A"" at bounding box center [409, 58] width 167 height 9
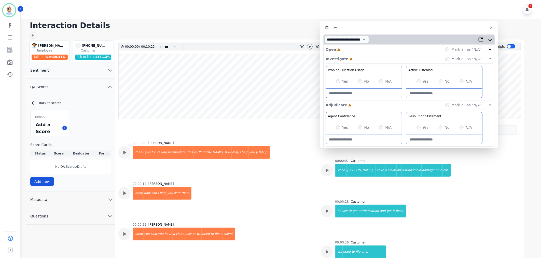
click at [369, 47] on div "Open Incomplete Mark all as "N/A"" at bounding box center [409, 49] width 167 height 9
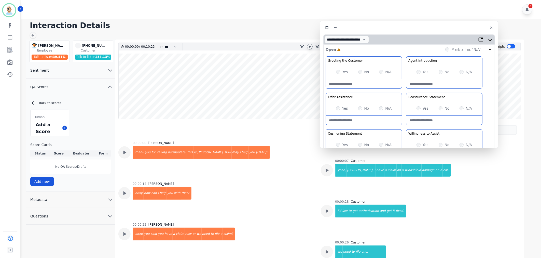
click at [310, 47] on icon at bounding box center [310, 47] width 4 height 4
click at [402, 94] on div "Greeting the Customer Welcome is where we quickly greet our customer as a known…" at bounding box center [409, 146] width 167 height 180
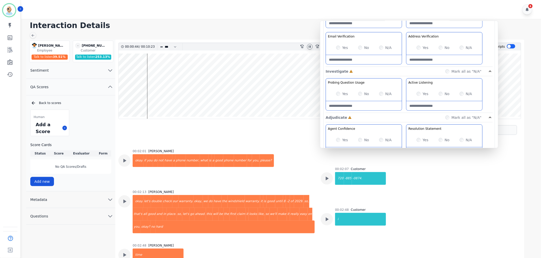
scroll to position [198, 0]
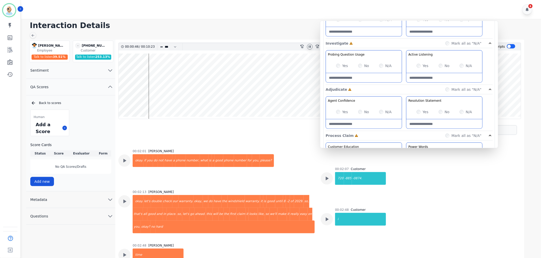
click at [417, 67] on div "Yes No N/A" at bounding box center [445, 66] width 76 height 14
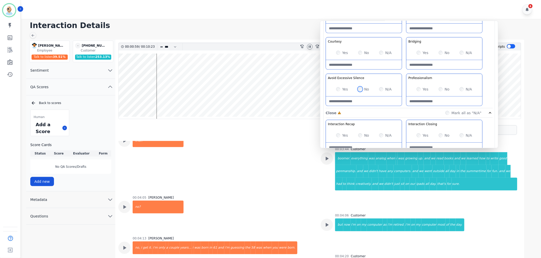
scroll to position [0, 0]
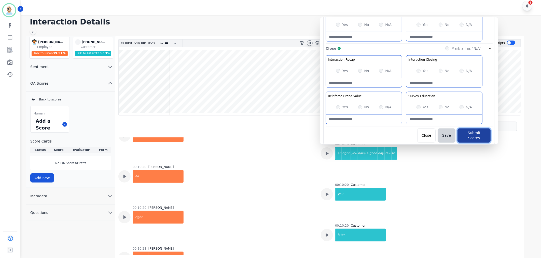
click at [475, 132] on button "Submit Scores" at bounding box center [474, 135] width 33 height 14
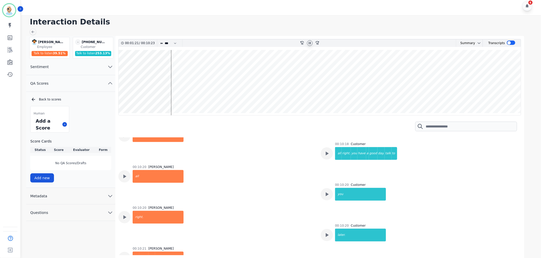
click at [310, 44] on icon at bounding box center [310, 43] width 2 height 2
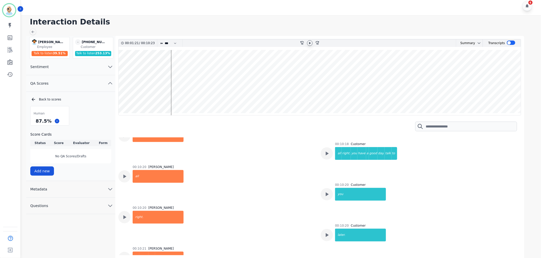
click at [310, 26] on h1 "Interaction Details" at bounding box center [283, 21] width 506 height 9
drag, startPoint x: 49, startPoint y: 120, endPoint x: 34, endPoint y: 120, distance: 15.8
click at [34, 120] on div "87.5 %" at bounding box center [50, 120] width 38 height 9
copy div "87.5 %"
click at [246, 19] on h1 "Interaction Details" at bounding box center [283, 21] width 506 height 9
